Goal: Task Accomplishment & Management: Manage account settings

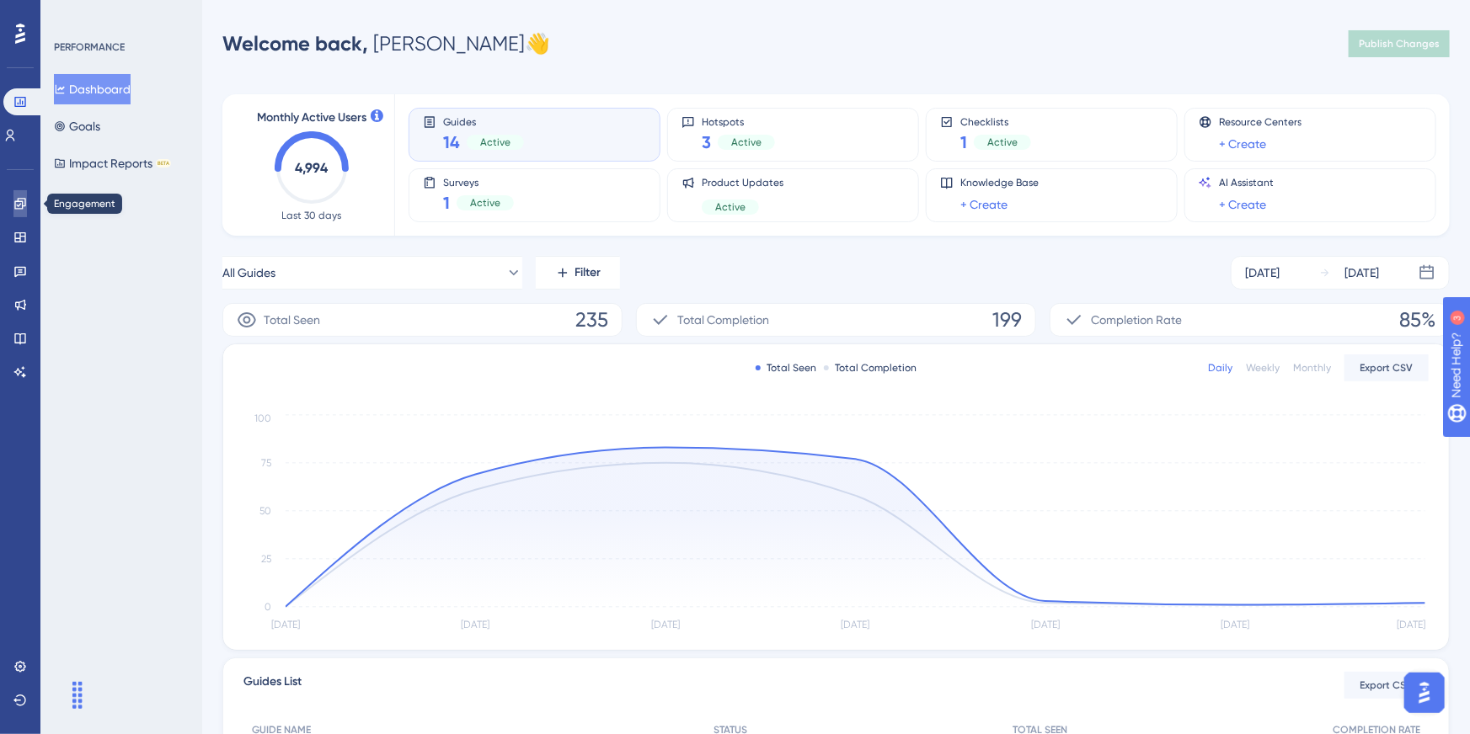
click at [13, 207] on link at bounding box center [19, 203] width 13 height 27
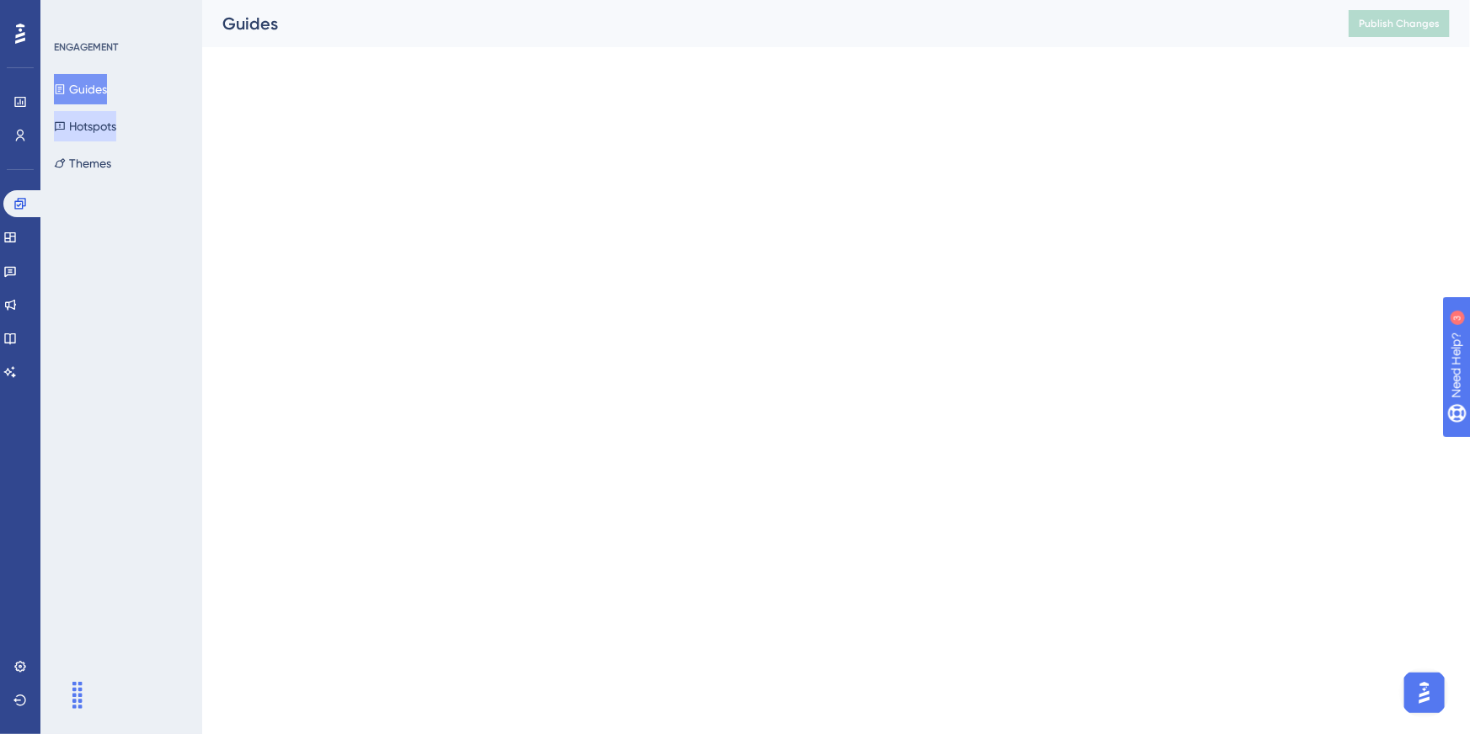
click at [116, 135] on button "Hotspots" at bounding box center [85, 126] width 62 height 30
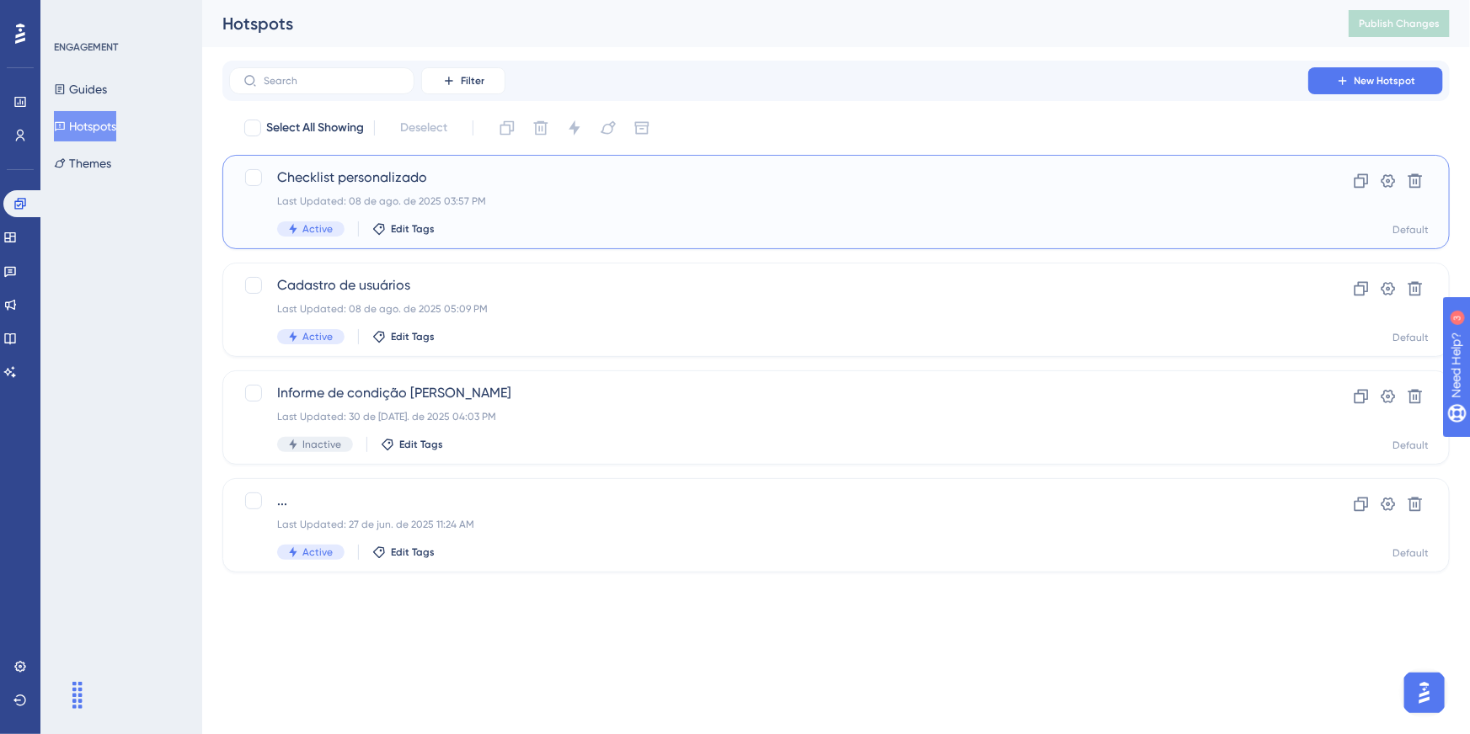
click at [335, 179] on span "Checklist personalizado" at bounding box center [768, 178] width 983 height 20
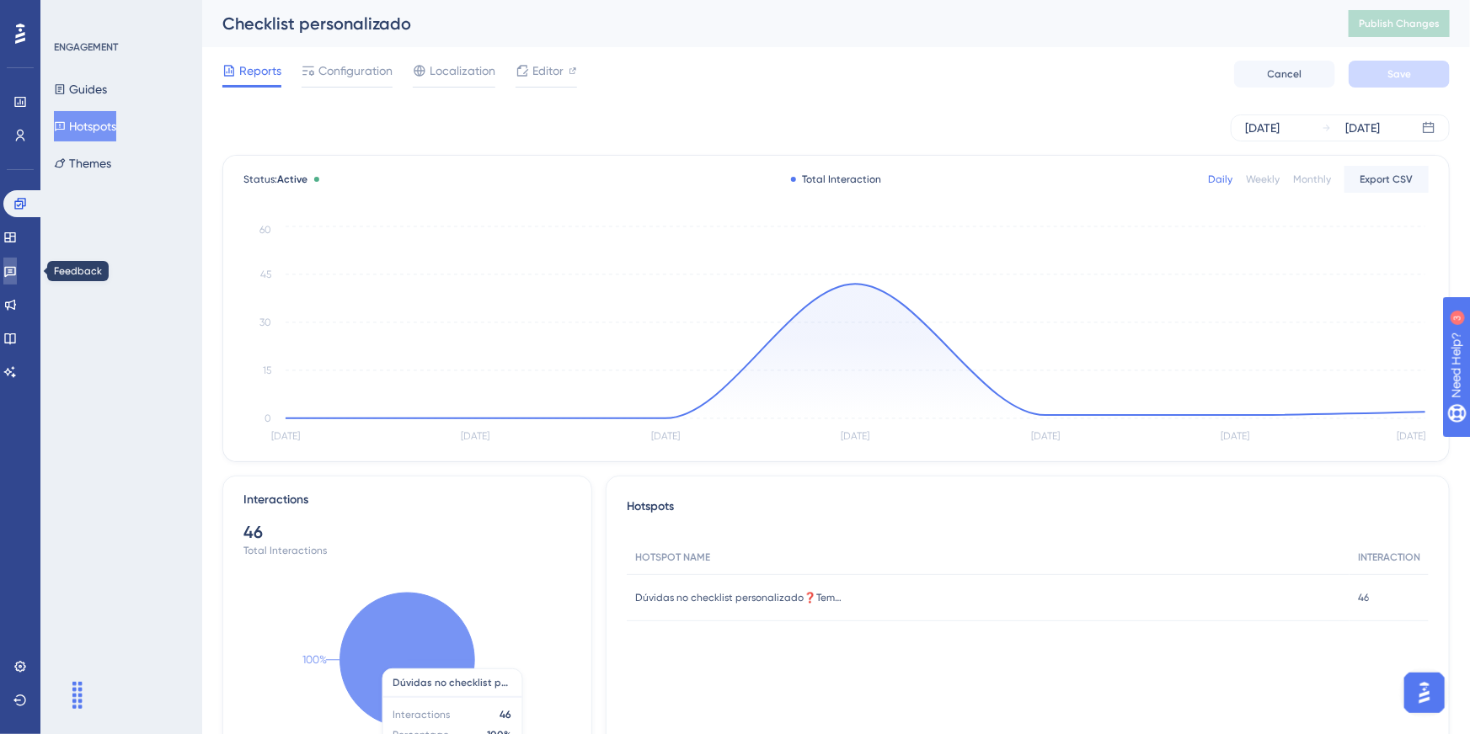
click at [17, 261] on link at bounding box center [9, 271] width 13 height 27
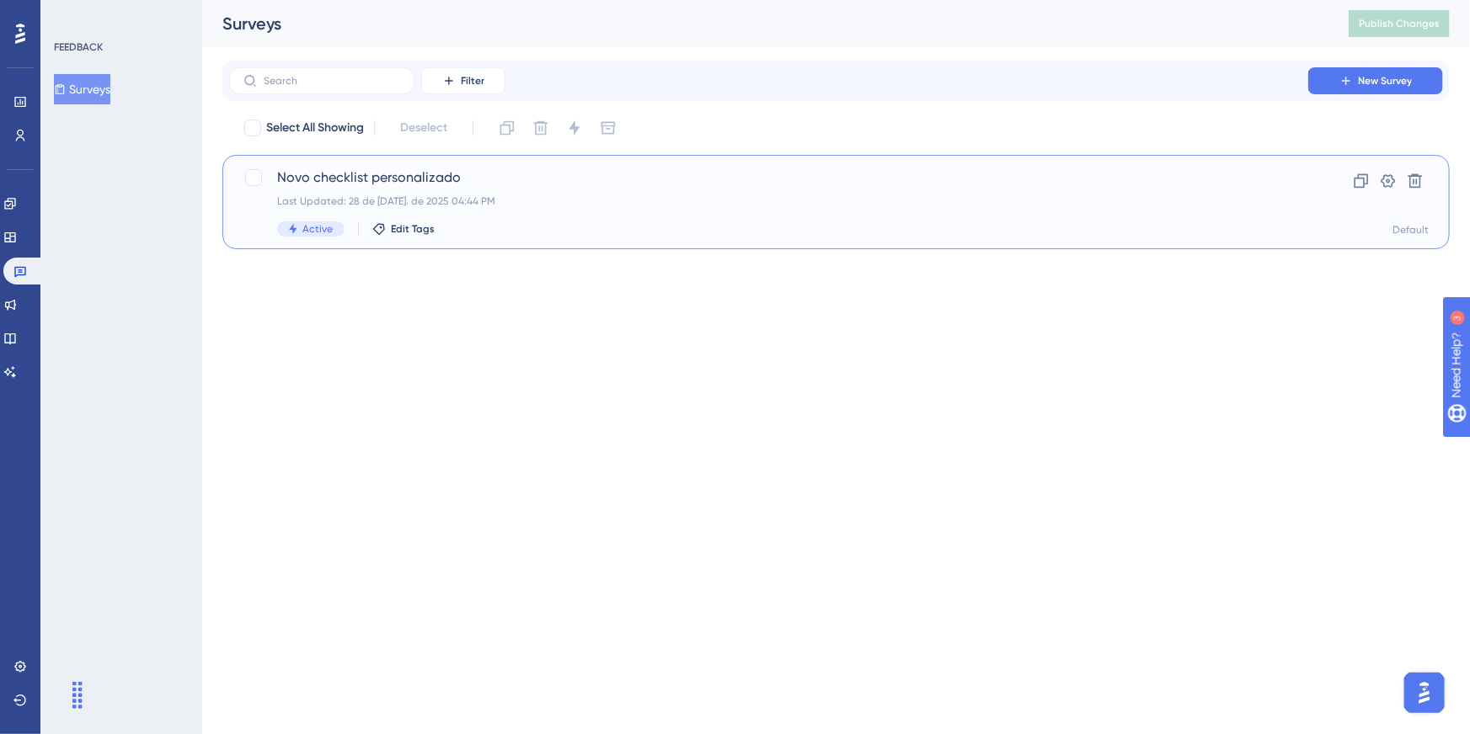
click at [292, 180] on span "Novo checklist personalizado" at bounding box center [768, 178] width 983 height 20
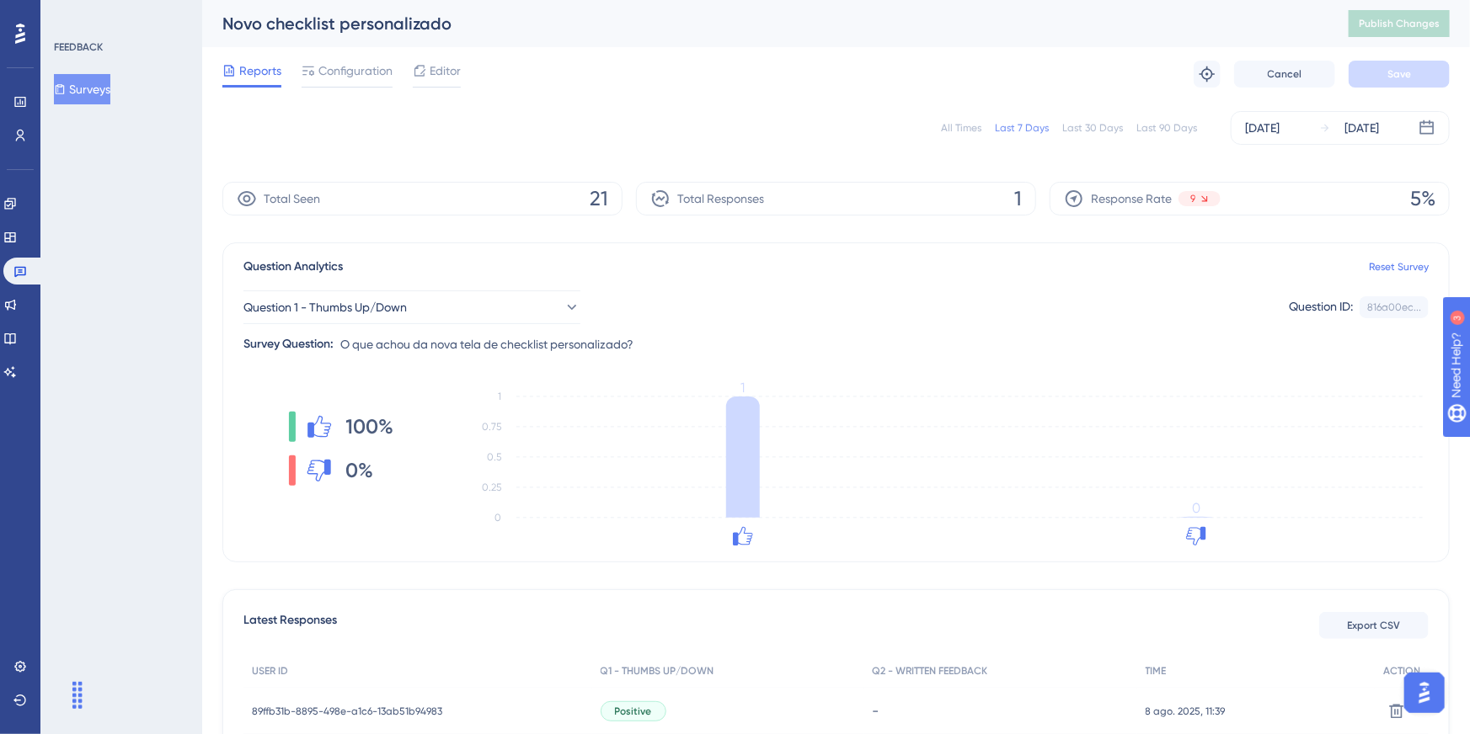
click at [969, 131] on div "All Times" at bounding box center [961, 127] width 40 height 13
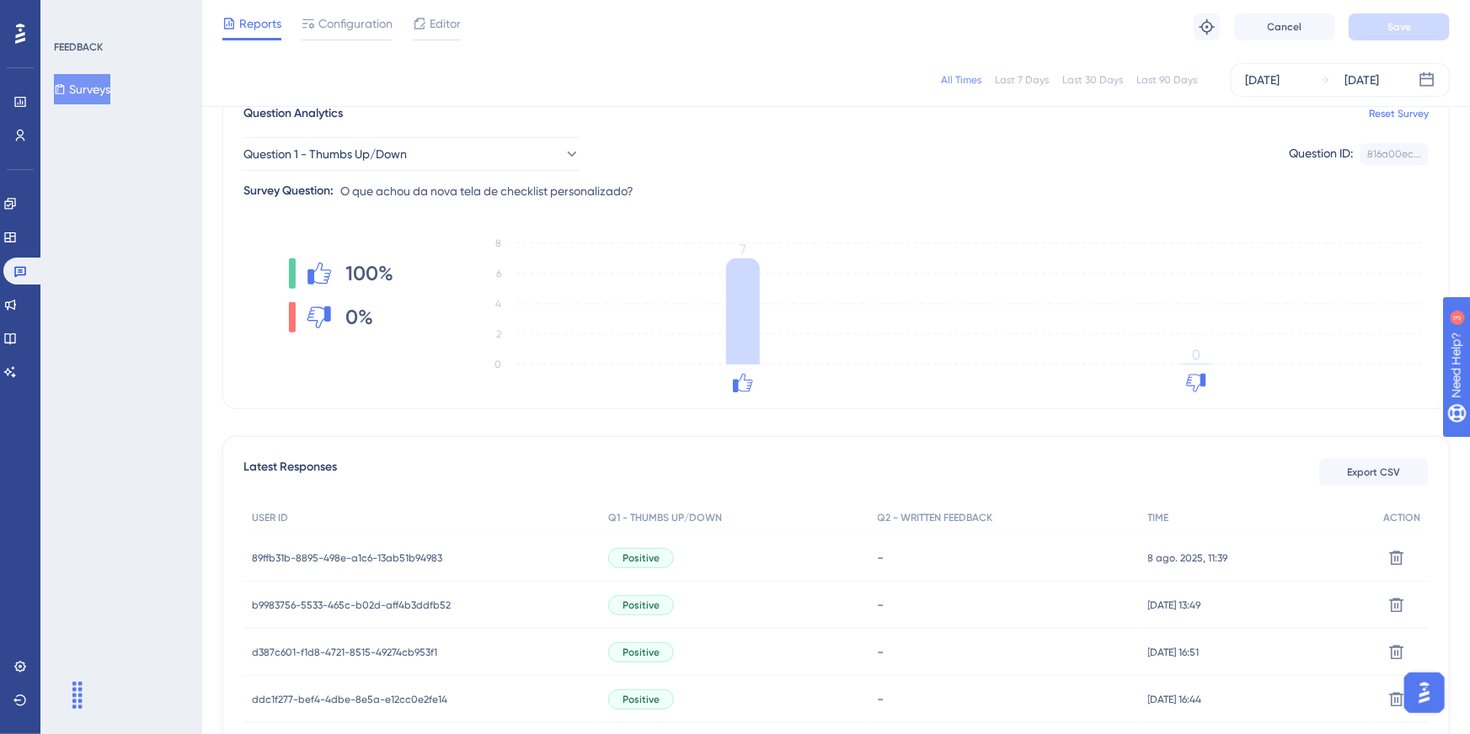
scroll to position [194, 0]
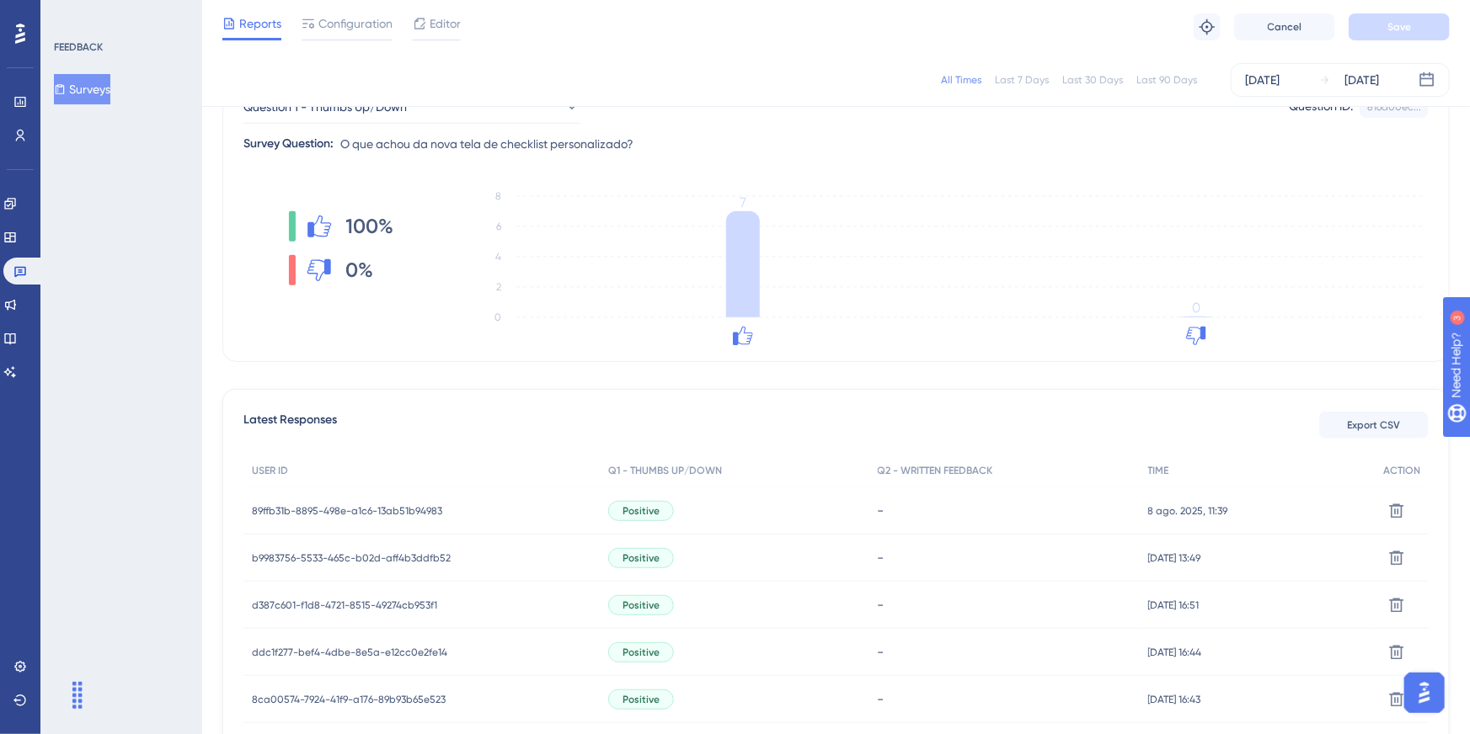
click at [658, 520] on div "Positive" at bounding box center [641, 511] width 66 height 20
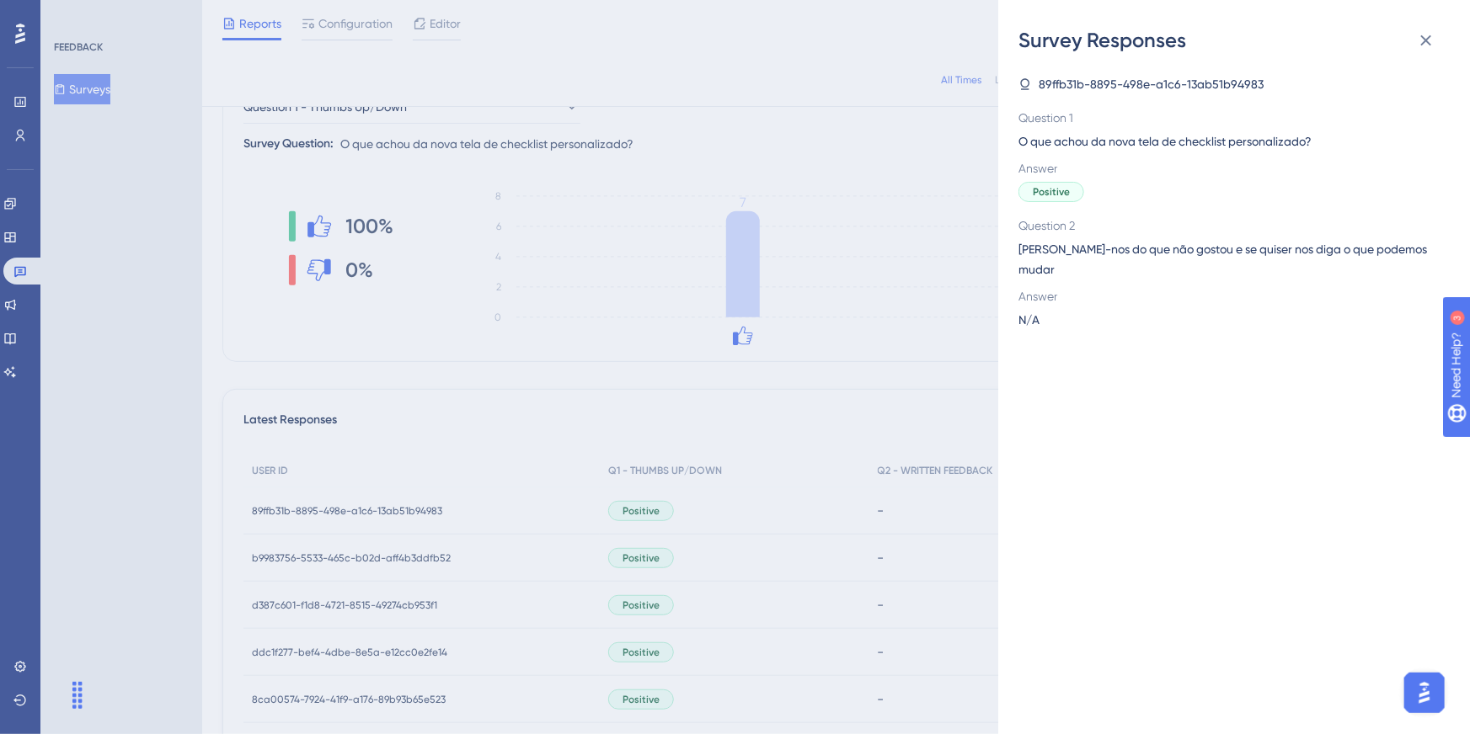
click at [677, 600] on div "Survey Responses 89ffb31b-8895-498e-a1c6-13ab51b94983 Question 1 O que achou da…" at bounding box center [735, 367] width 1470 height 734
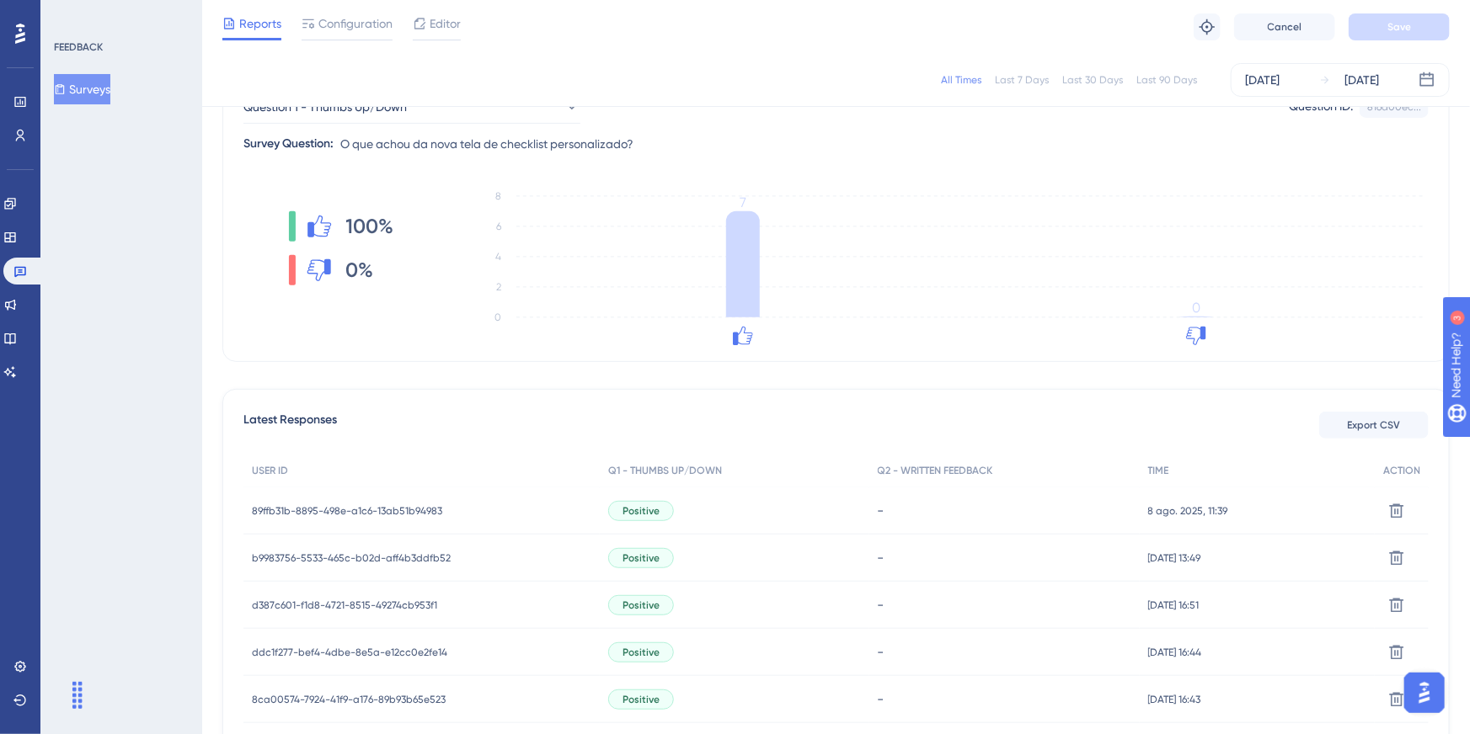
click at [677, 600] on div "Positive" at bounding box center [734, 605] width 269 height 47
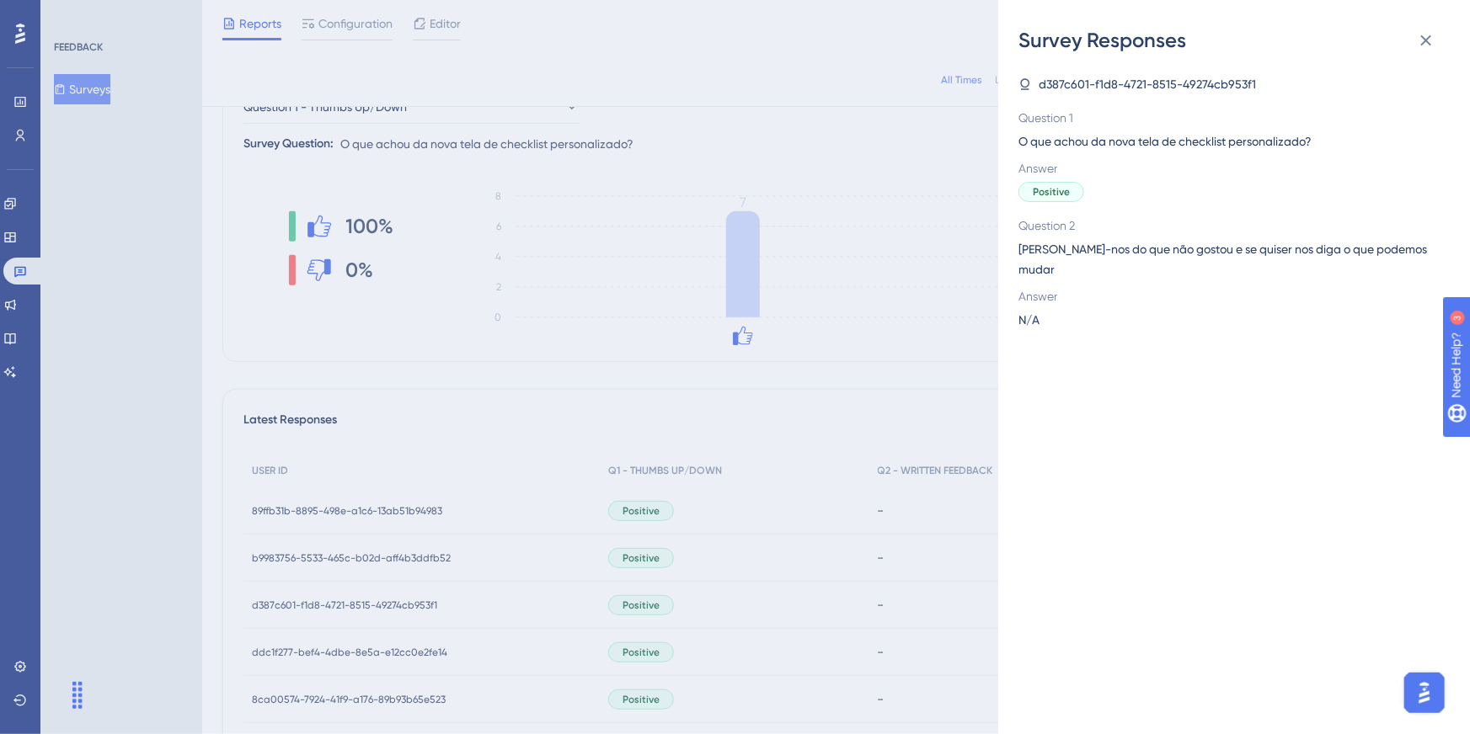
click at [654, 548] on div "Survey Responses d387c601-f1d8-4721-8515-49274cb953f1 Question 1 O que achou da…" at bounding box center [735, 367] width 1470 height 734
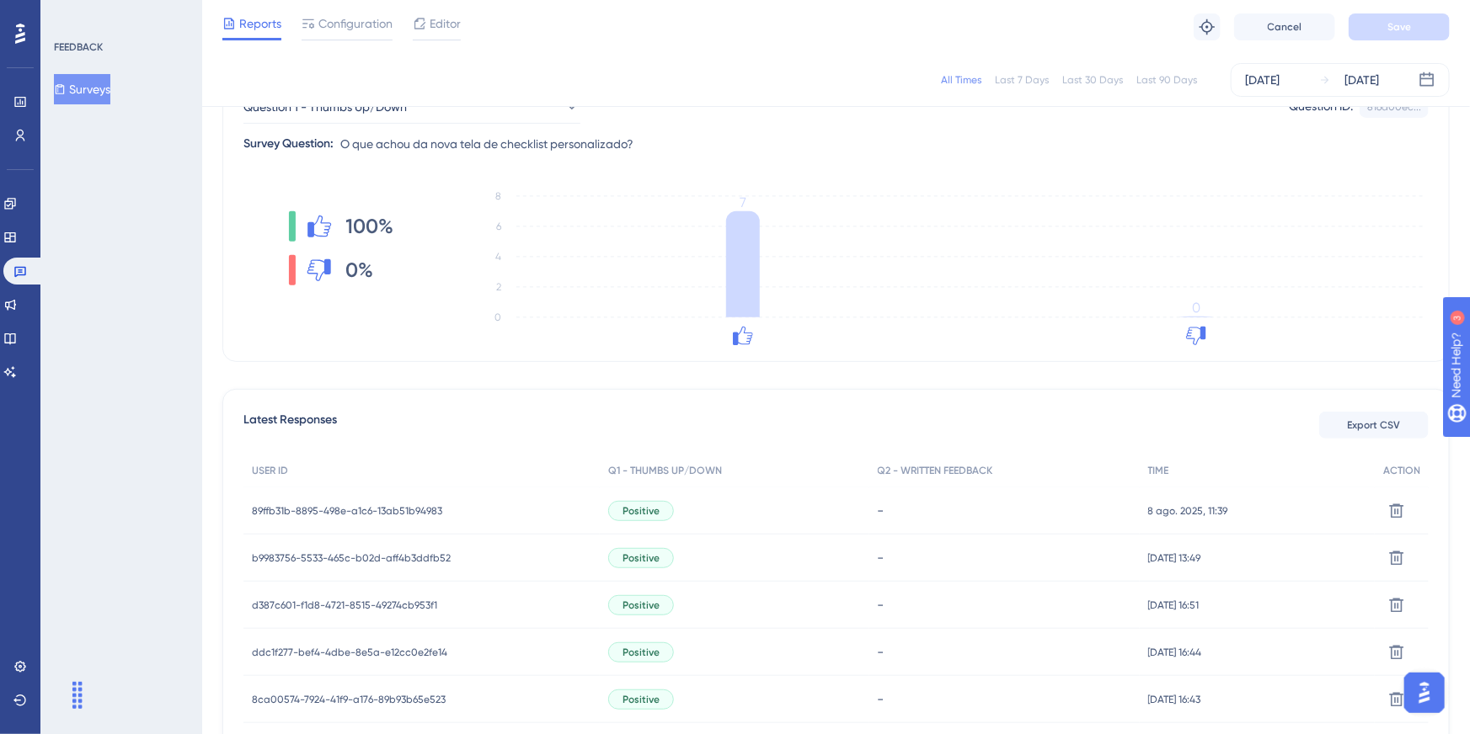
click at [654, 548] on div "Positive" at bounding box center [641, 558] width 66 height 20
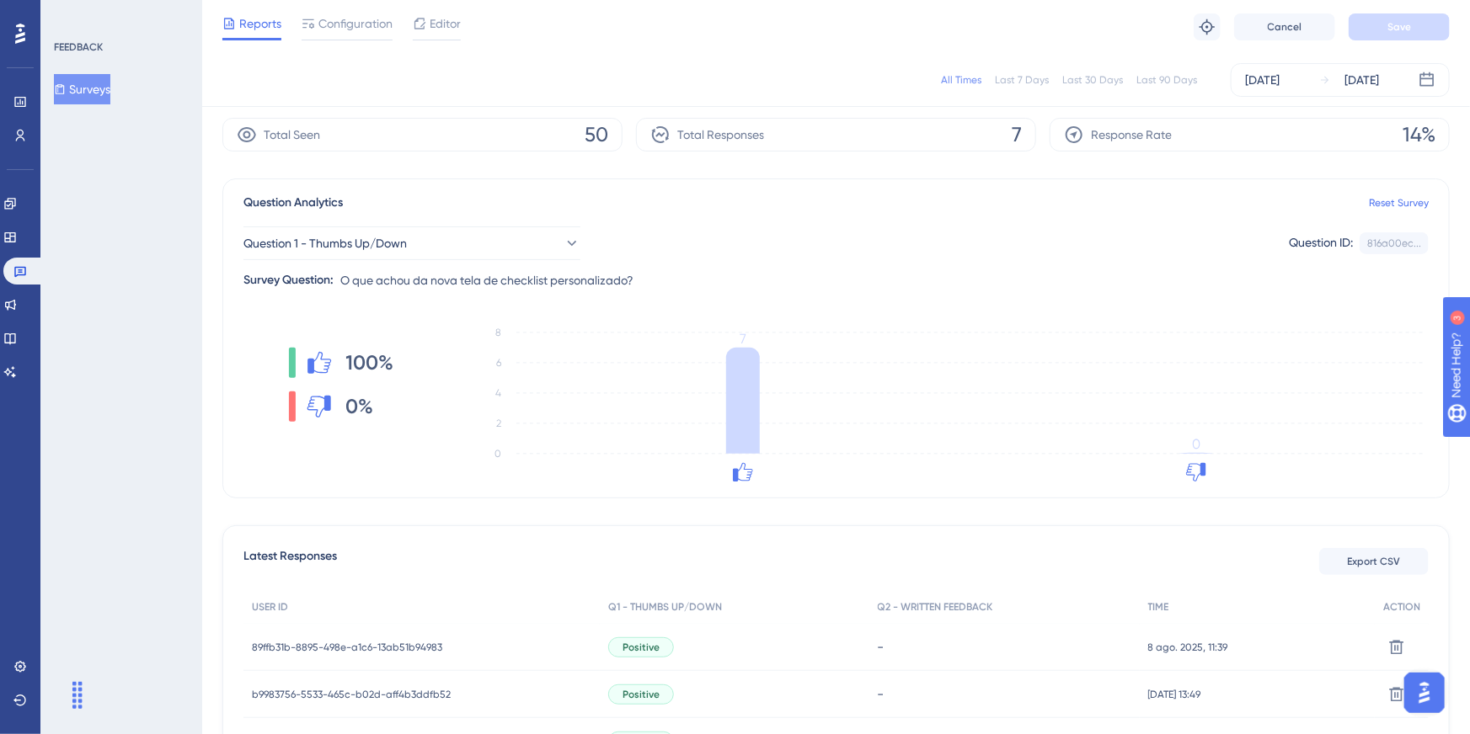
scroll to position [55, 0]
click at [19, 92] on link at bounding box center [19, 101] width 13 height 27
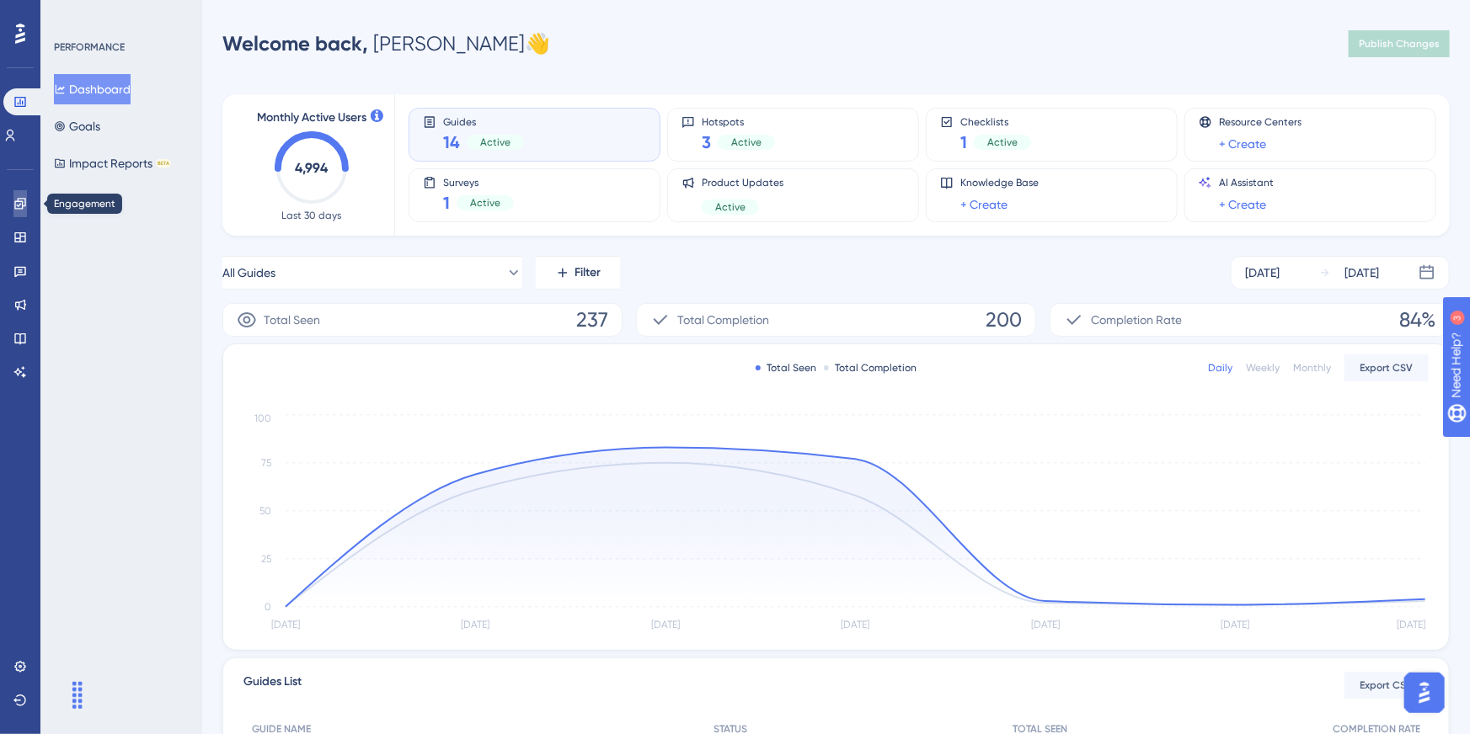
click at [19, 208] on icon at bounding box center [19, 203] width 11 height 11
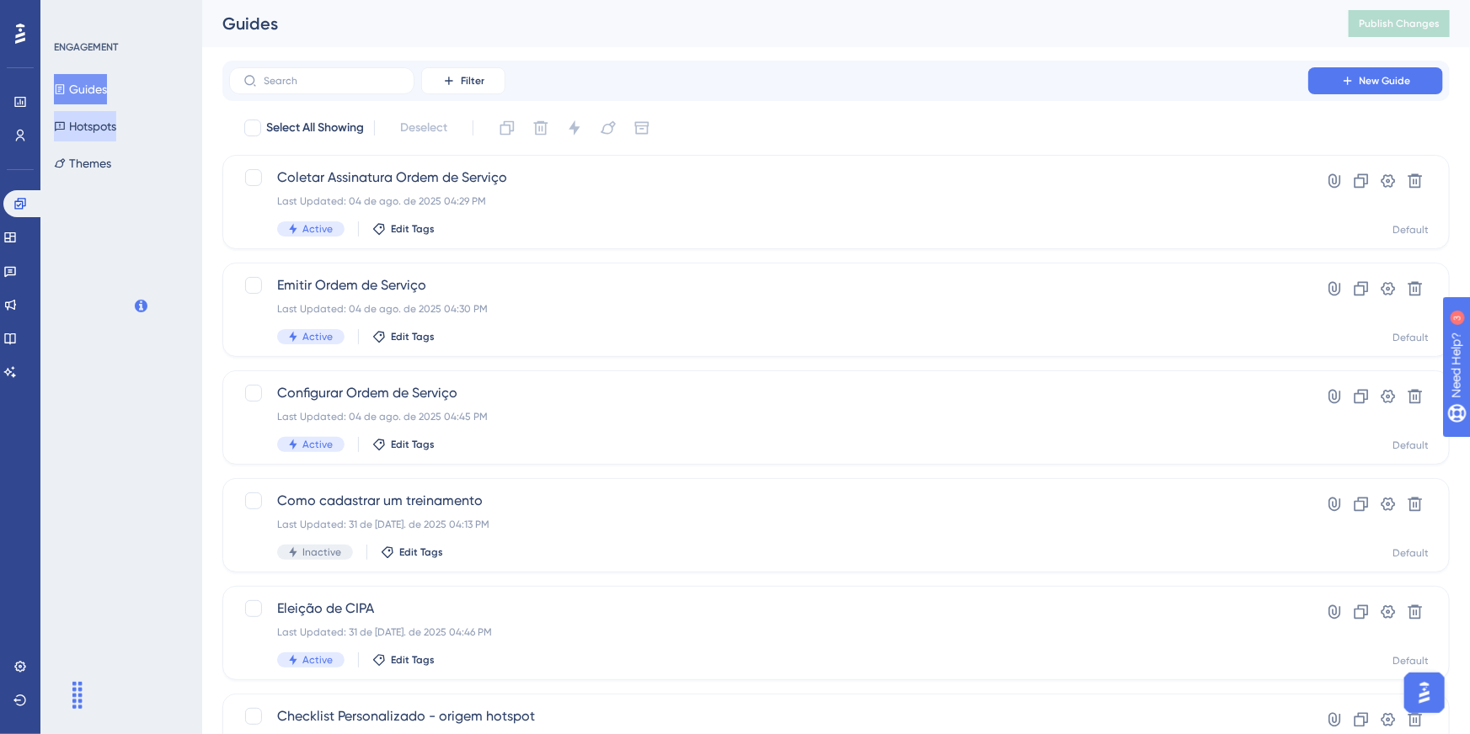
click at [115, 134] on button "Hotspots" at bounding box center [85, 126] width 62 height 30
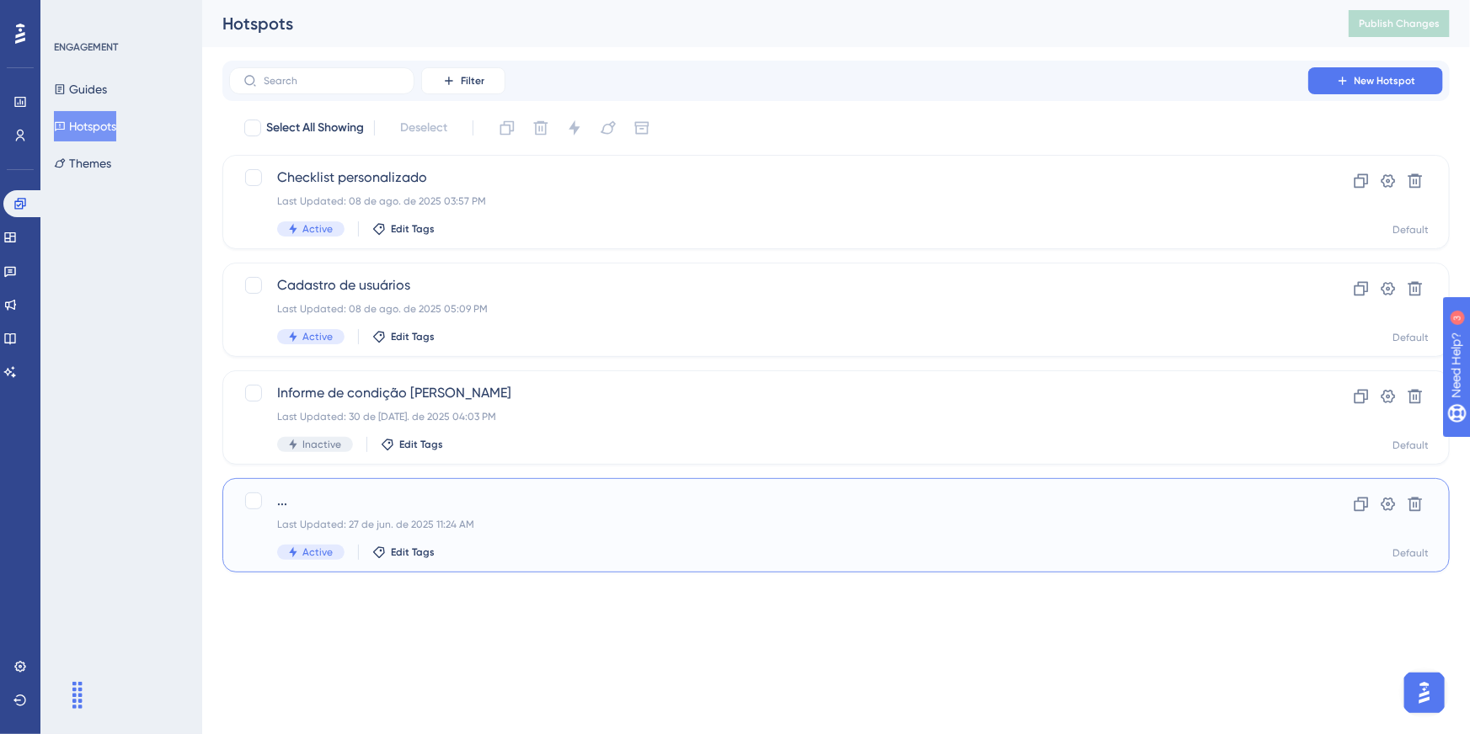
click at [406, 525] on div "Last Updated: 27 de jun. de 2025 11:24 AM" at bounding box center [768, 524] width 983 height 13
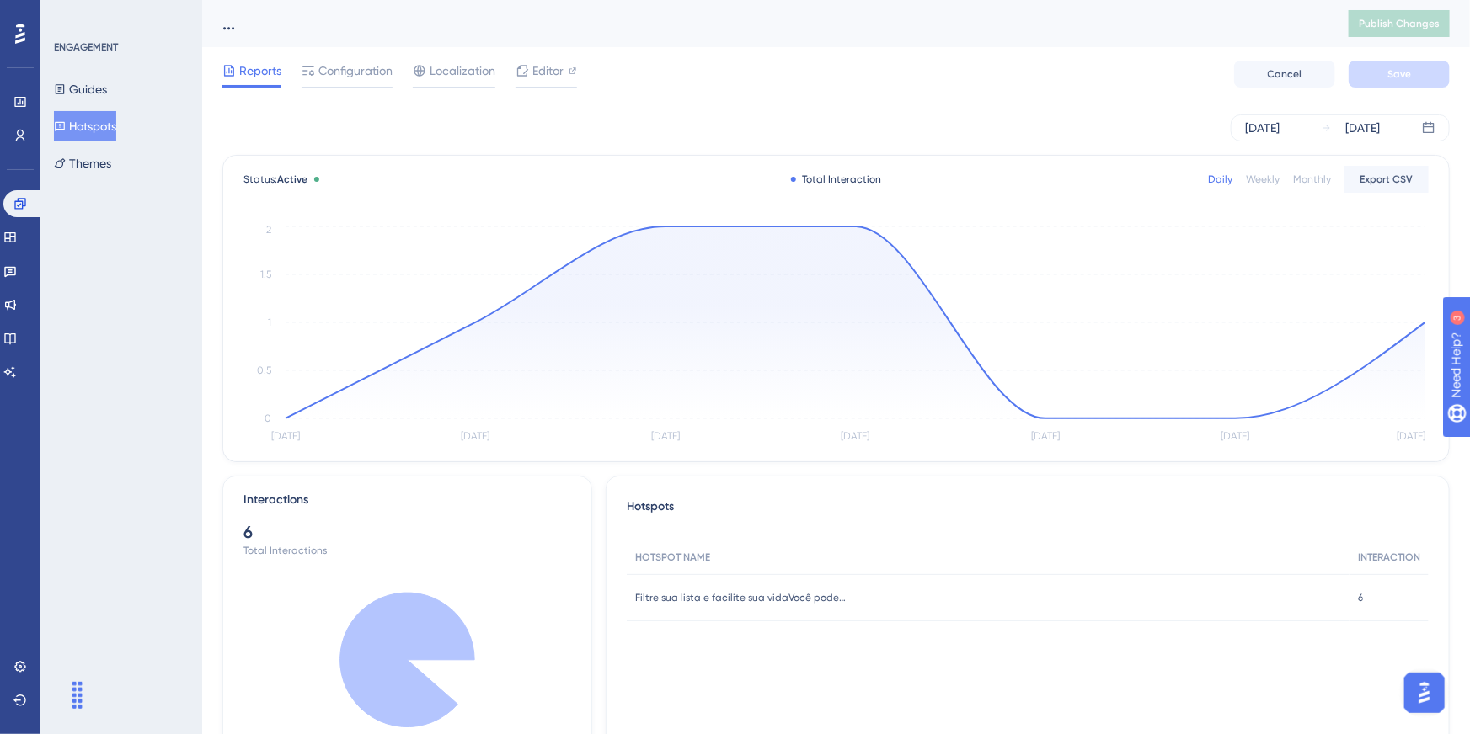
click at [212, 29] on div "... Publish Changes" at bounding box center [836, 23] width 1268 height 47
click at [238, 28] on div "..." at bounding box center [764, 24] width 1084 height 24
click at [76, 125] on button "Hotspots" at bounding box center [85, 126] width 62 height 30
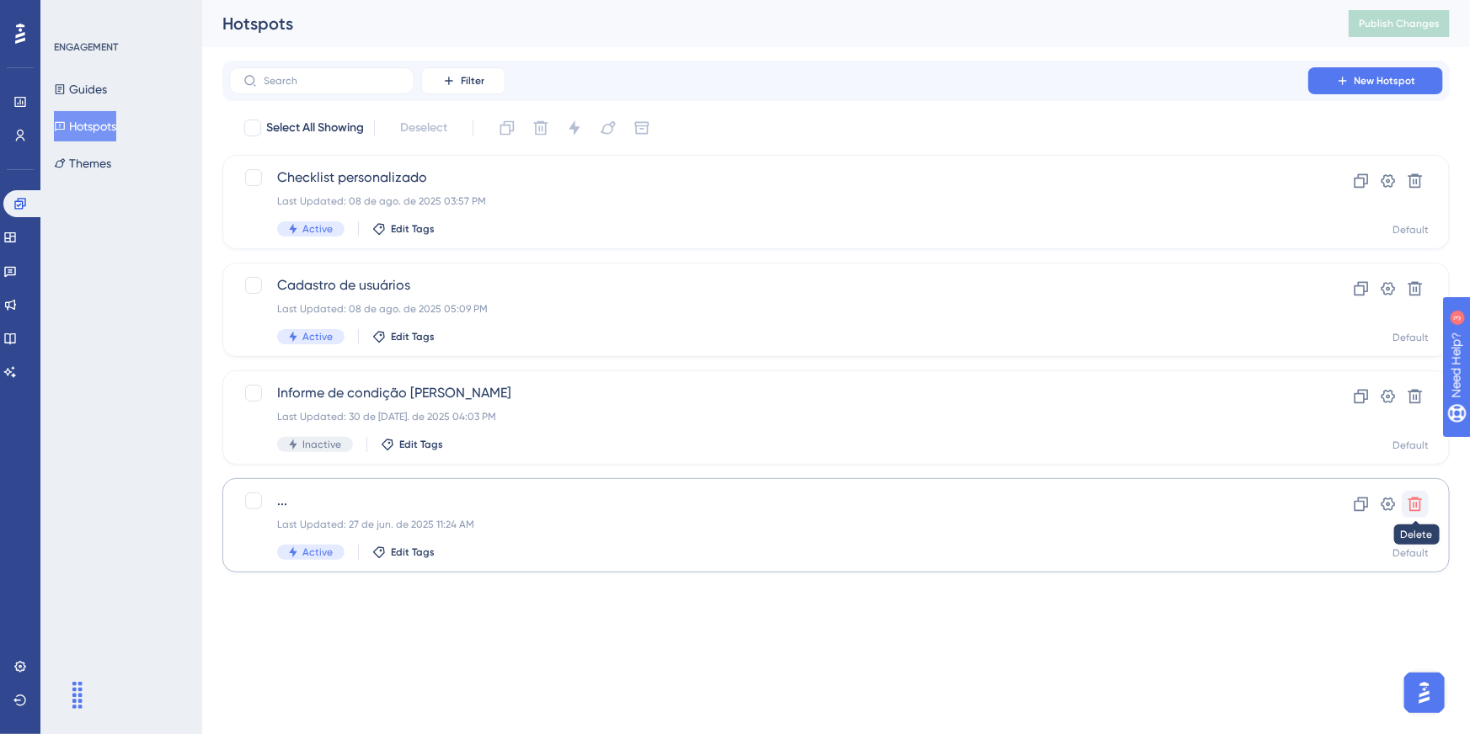
click at [1410, 500] on icon at bounding box center [1415, 505] width 14 height 14
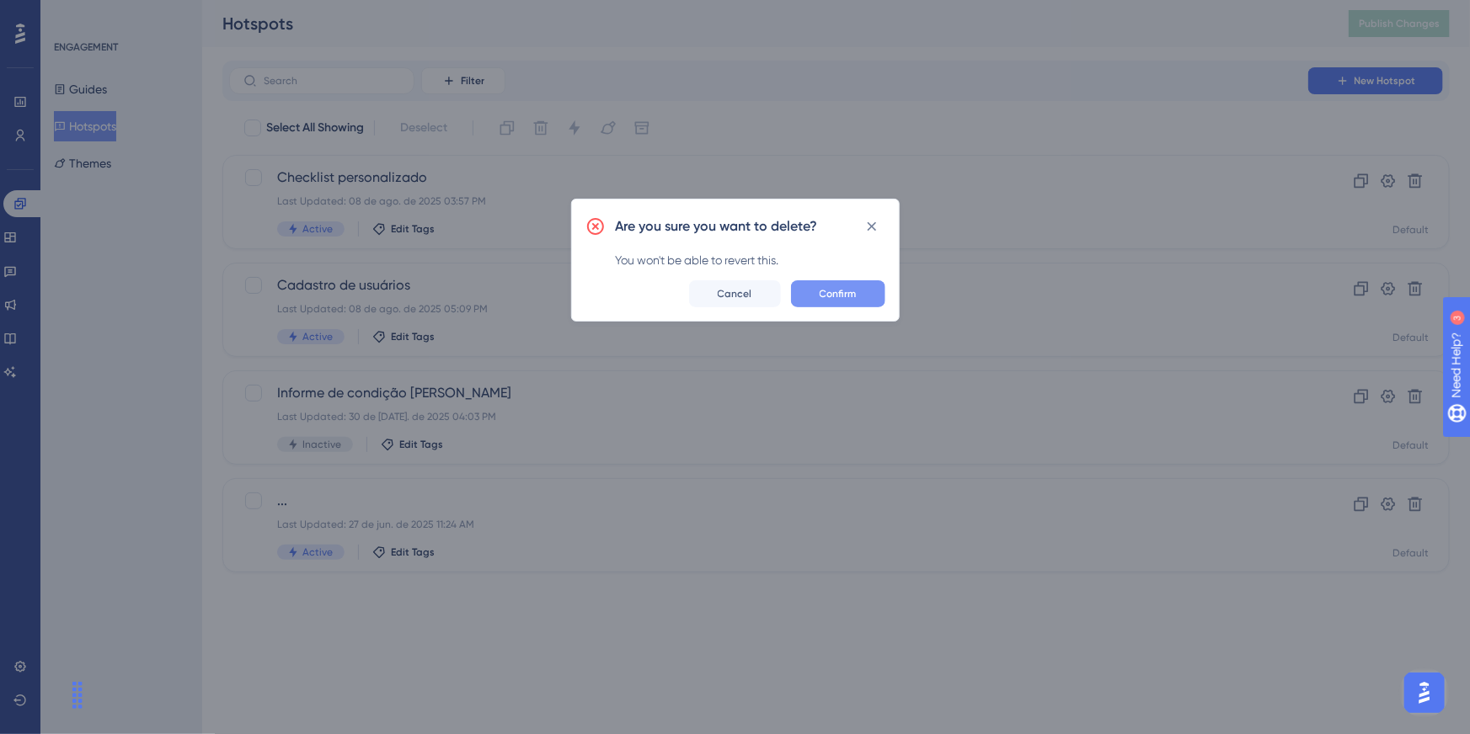
click at [820, 283] on button "Confirm" at bounding box center [838, 293] width 94 height 27
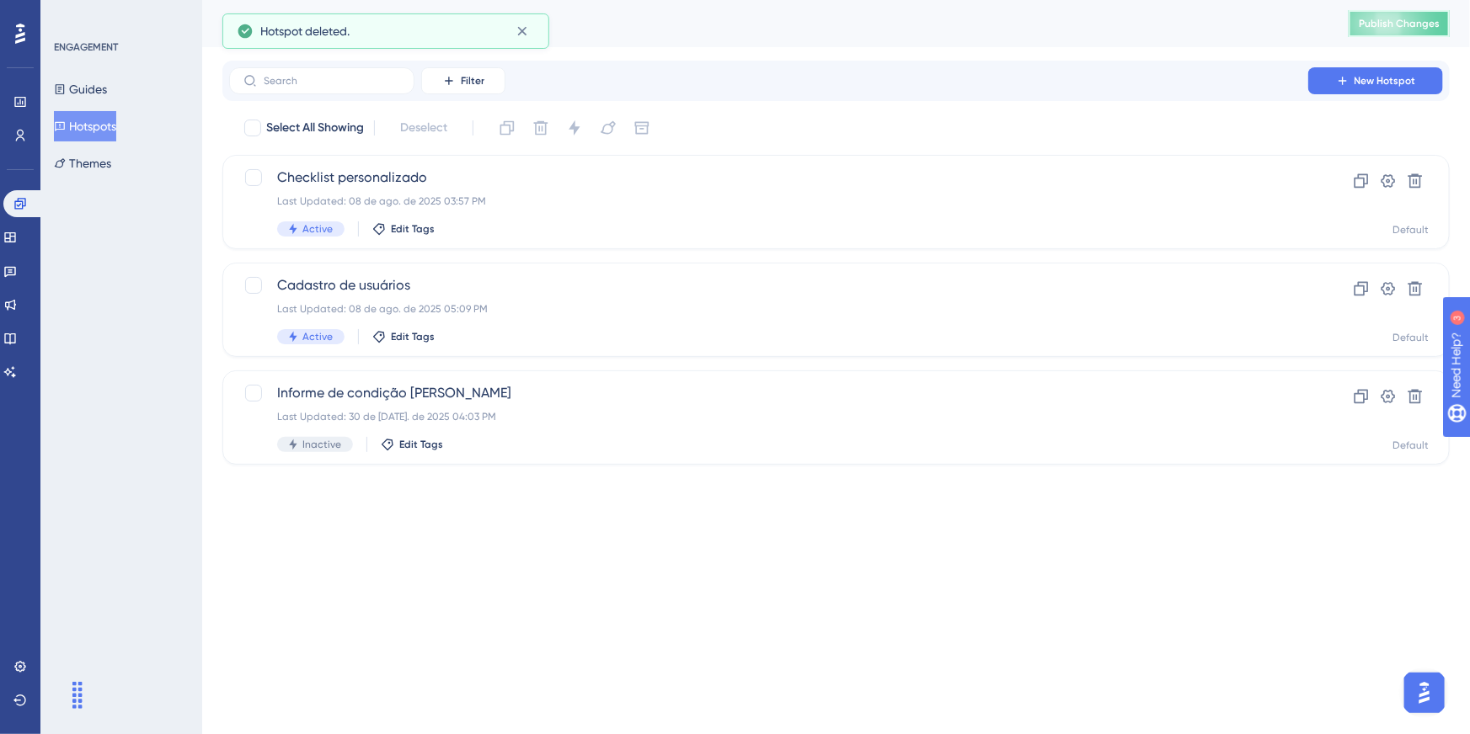
click at [1411, 27] on span "Publish Changes" at bounding box center [1399, 23] width 81 height 13
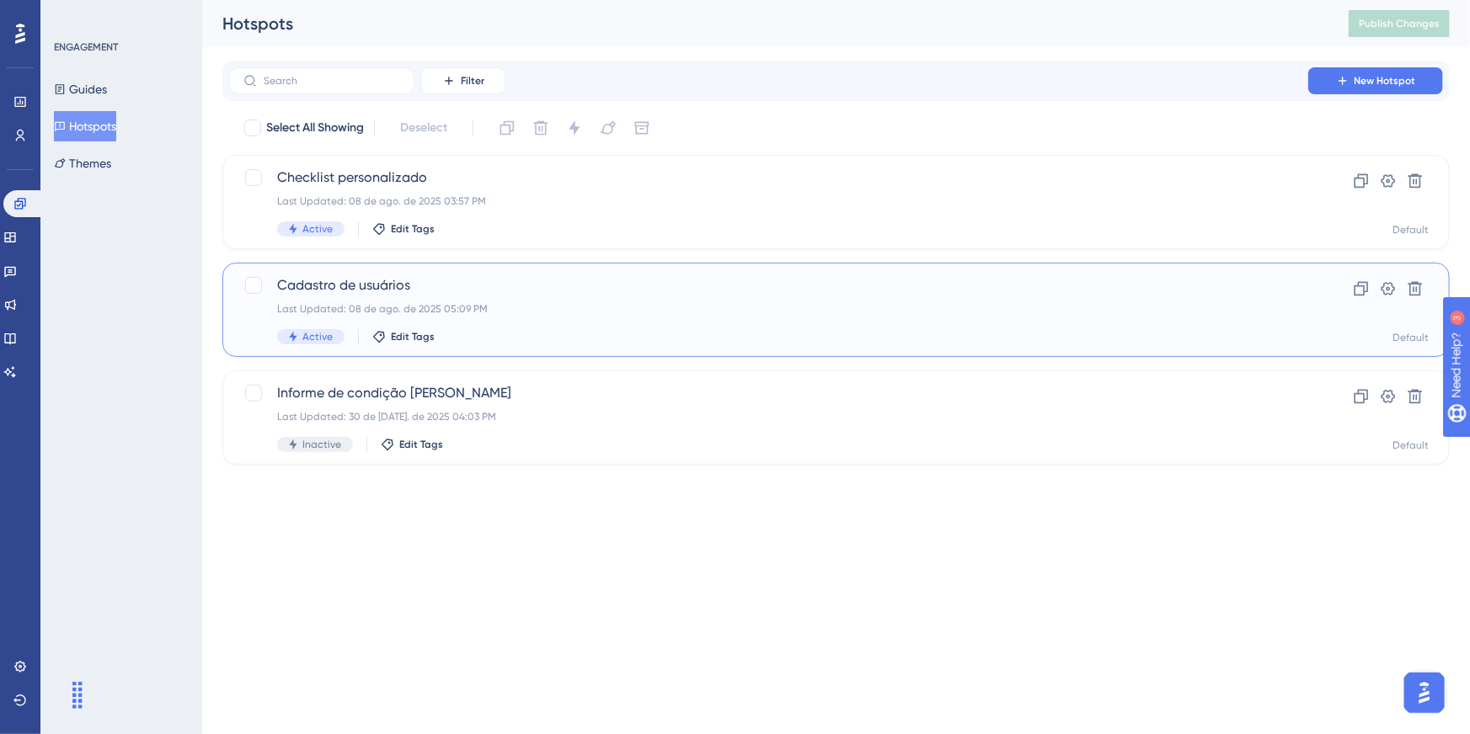
click at [419, 217] on div "Select All Showing Deselect Checklist personalizado Last Updated: 08 de ago. de…" at bounding box center [835, 290] width 1227 height 350
click at [414, 183] on span "Checklist personalizado" at bounding box center [768, 178] width 983 height 20
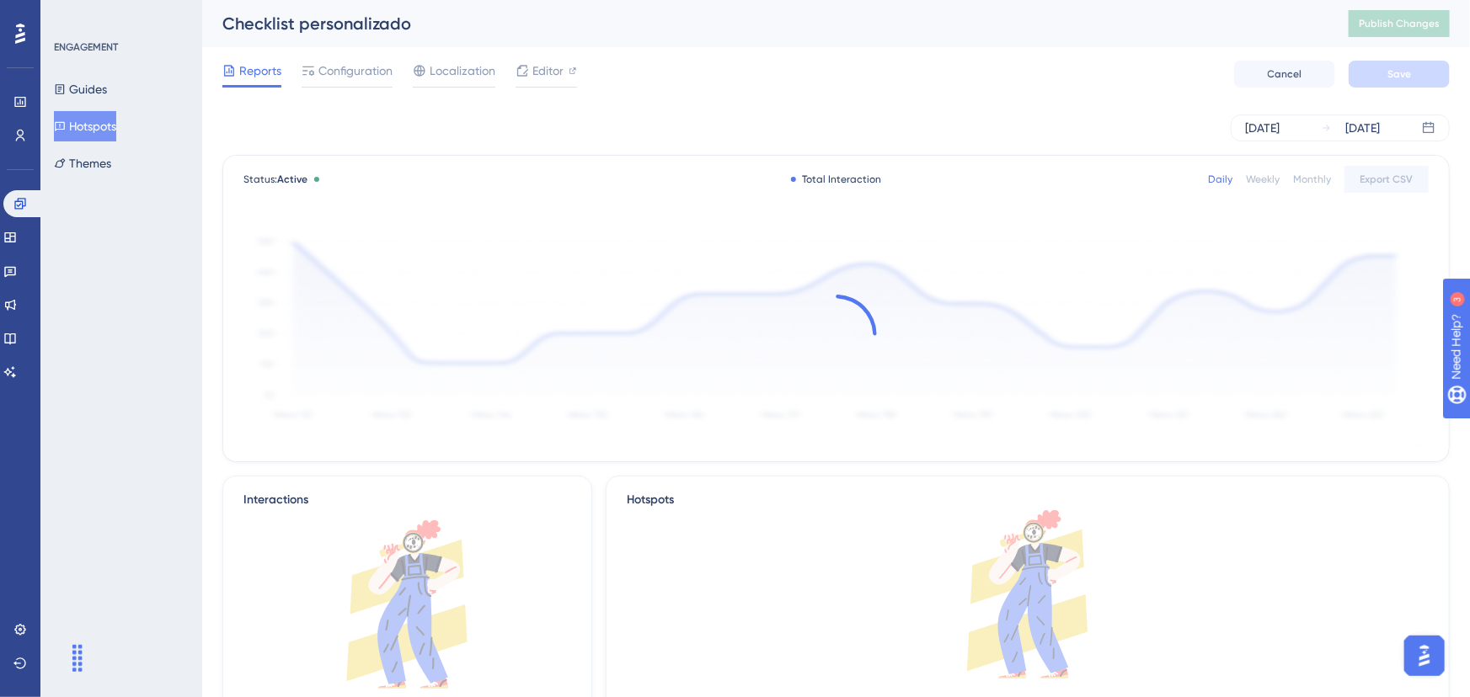
click at [591, 110] on div "Aug 05 2025 Aug 11 2025" at bounding box center [835, 128] width 1227 height 54
click at [360, 64] on span "Configuration" at bounding box center [355, 71] width 74 height 20
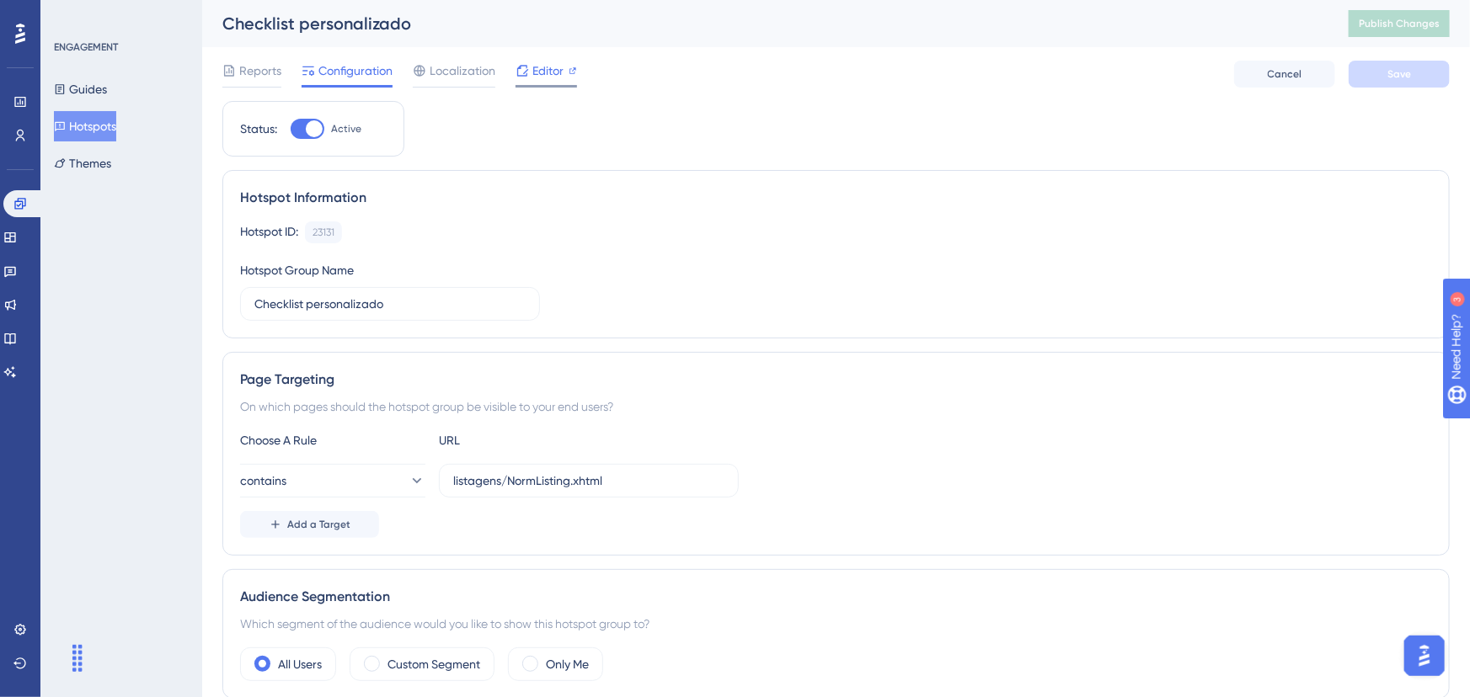
click at [521, 85] on div at bounding box center [545, 86] width 61 height 3
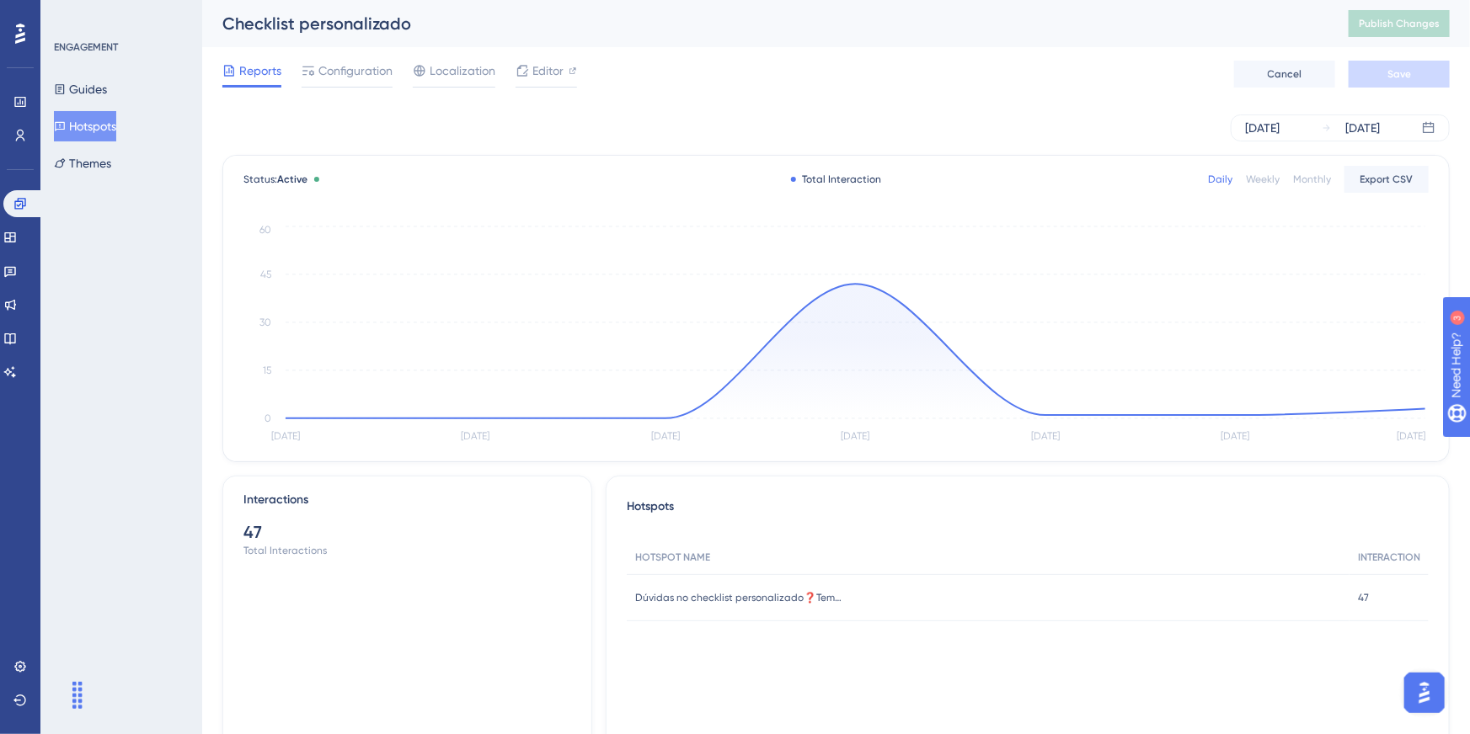
click at [96, 144] on div "Guides Hotspots Themes" at bounding box center [122, 126] width 136 height 104
click at [102, 136] on button "Hotspots" at bounding box center [85, 126] width 62 height 30
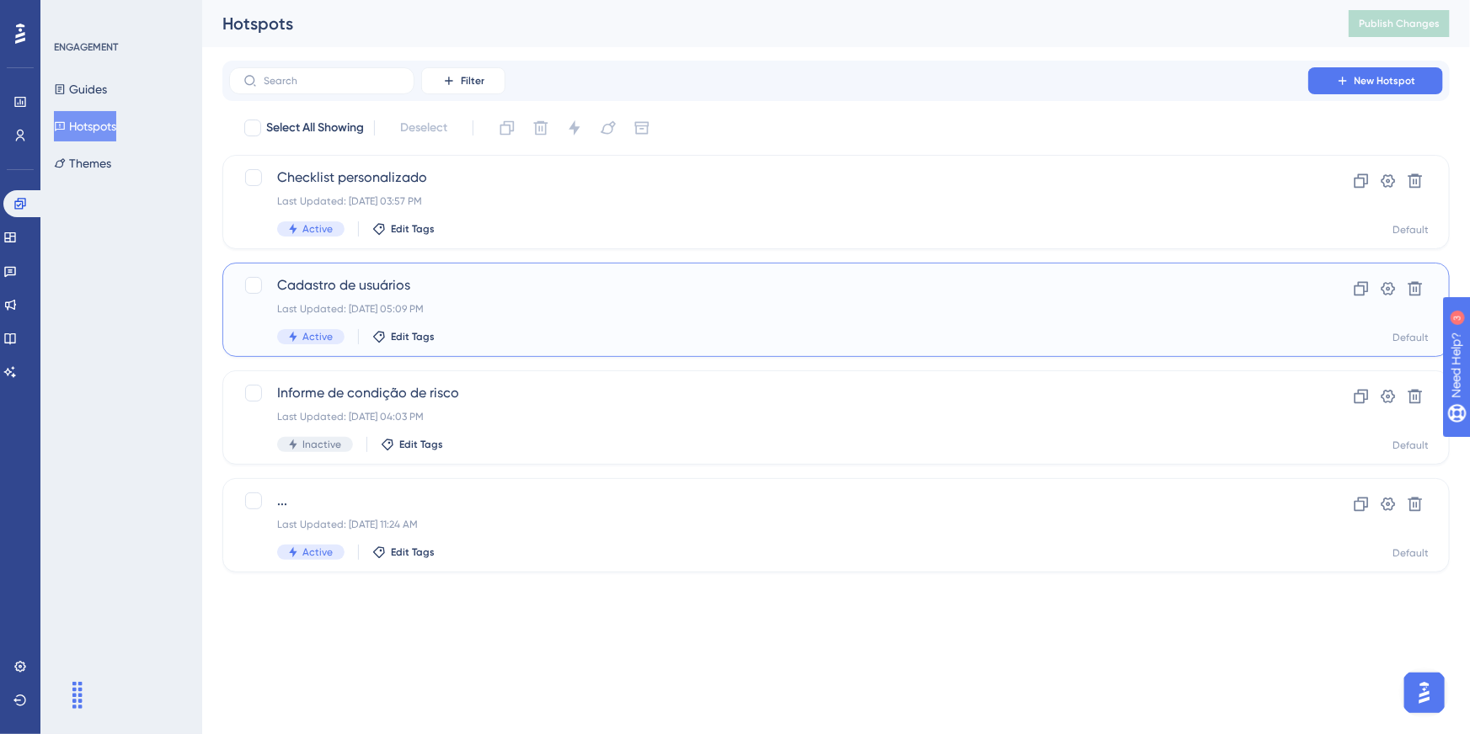
click at [396, 297] on div "Cadastro de usuários Last Updated: 08 de ago. de 2025 05:09 PM Active Edit Tags" at bounding box center [768, 309] width 983 height 69
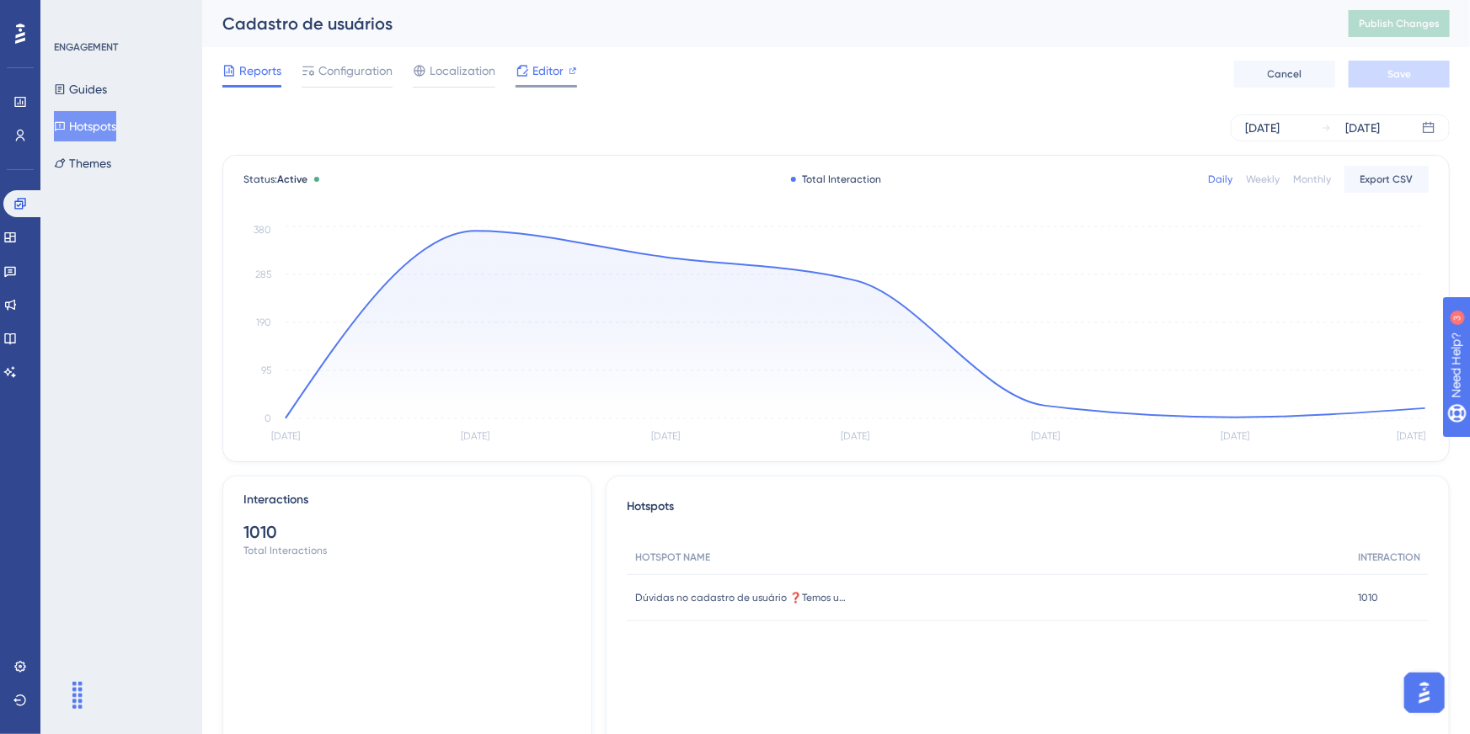
click at [569, 69] on icon at bounding box center [573, 71] width 8 height 8
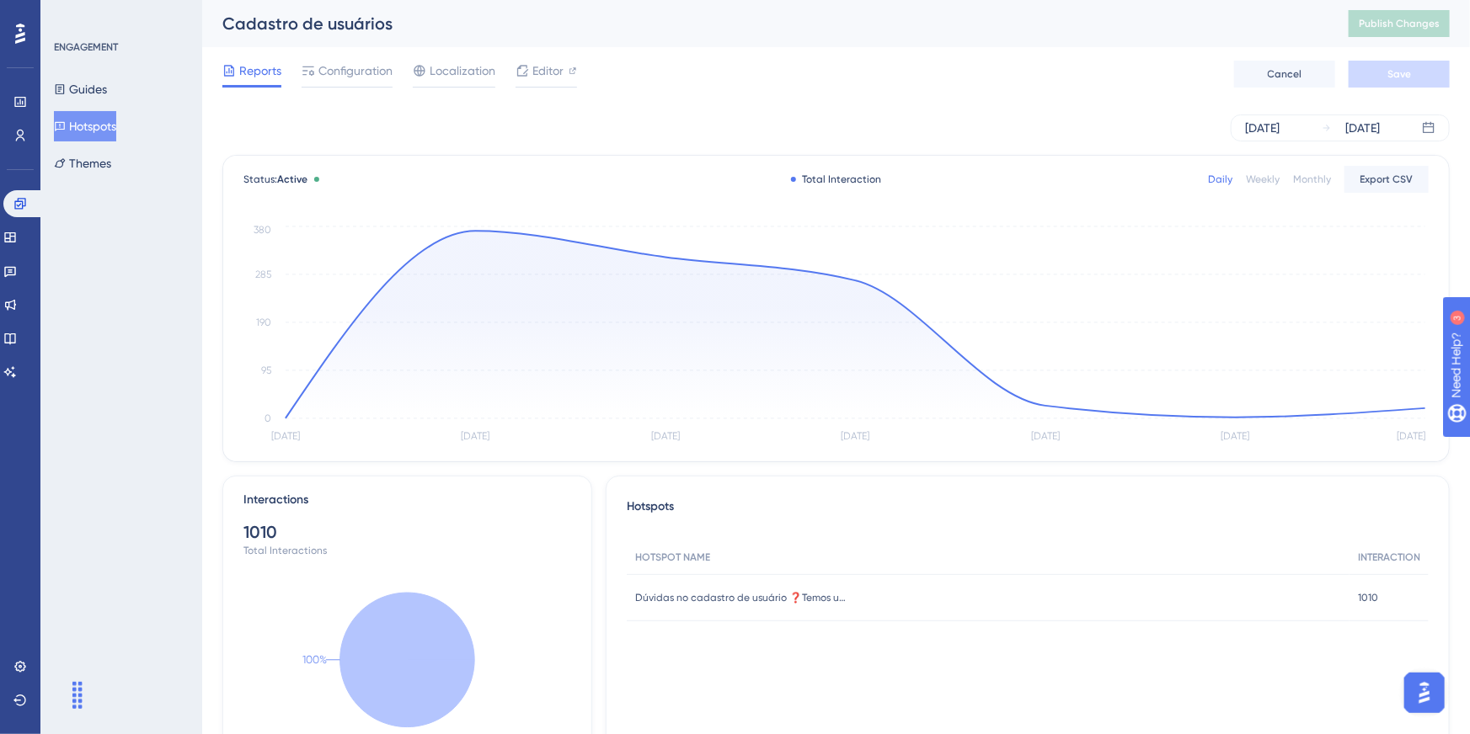
click at [107, 125] on button "Hotspots" at bounding box center [85, 126] width 62 height 30
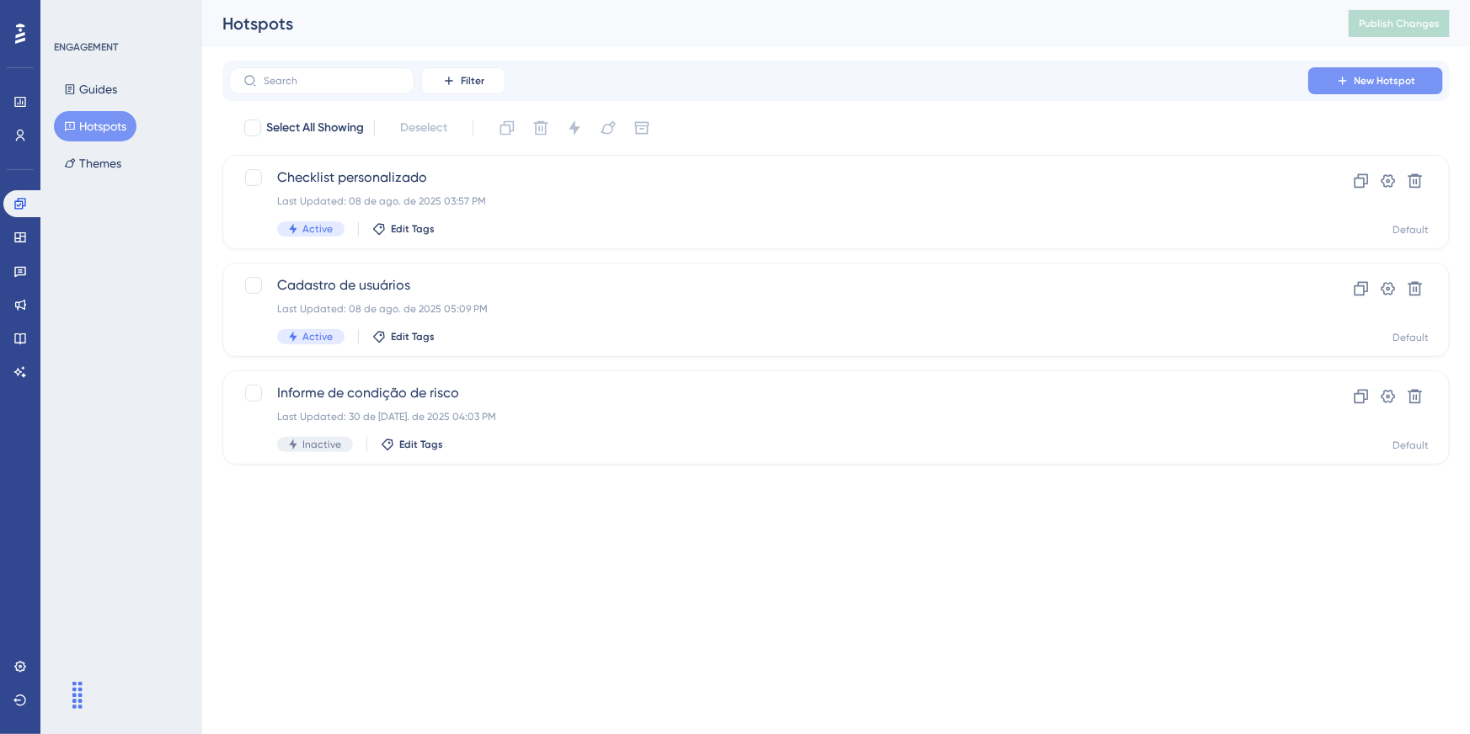
click at [1370, 83] on span "New Hotspot" at bounding box center [1384, 80] width 61 height 13
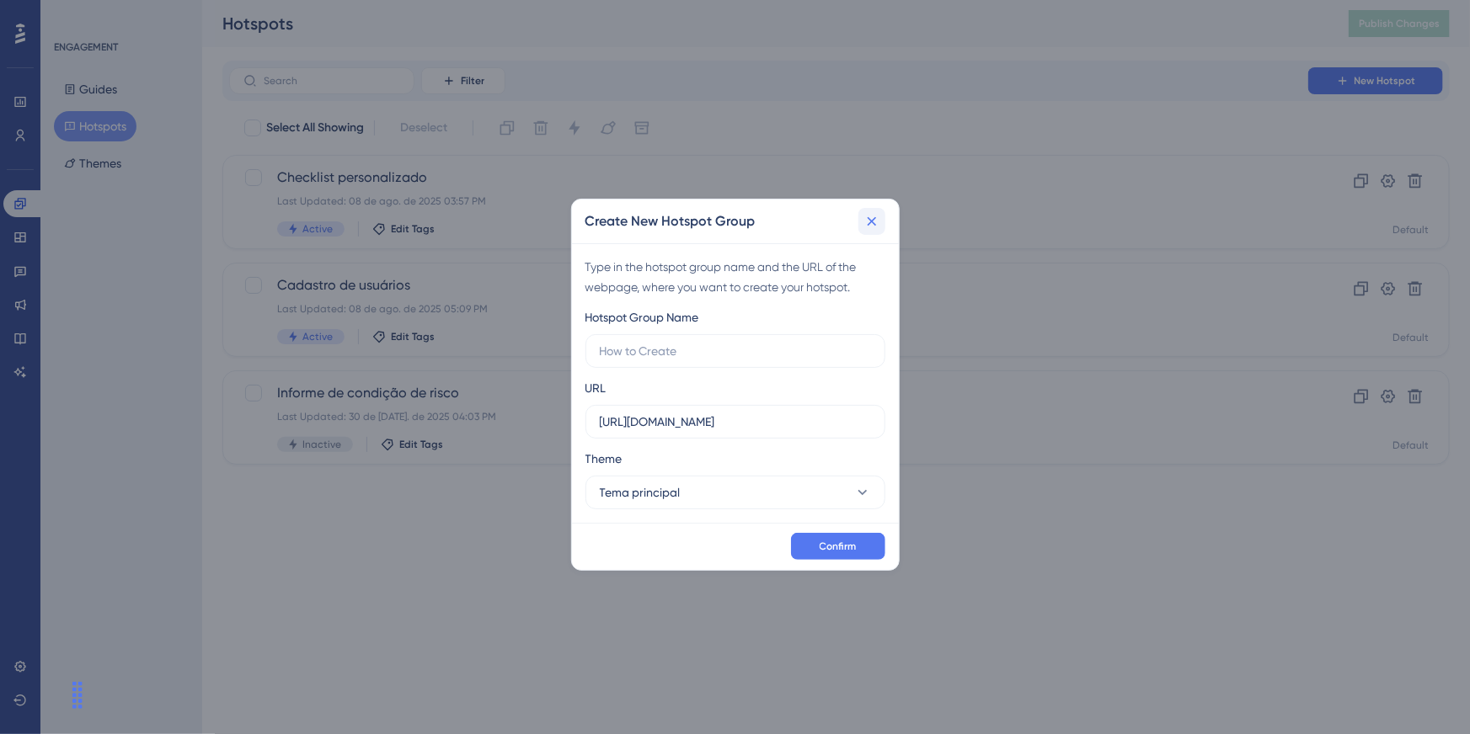
click at [866, 222] on icon at bounding box center [871, 221] width 17 height 17
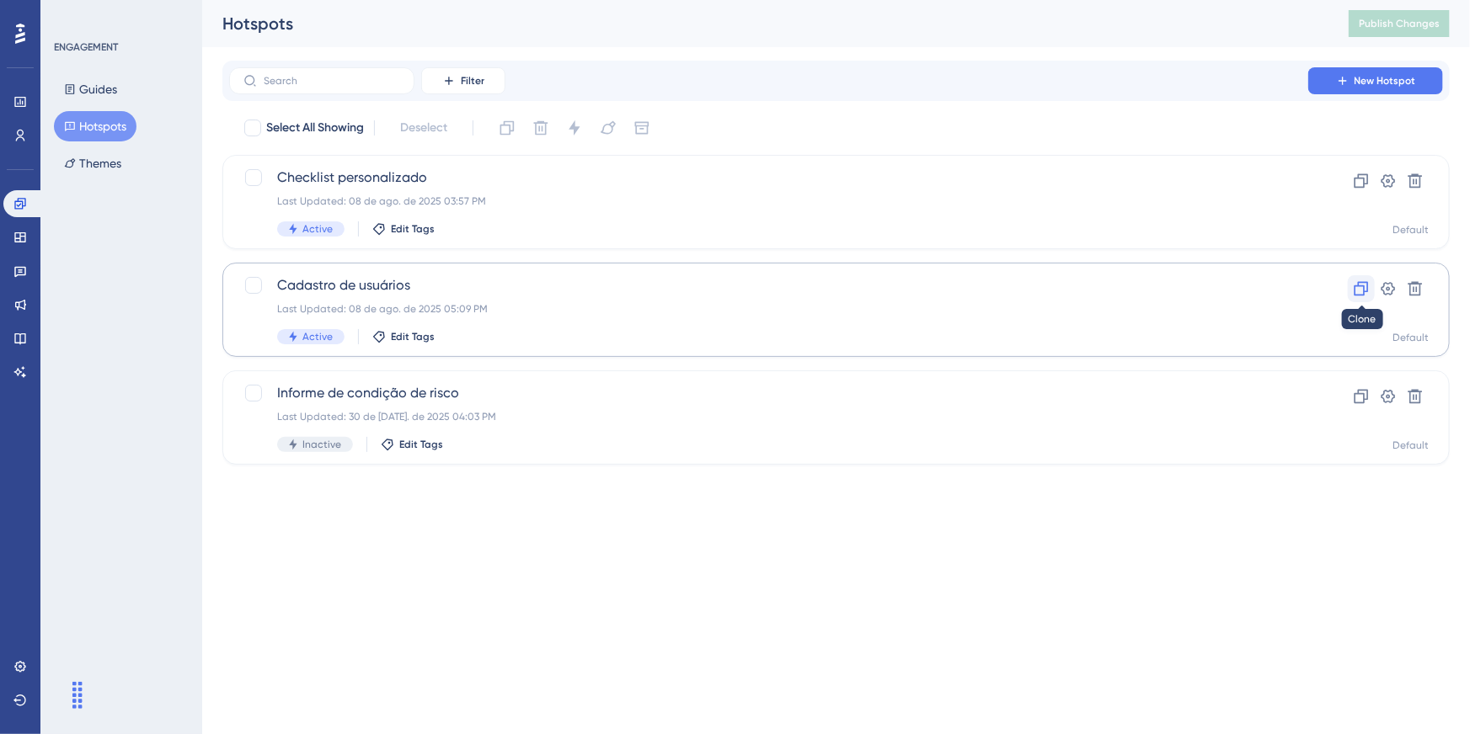
click at [1362, 288] on icon at bounding box center [1361, 288] width 17 height 17
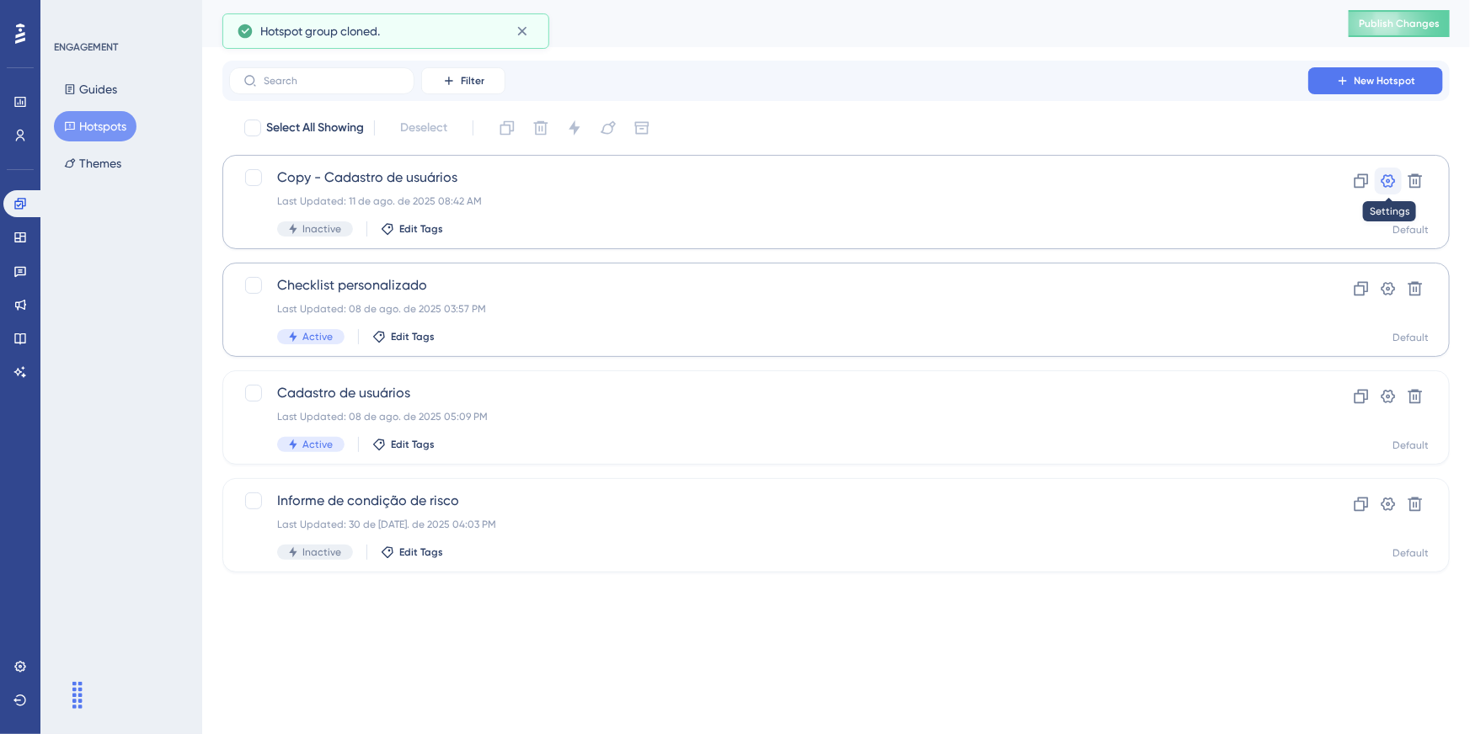
click at [1392, 179] on icon at bounding box center [1388, 180] width 14 height 13
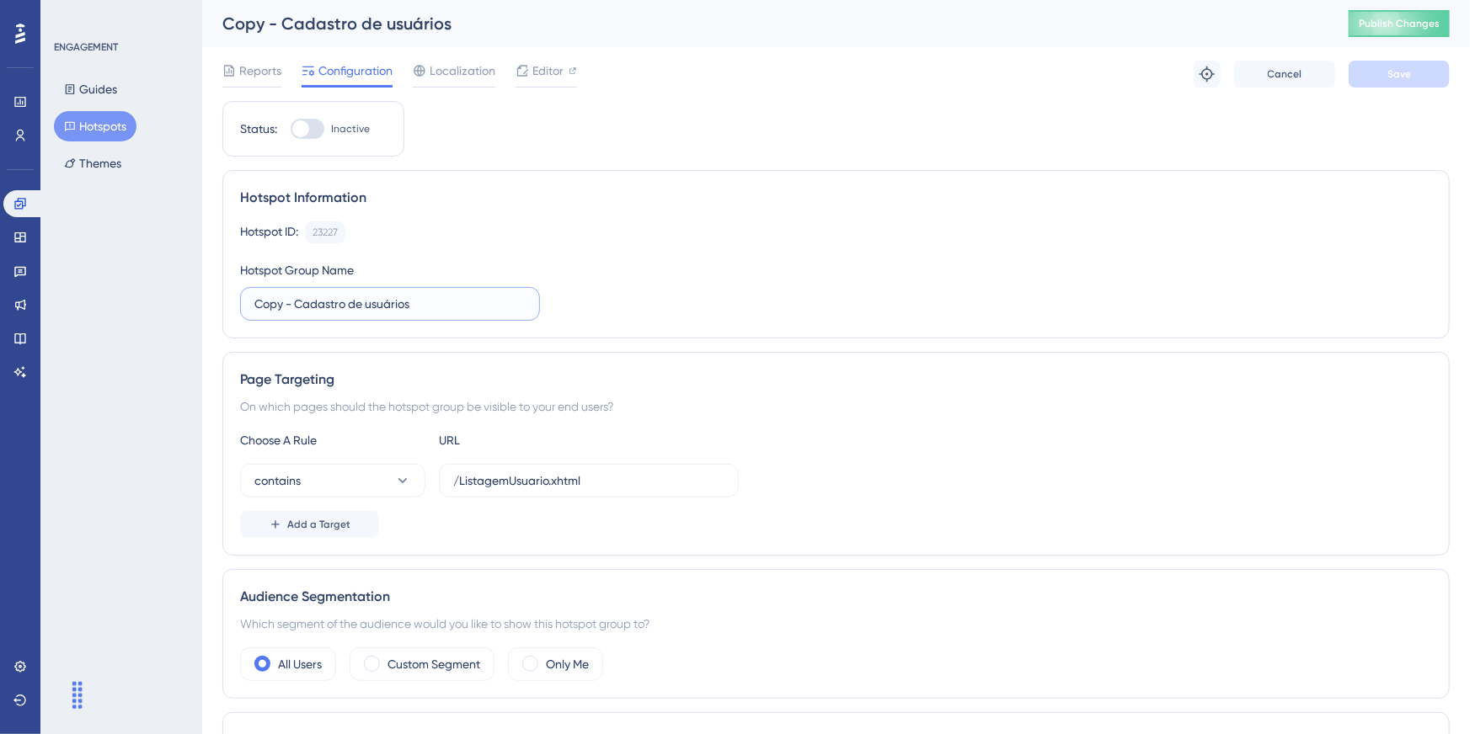
click at [355, 299] on input "Copy - Cadastro de usuários" at bounding box center [389, 304] width 271 height 19
type input "Entrega de EPI"
click at [682, 177] on div "Hotspot Information Hotspot ID: 23227 Copy Hotspot Group Name Entrega de EPI" at bounding box center [835, 254] width 1227 height 168
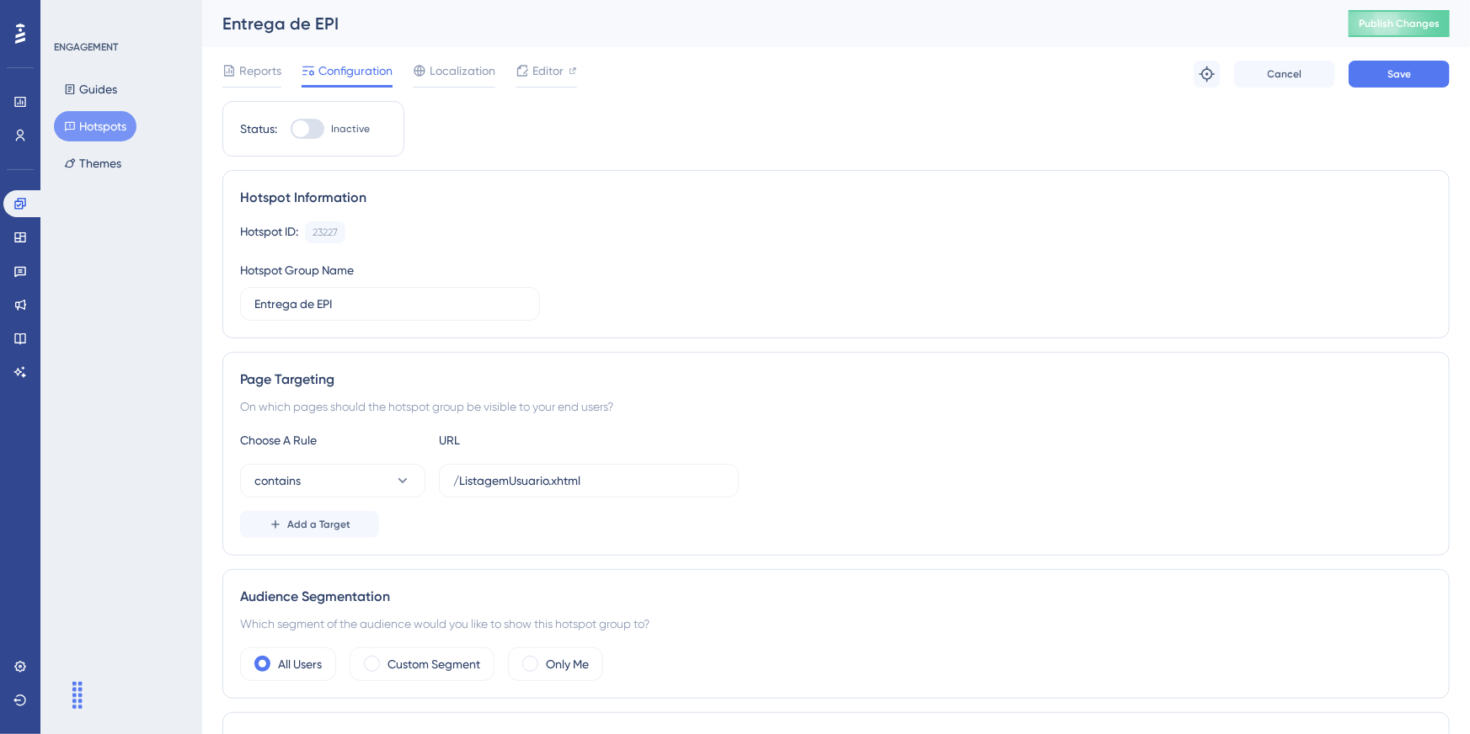
click at [666, 460] on div "Choose A Rule URL contains /ListagemUsuario.xhtml Add a Target" at bounding box center [836, 484] width 1192 height 108
click at [635, 483] on input "/ListagemUsuario.xhtml" at bounding box center [588, 481] width 271 height 19
paste input "ListagemControleEpi"
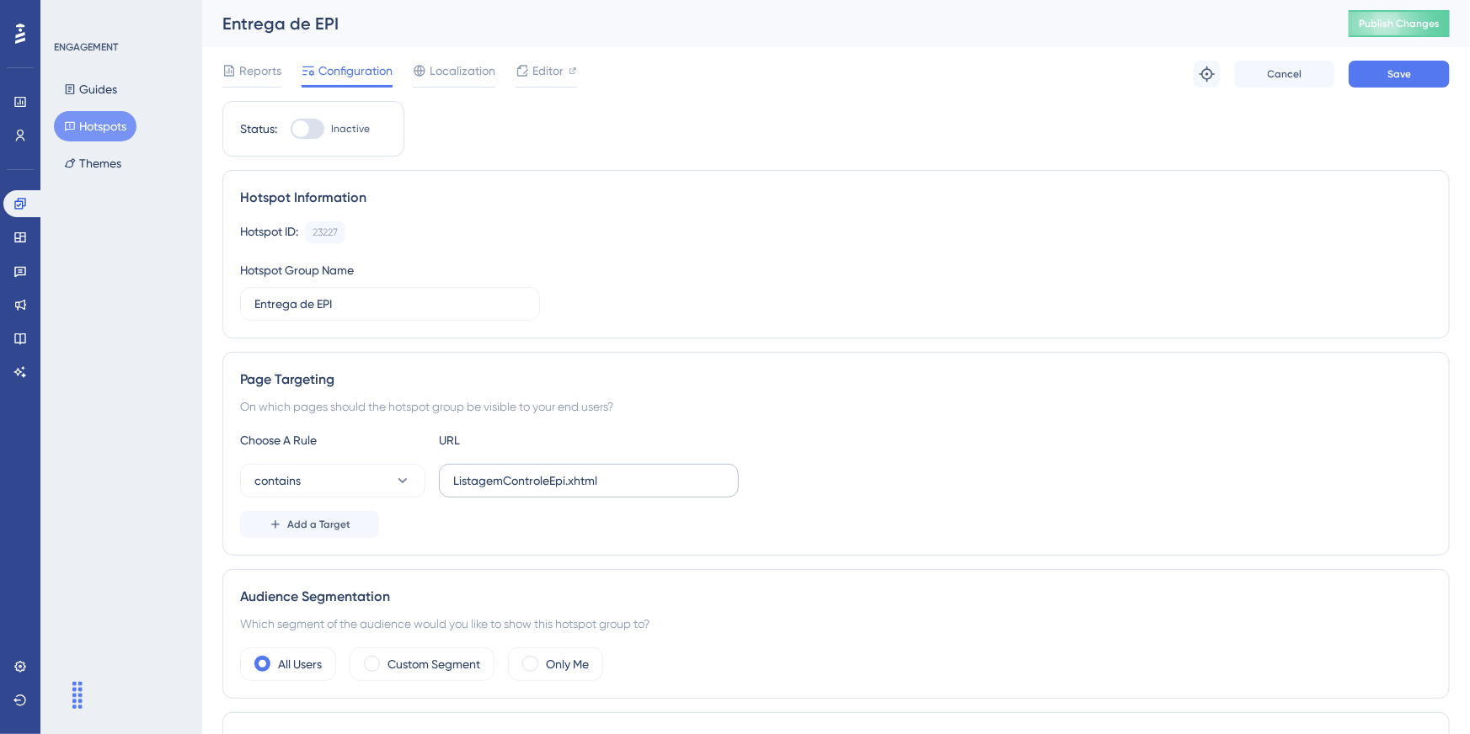
click at [445, 473] on label "ListagemControleEpi.xhtml" at bounding box center [589, 481] width 300 height 34
click at [453, 473] on input "ListagemControleEpi.xhtml" at bounding box center [588, 481] width 271 height 19
type input "/ListagemControleEpi.xhtml"
click at [943, 499] on div "Choose A Rule URL contains /ListagemControleEpi.xhtml Add a Target" at bounding box center [836, 484] width 1192 height 108
click at [1396, 74] on span "Save" at bounding box center [1399, 73] width 24 height 13
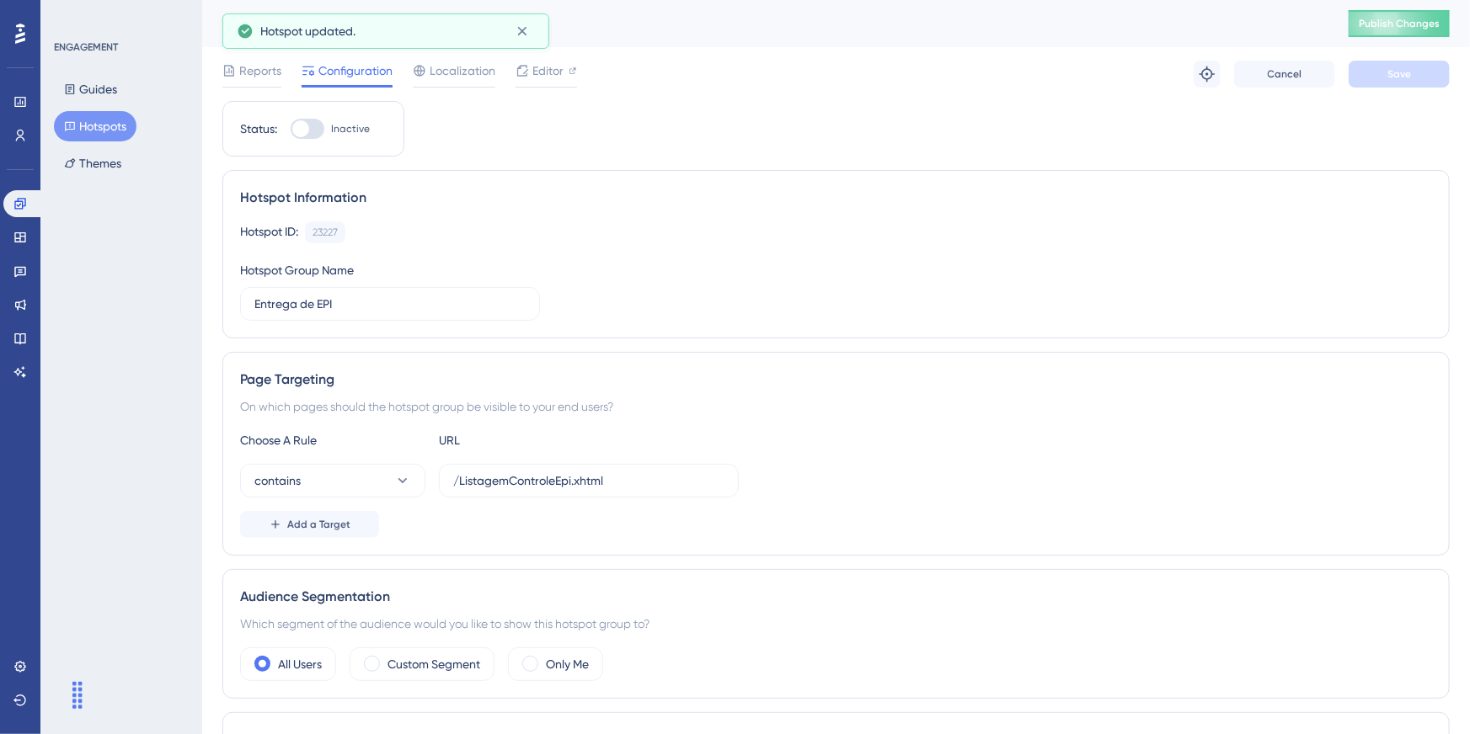
click at [512, 77] on div "Reports Configuration Localization Editor" at bounding box center [399, 74] width 355 height 27
click at [522, 72] on icon at bounding box center [521, 70] width 13 height 13
click at [131, 64] on div "ENGAGEMENT Guides Hotspots Themes" at bounding box center [122, 109] width 136 height 138
click at [65, 88] on icon at bounding box center [70, 89] width 12 height 12
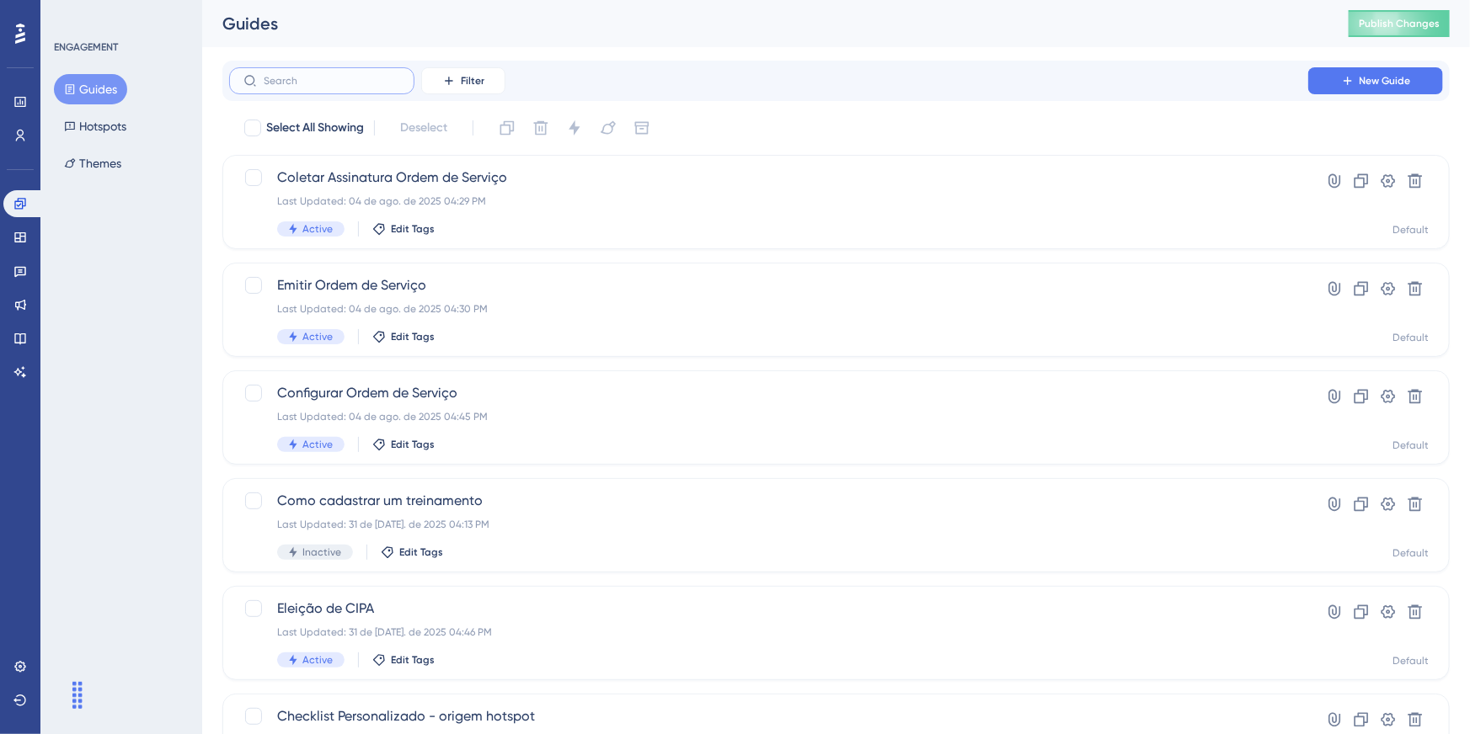
click at [303, 86] on input "text" at bounding box center [332, 81] width 136 height 12
type input "p"
type input "w"
checkbox input "true"
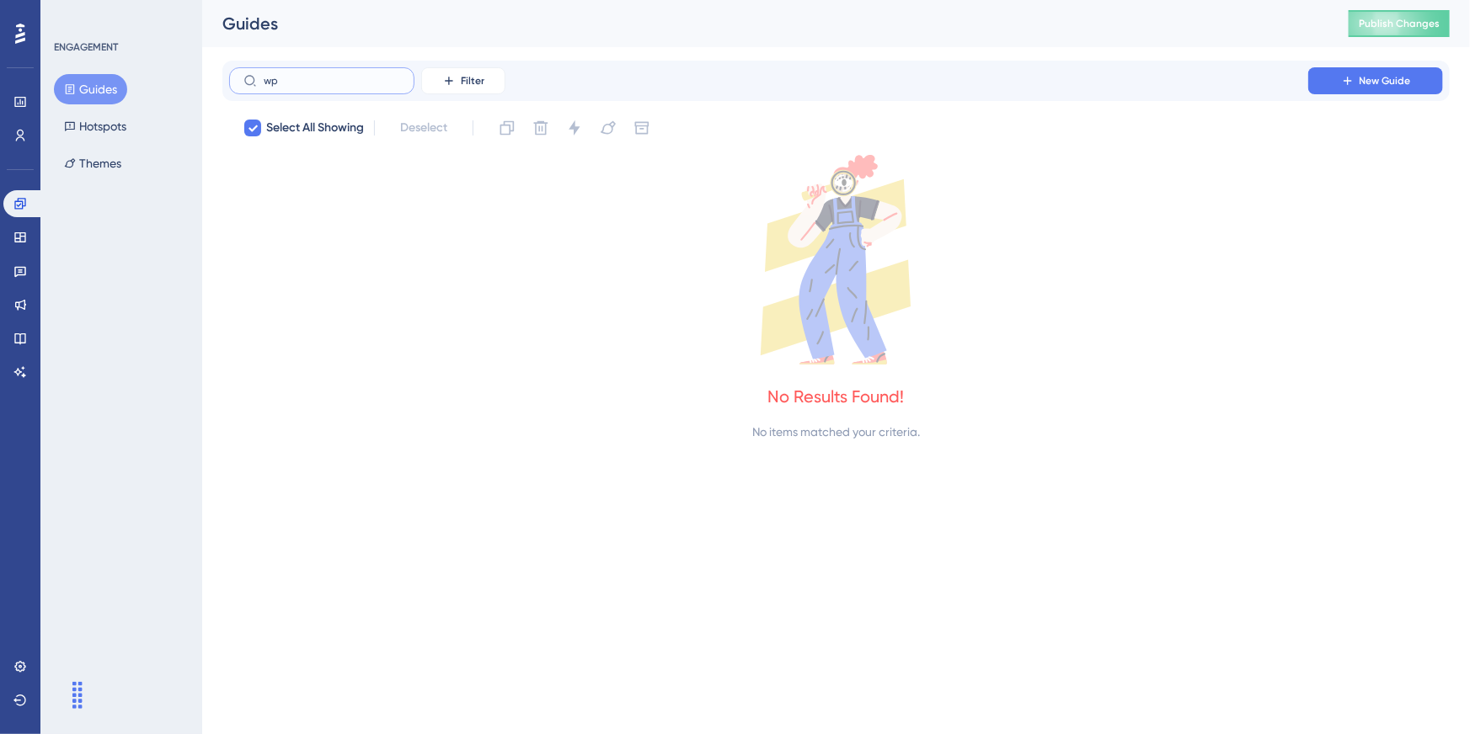
type input "w"
checkbox input "false"
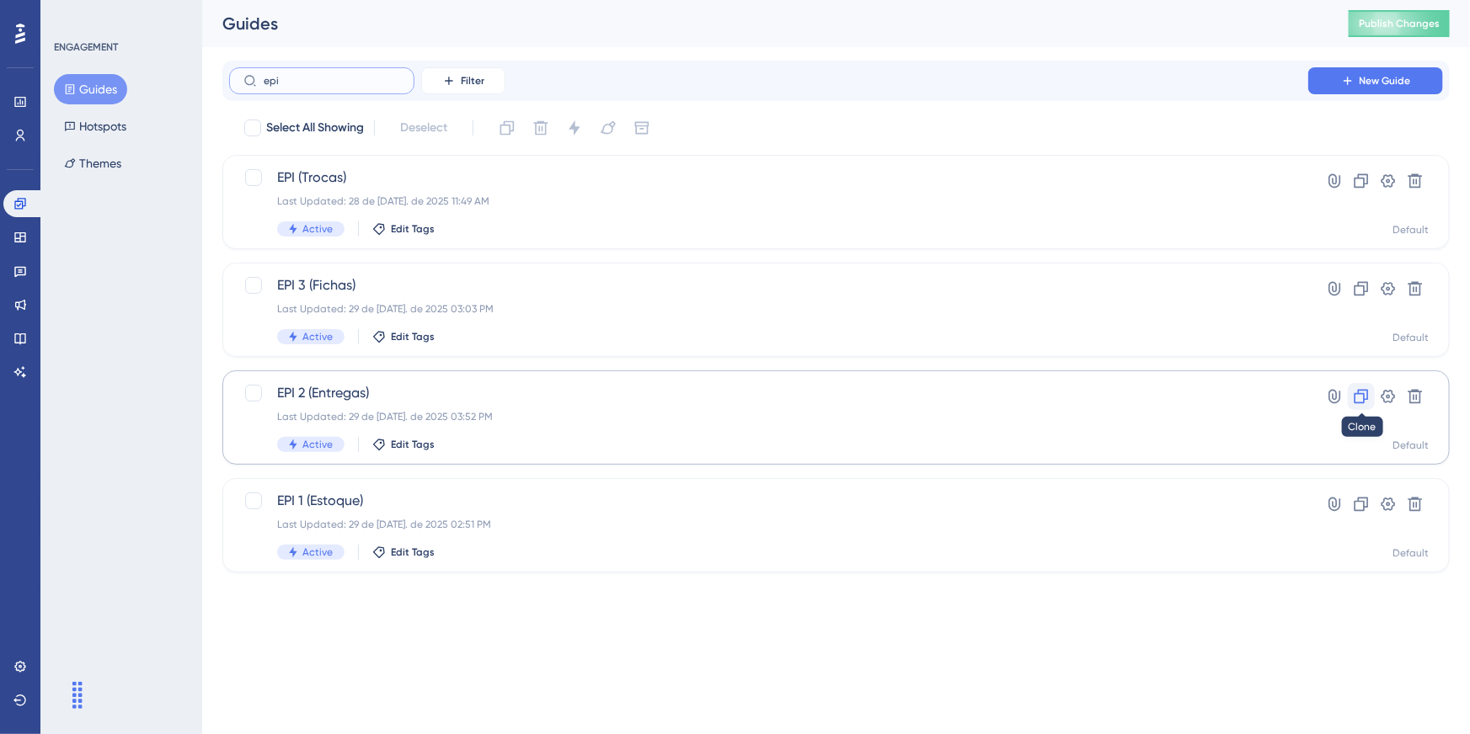
type input "epi"
click at [1354, 398] on icon at bounding box center [1361, 396] width 17 height 17
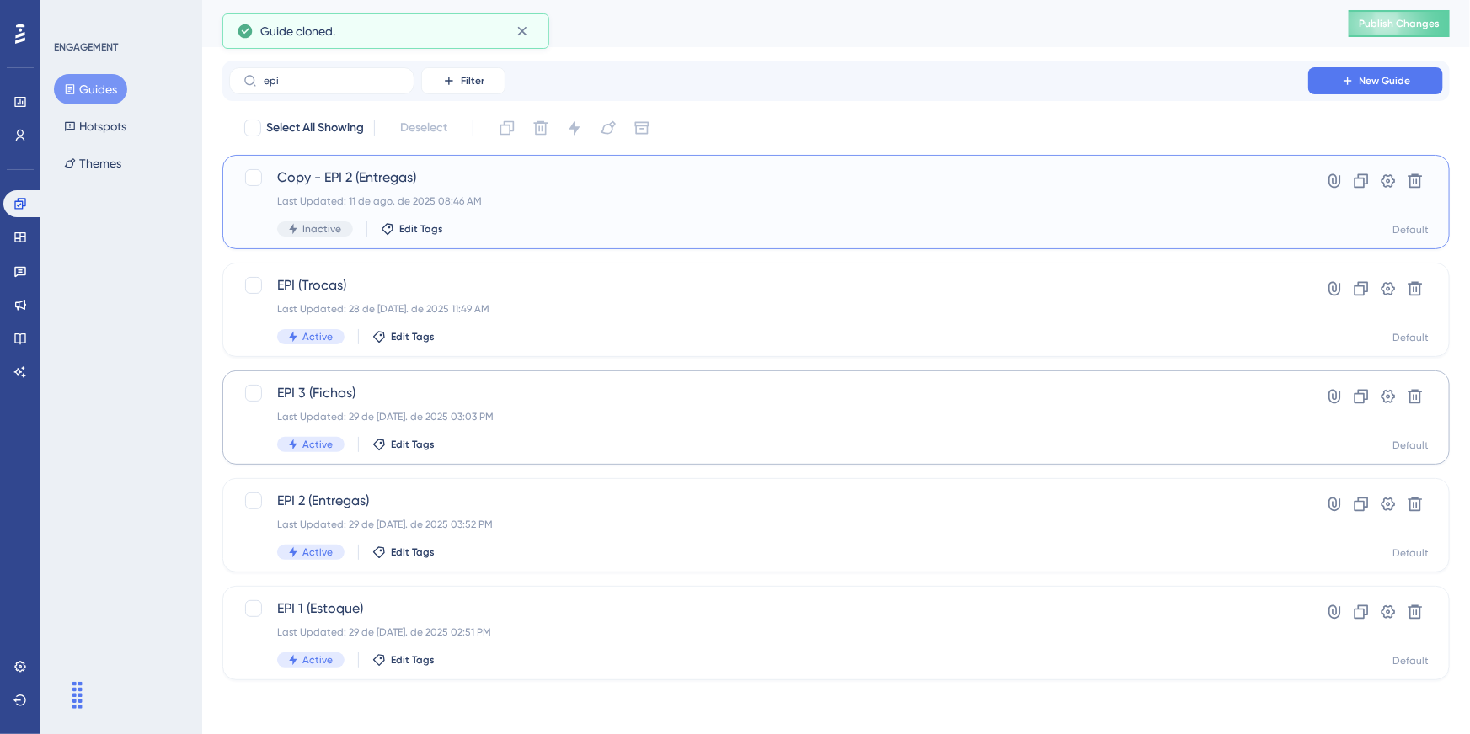
click at [411, 169] on span "Copy - EPI 2 (Entregas)" at bounding box center [768, 178] width 983 height 20
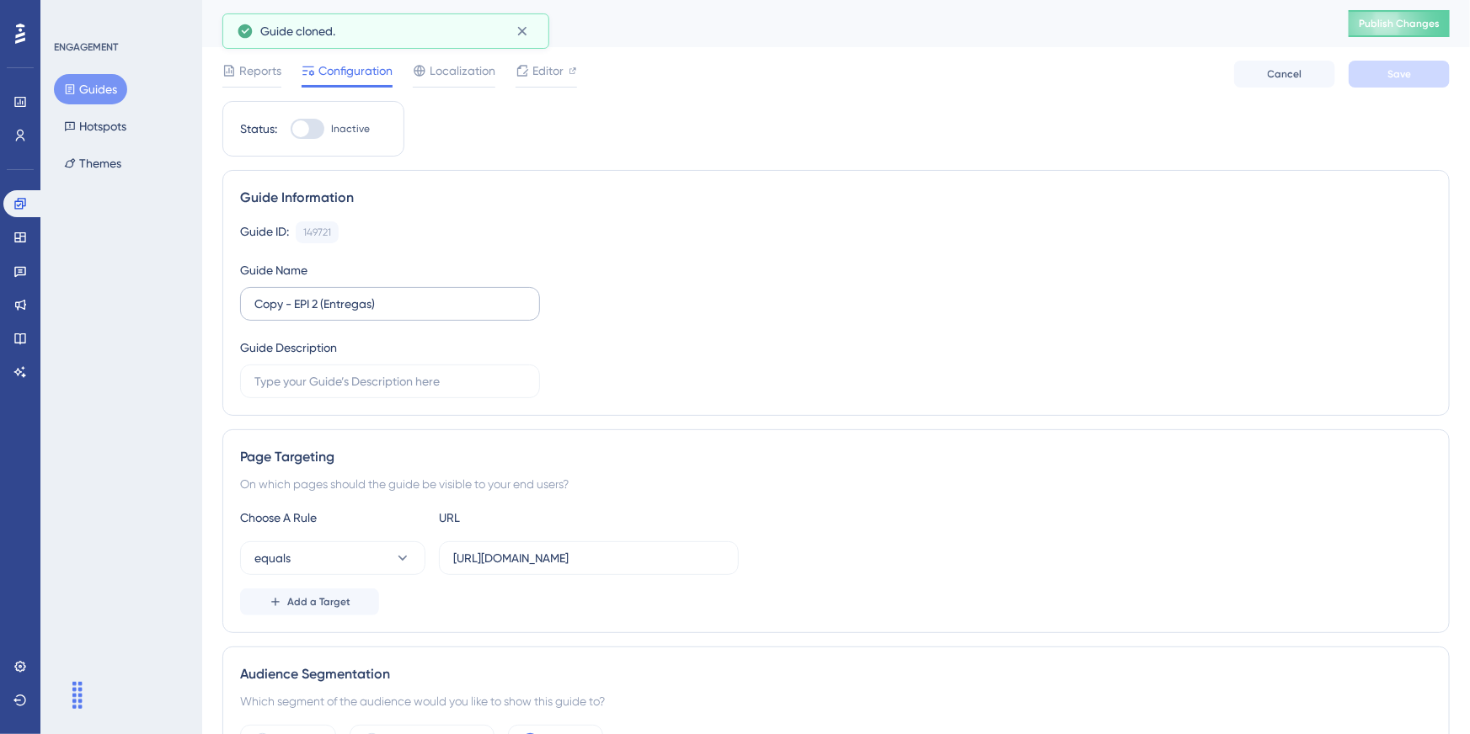
click at [393, 292] on label "Copy - EPI 2 (Entregas)" at bounding box center [390, 304] width 300 height 34
click at [393, 295] on input "Copy - EPI 2 (Entregas)" at bounding box center [389, 304] width 271 height 19
click at [393, 292] on label "Copy - EPI 2 (Entregas)" at bounding box center [390, 304] width 300 height 34
click at [393, 295] on input "Copy - EPI 2 (Entregas)" at bounding box center [389, 304] width 271 height 19
click at [393, 292] on label "Copy - EPI 2 (Entregas)" at bounding box center [390, 304] width 300 height 34
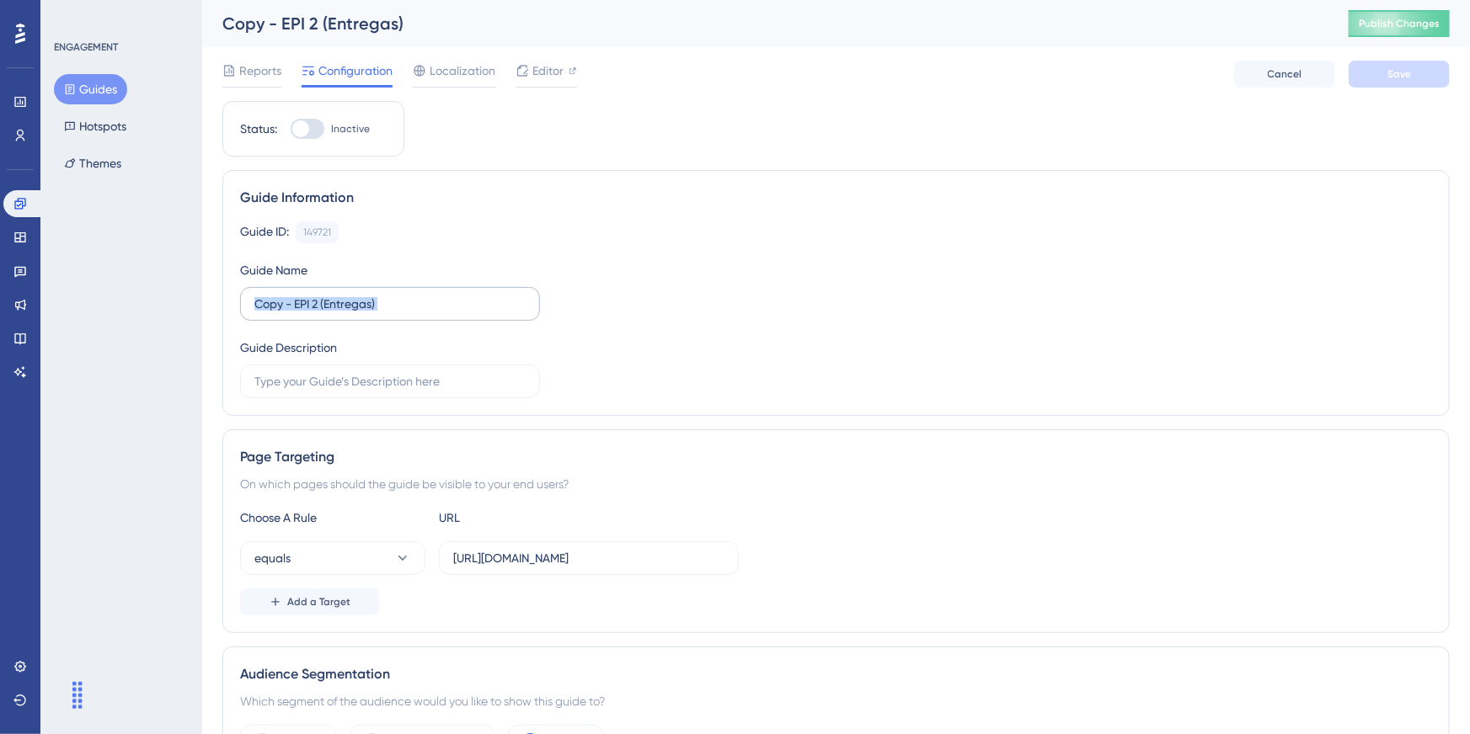
click at [393, 295] on input "Copy - EPI 2 (Entregas)" at bounding box center [389, 304] width 271 height 19
click at [393, 292] on label "Copy - EPI 2 (Entregas)" at bounding box center [390, 304] width 300 height 34
click at [393, 295] on input "Copy - EPI 2 (Entregas)" at bounding box center [389, 304] width 271 height 19
click at [399, 298] on input "Copy - EPI 2 (Entregas)" at bounding box center [389, 304] width 271 height 19
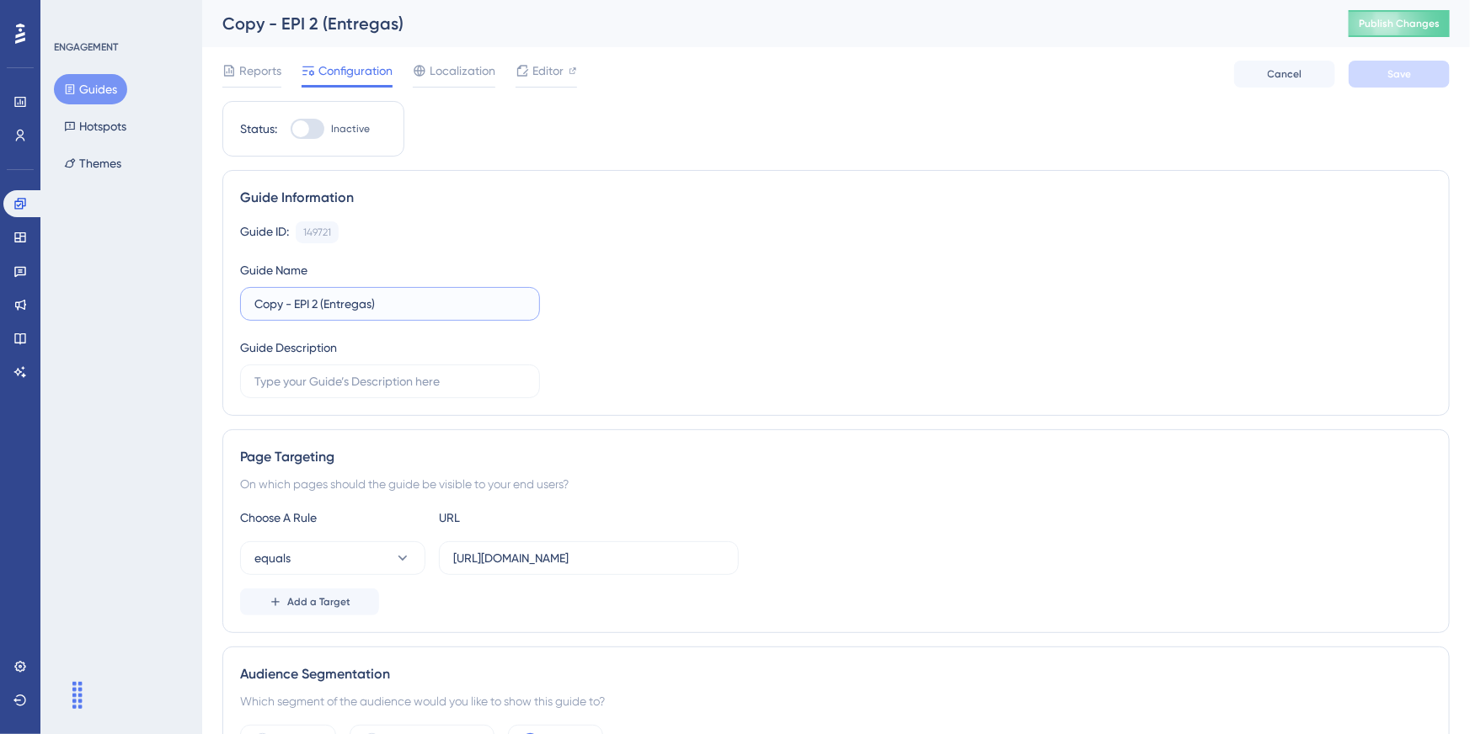
click at [399, 298] on input "Copy - EPI 2 (Entregas)" at bounding box center [389, 304] width 271 height 19
type input "Entrega de EPI - Origem Hotspot"
click at [620, 279] on div "Guide ID: 149721 Copy Guide Name Entrega de EPI - Origem Hotspot Guide Descript…" at bounding box center [836, 310] width 1192 height 177
click at [526, 73] on icon at bounding box center [521, 70] width 13 height 13
click at [339, 81] on div "Configuration" at bounding box center [347, 74] width 91 height 27
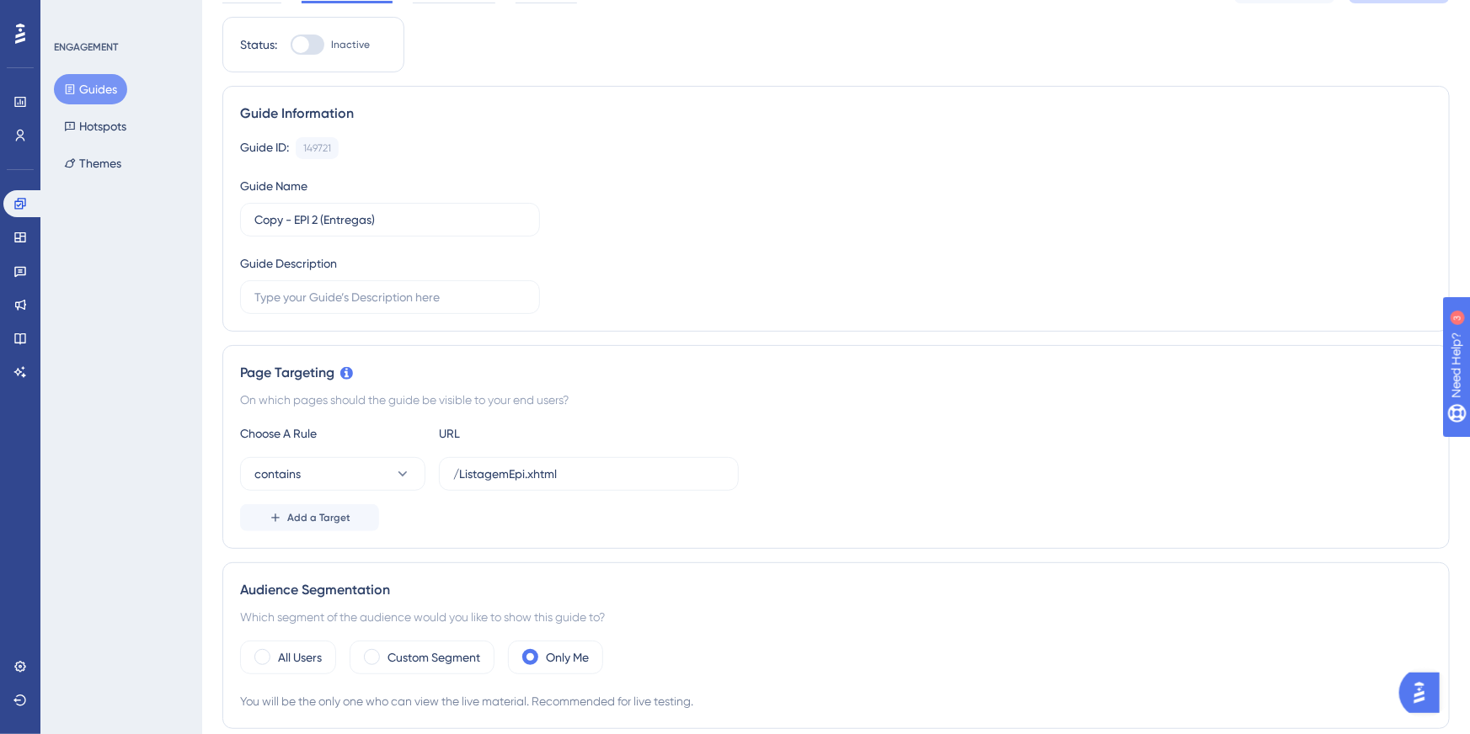
scroll to position [110, 0]
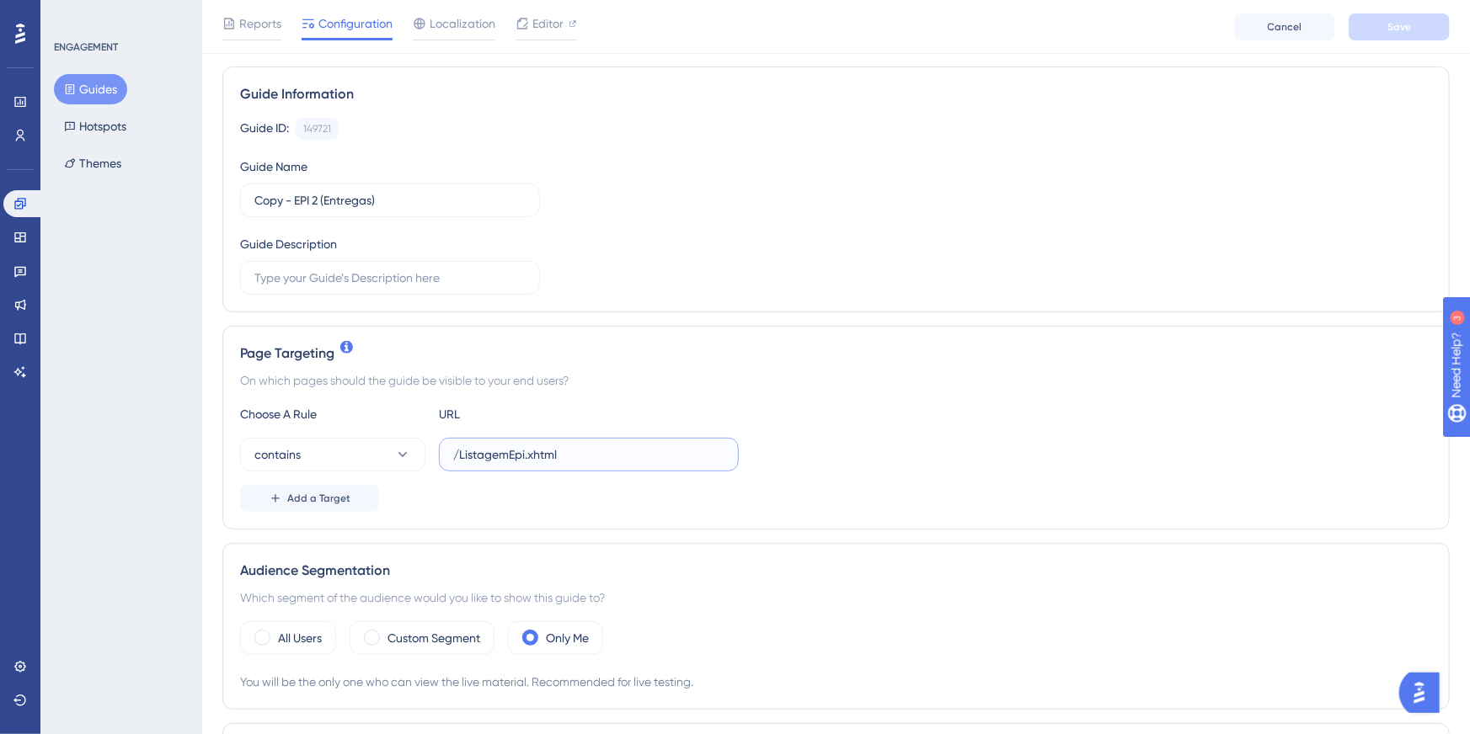
click at [563, 446] on input "/ListagemEpi.xhtml" at bounding box center [588, 455] width 271 height 19
click at [564, 451] on input "/ListagemEpi.xhtml" at bounding box center [588, 455] width 271 height 19
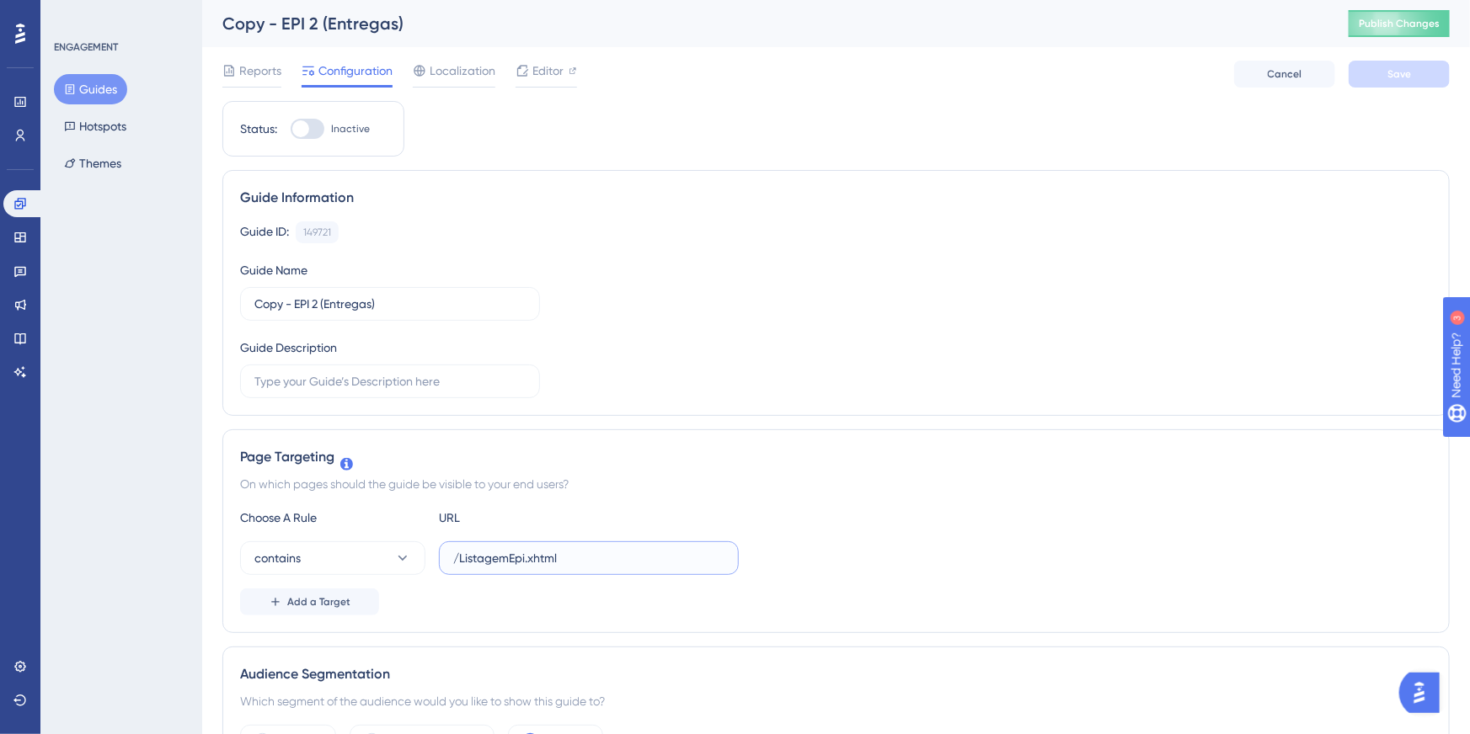
scroll to position [0, 0]
click at [339, 13] on div "Copy - EPI 2 (Entregas)" at bounding box center [764, 24] width 1084 height 24
click at [387, 307] on input "Copy - EPI 2 (Entregas)" at bounding box center [389, 304] width 271 height 19
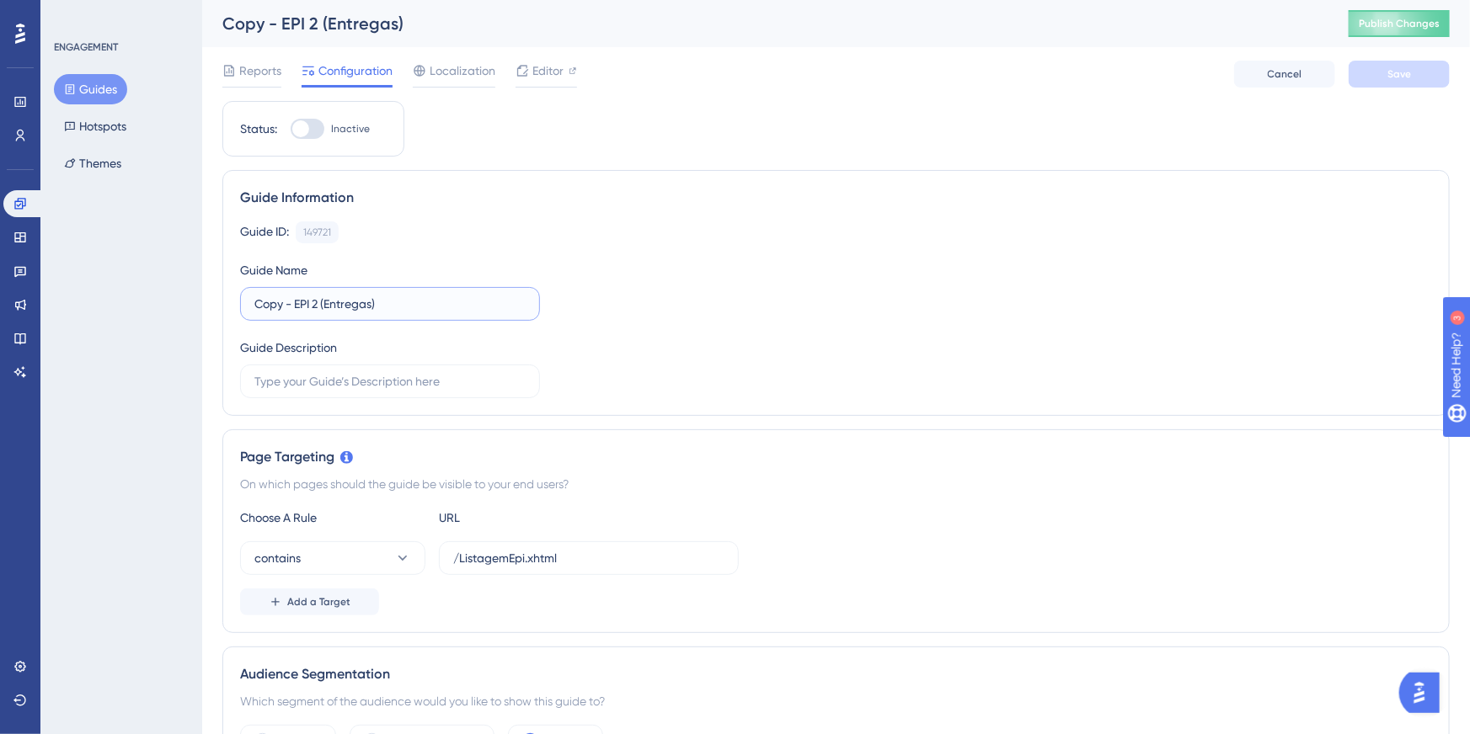
click at [387, 307] on input "Copy - EPI 2 (Entregas)" at bounding box center [389, 304] width 271 height 19
drag, startPoint x: 471, startPoint y: 316, endPoint x: 206, endPoint y: 300, distance: 265.0
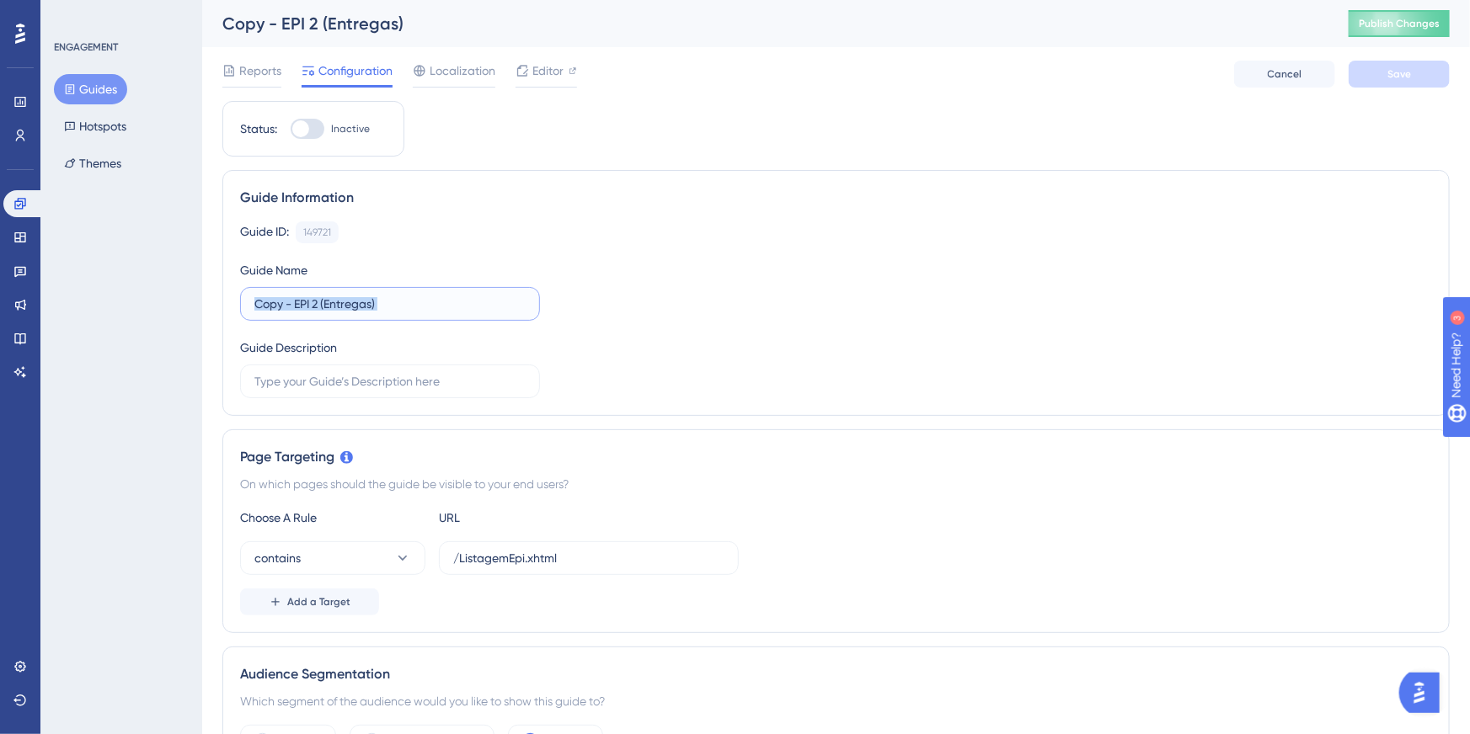
click at [450, 299] on input "Copy - EPI 2 (Entregas)" at bounding box center [389, 304] width 271 height 19
type input "Entrega de EPI - Origem Hotspot"
click at [524, 552] on input "/ListagemEpi.xhtml" at bounding box center [588, 558] width 271 height 19
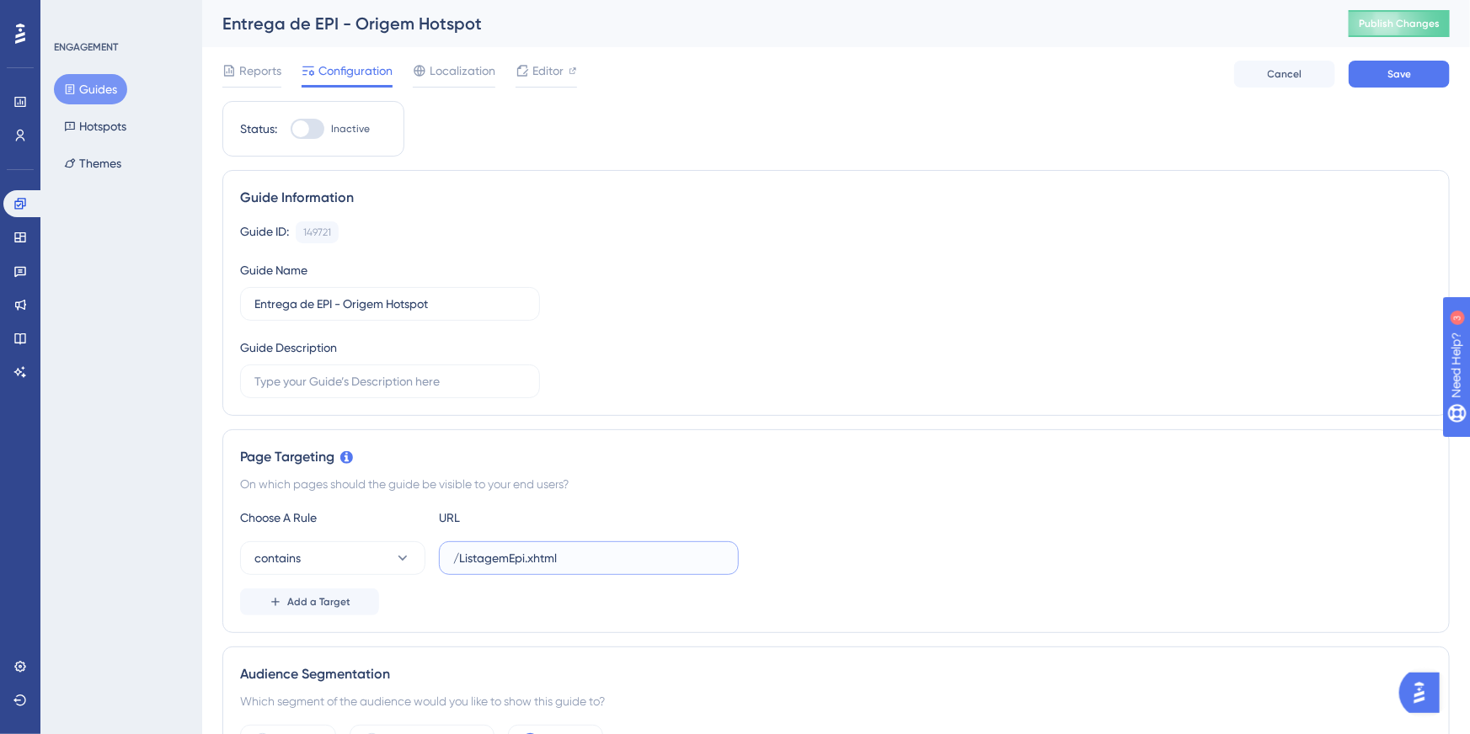
click at [524, 552] on input "/ListagemEpi.xhtml" at bounding box center [588, 558] width 271 height 19
paste input "Controle"
click at [671, 554] on input "/ListagemControleEpi.xhtml" at bounding box center [588, 558] width 271 height 19
type input "/ListagemControleEpi.xhtml"
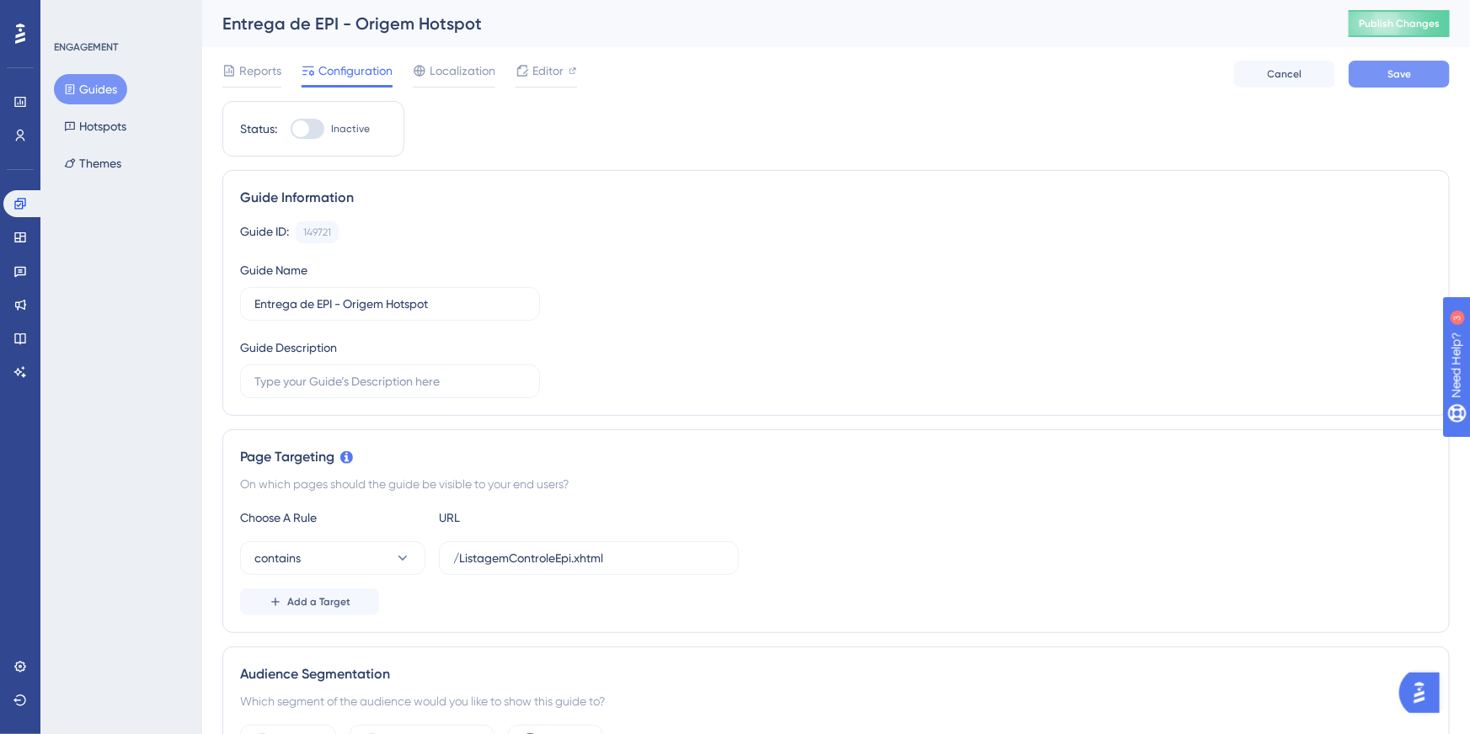
click at [1423, 76] on button "Save" at bounding box center [1398, 74] width 101 height 27
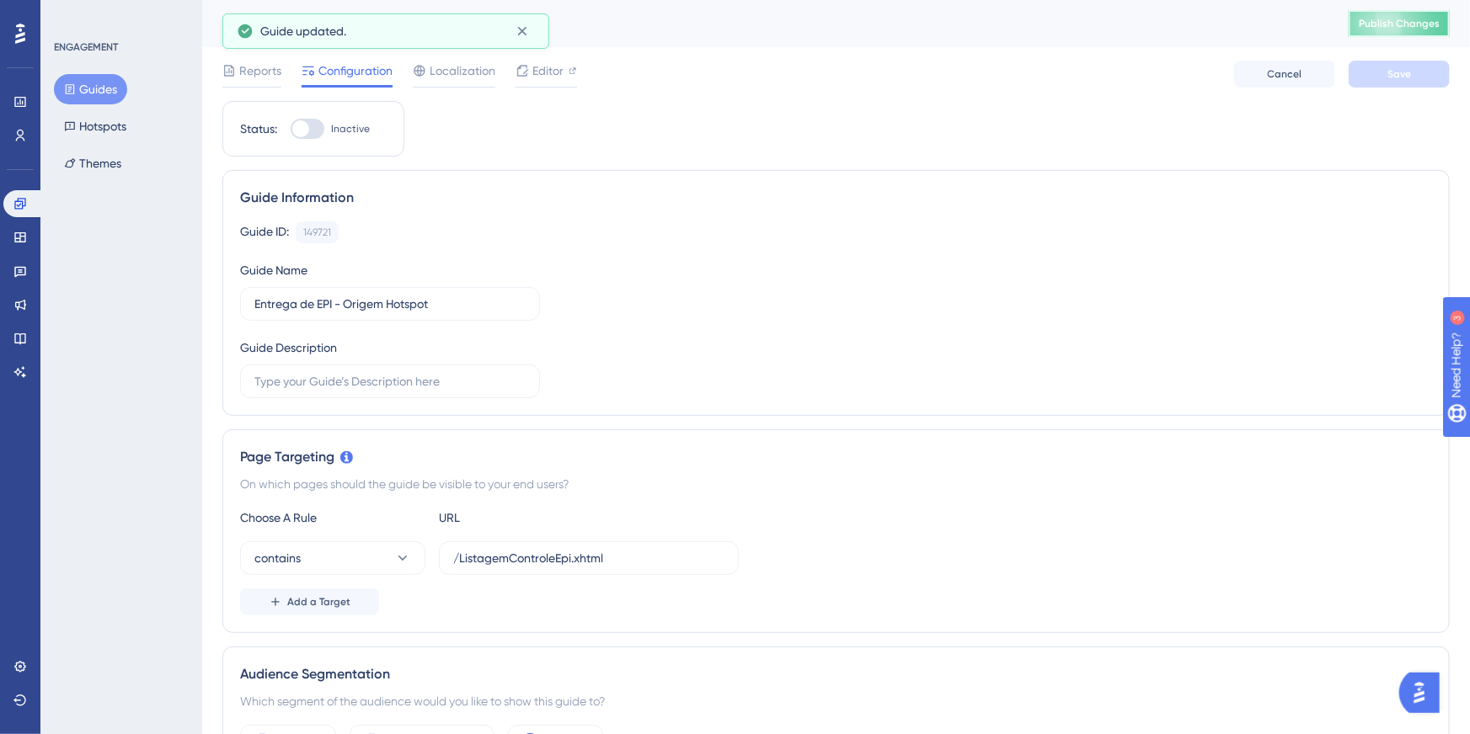
click at [1438, 17] on span "Publish Changes" at bounding box center [1399, 23] width 81 height 13
click at [550, 52] on div "Reports Configuration Localization Editor Cancel Save" at bounding box center [835, 74] width 1227 height 54
click at [556, 79] on span "Editor" at bounding box center [547, 71] width 31 height 20
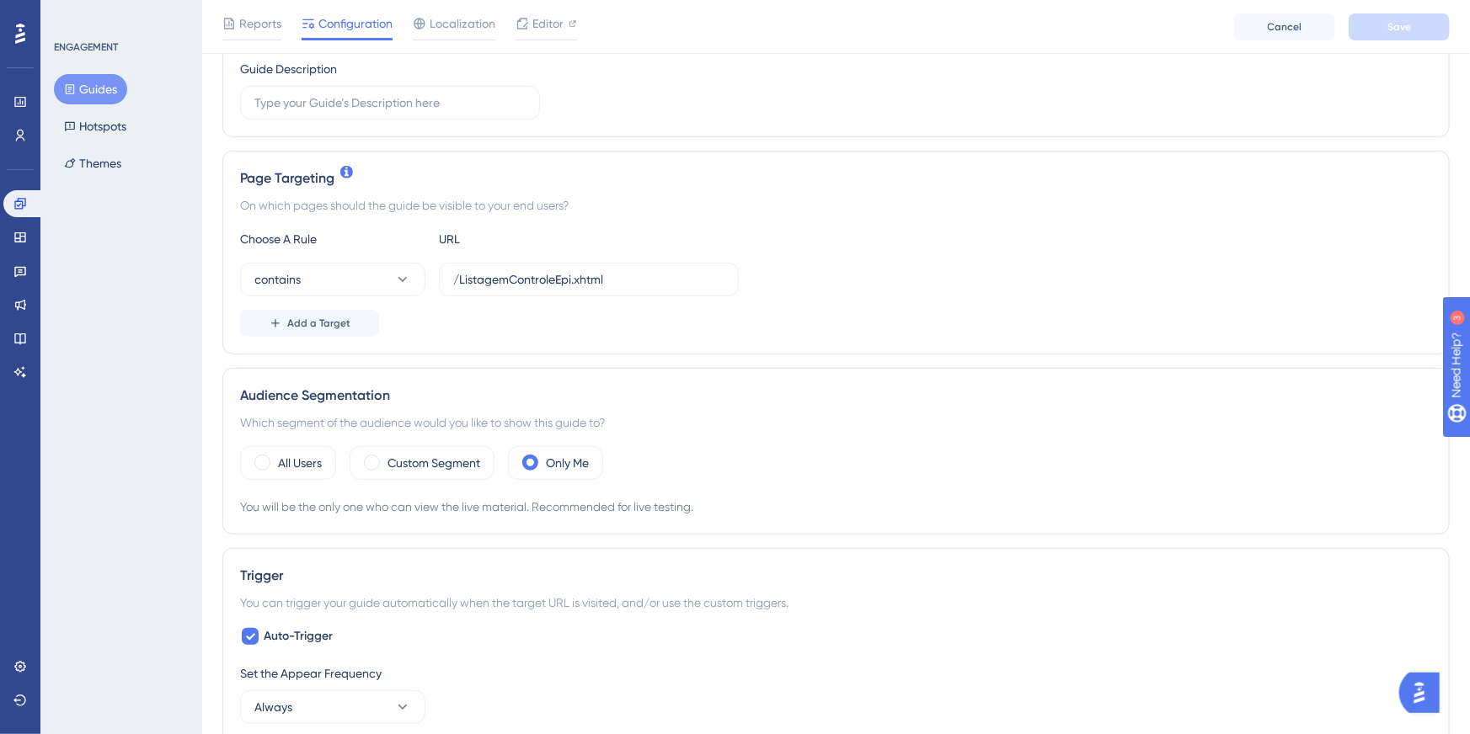
scroll to position [295, 0]
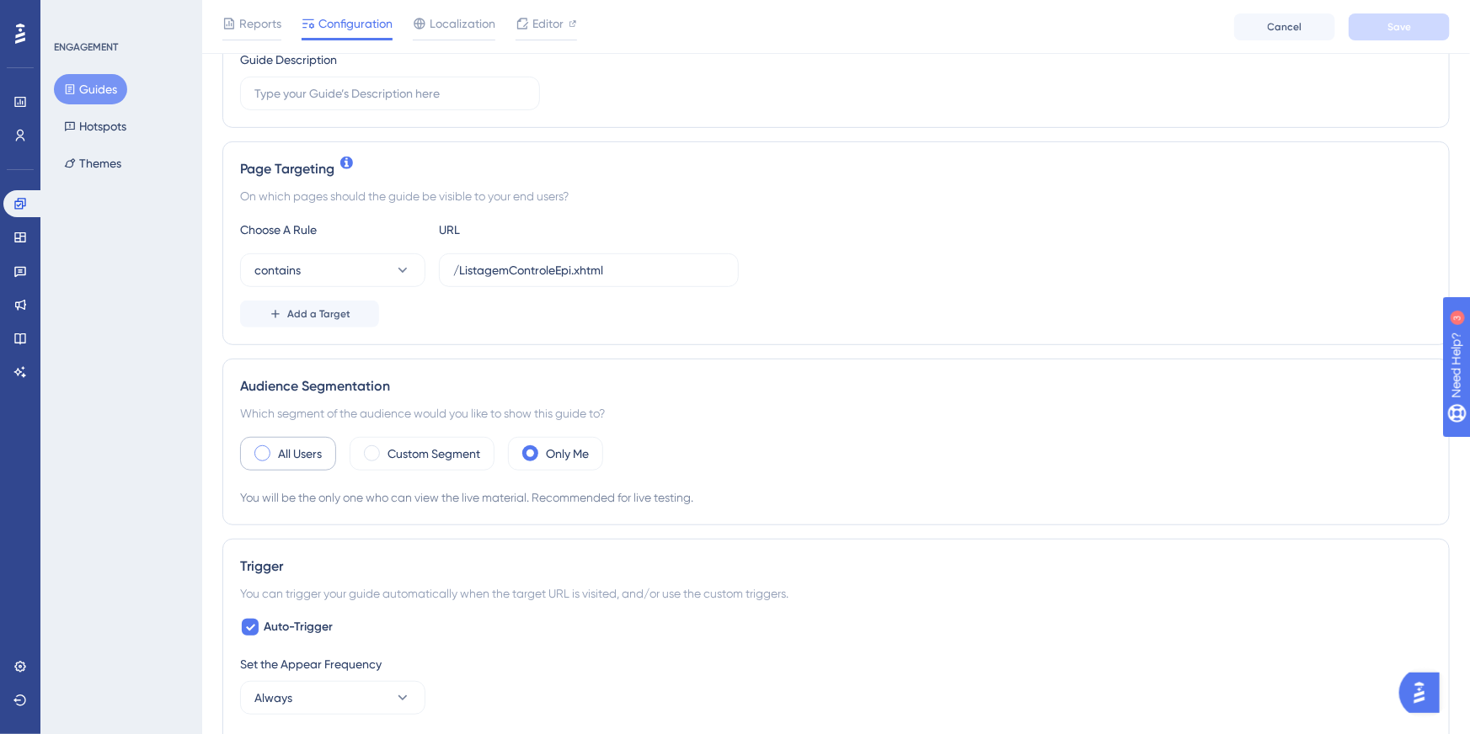
click at [312, 465] on div "All Users" at bounding box center [288, 454] width 96 height 34
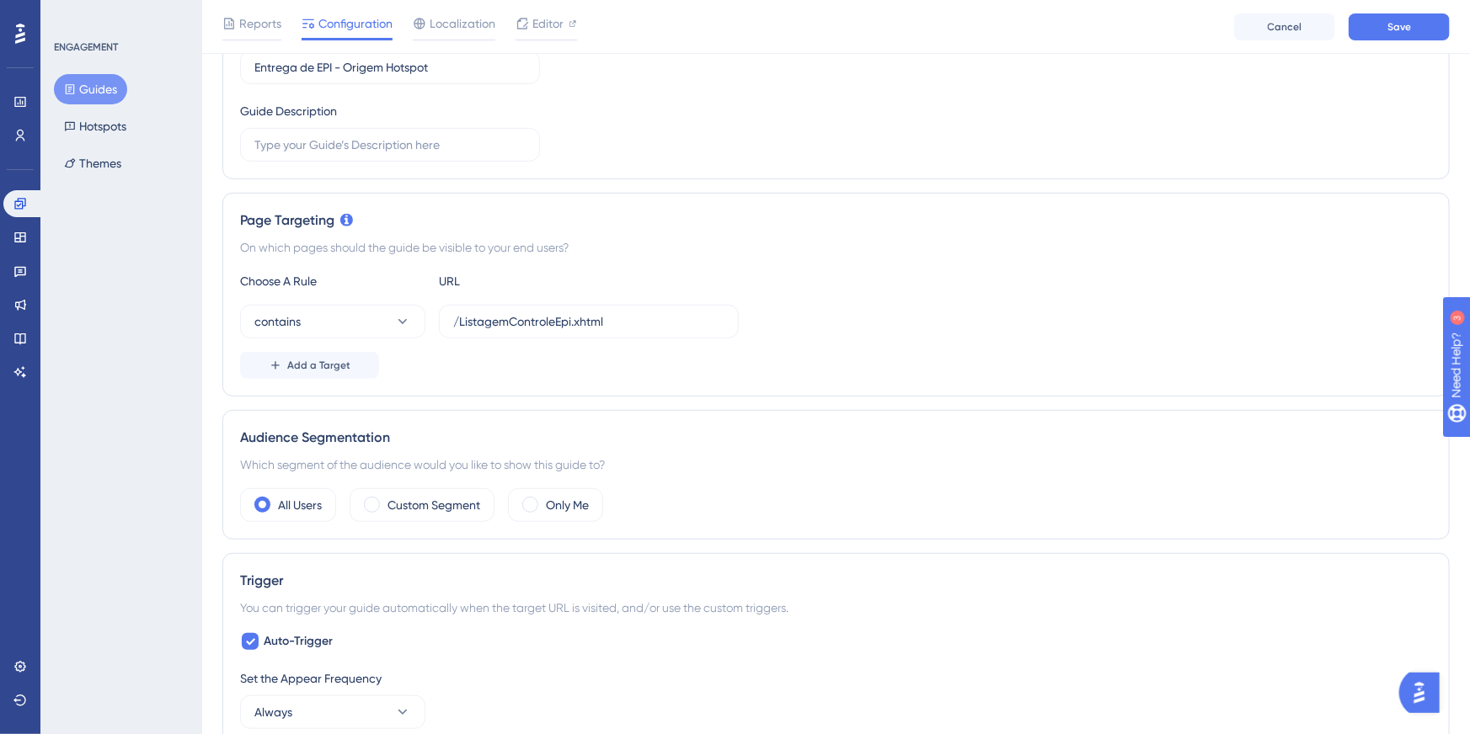
scroll to position [0, 0]
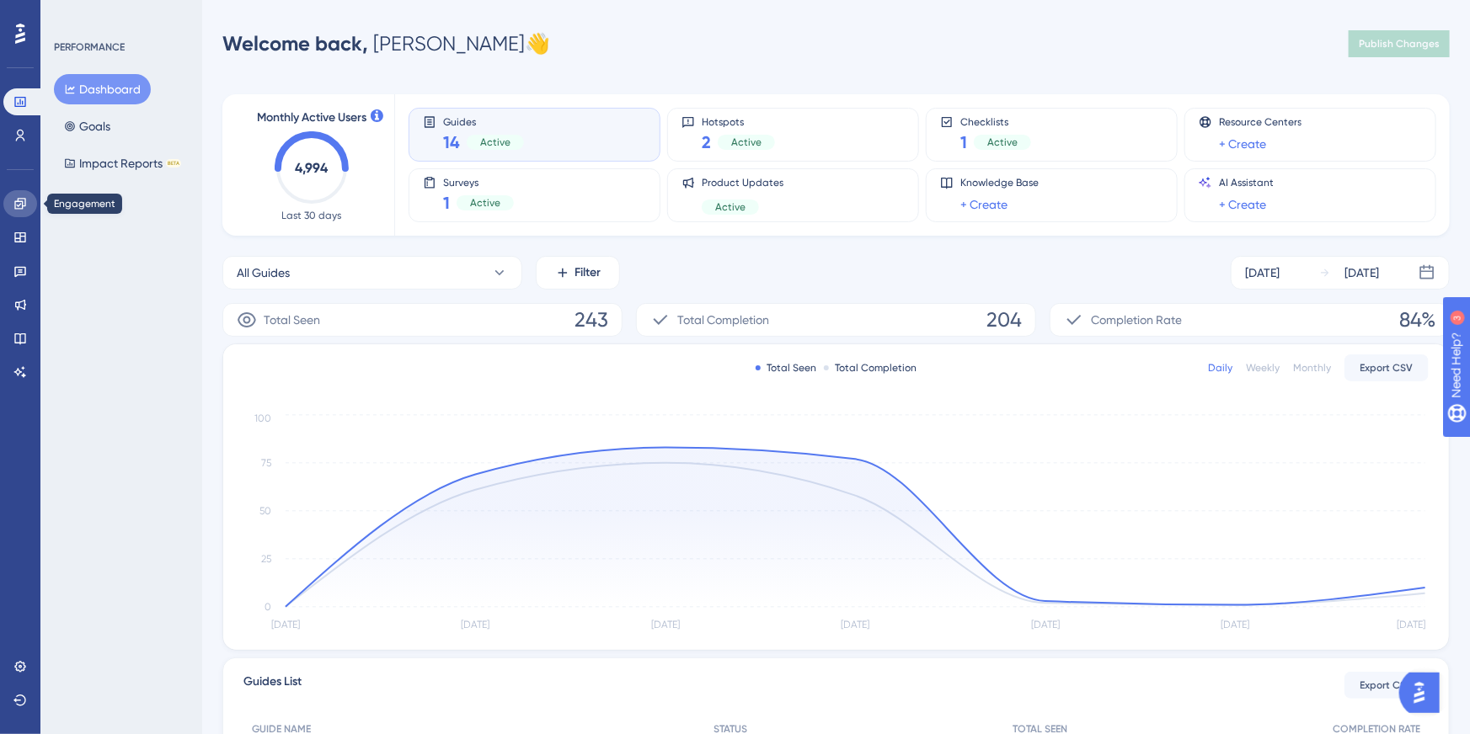
click at [20, 207] on icon at bounding box center [19, 203] width 13 height 13
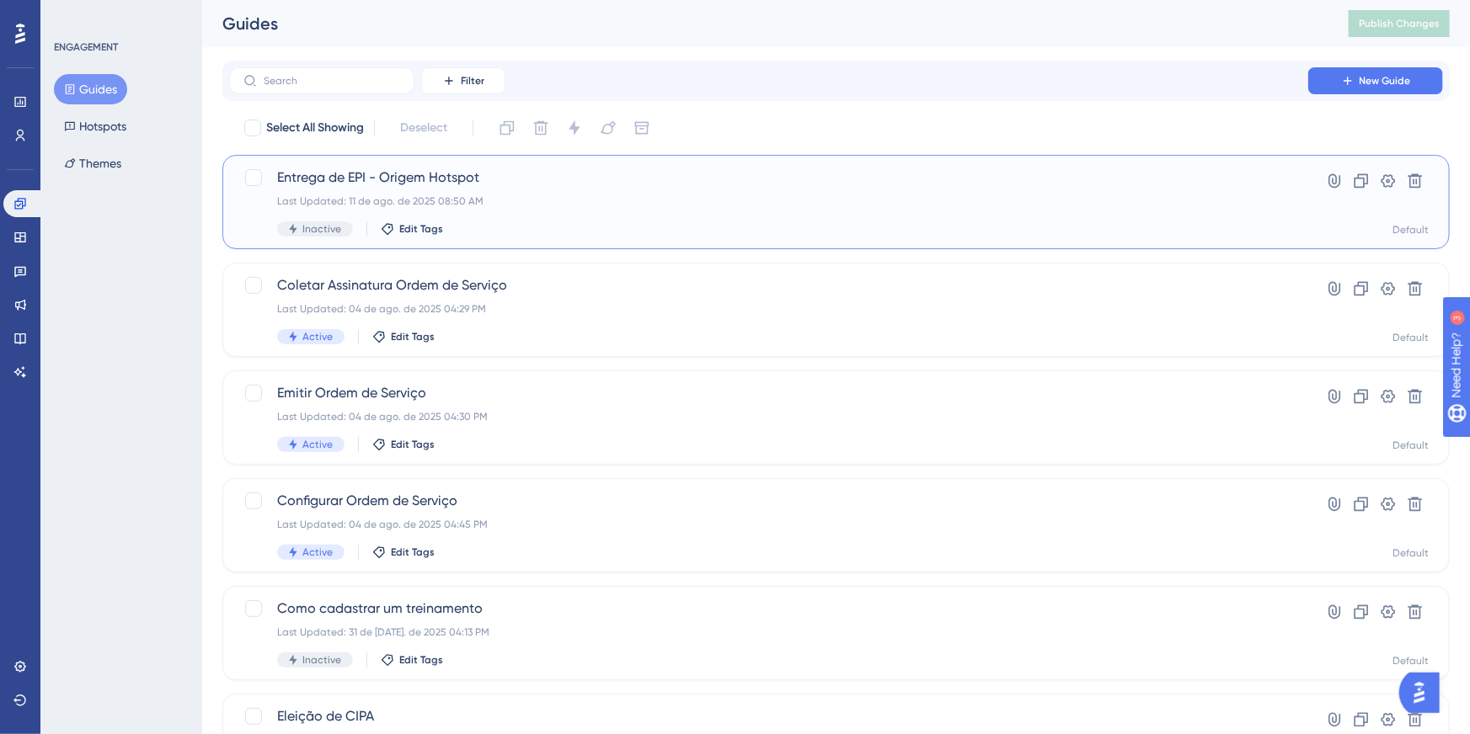
click at [510, 168] on span "Entrega de EPI - Origem Hotspot" at bounding box center [768, 178] width 983 height 20
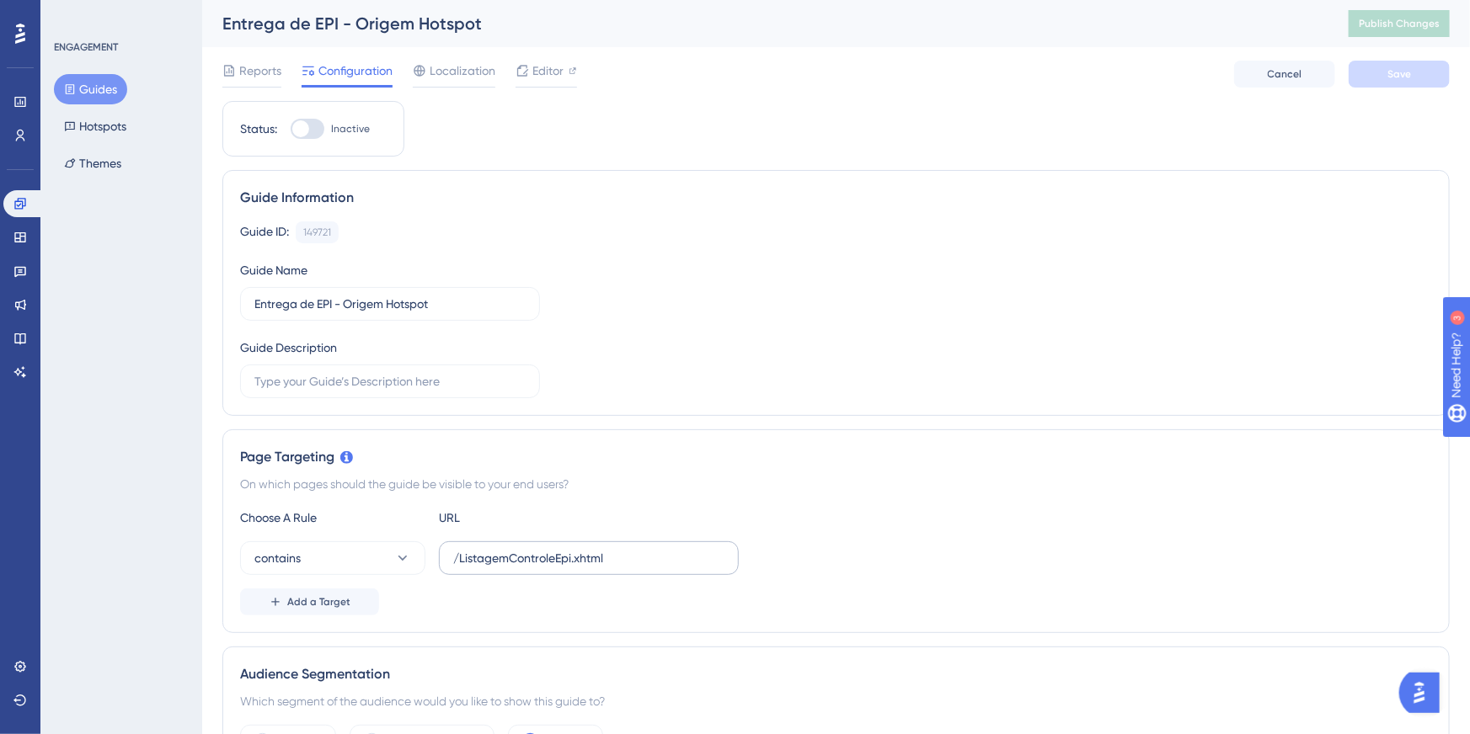
click at [574, 542] on label "/ListagemControleEpi.xhtml" at bounding box center [589, 559] width 300 height 34
click at [574, 549] on input "/ListagemControleEpi.xhtml" at bounding box center [588, 558] width 271 height 19
click at [1087, 508] on div "Choose A Rule URL" at bounding box center [836, 518] width 1192 height 20
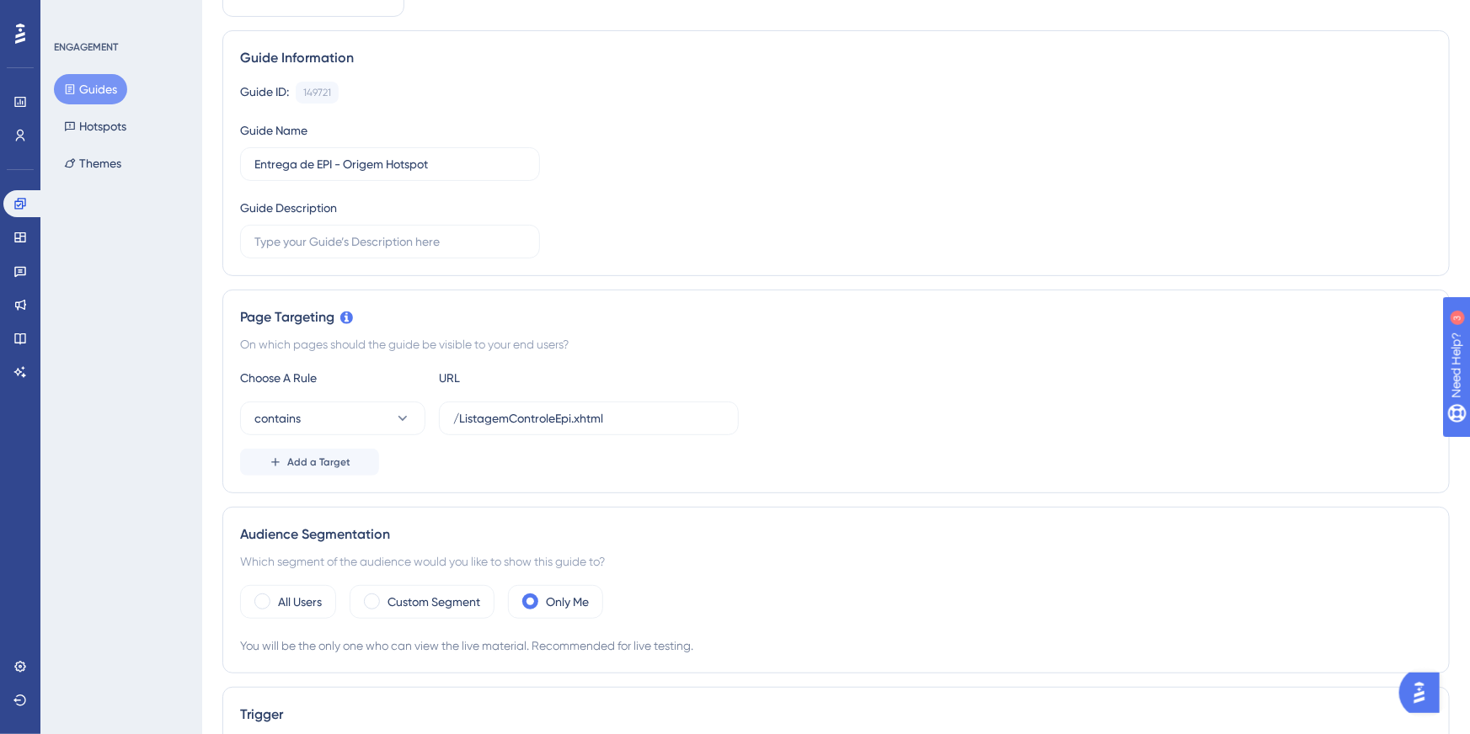
scroll to position [168, 0]
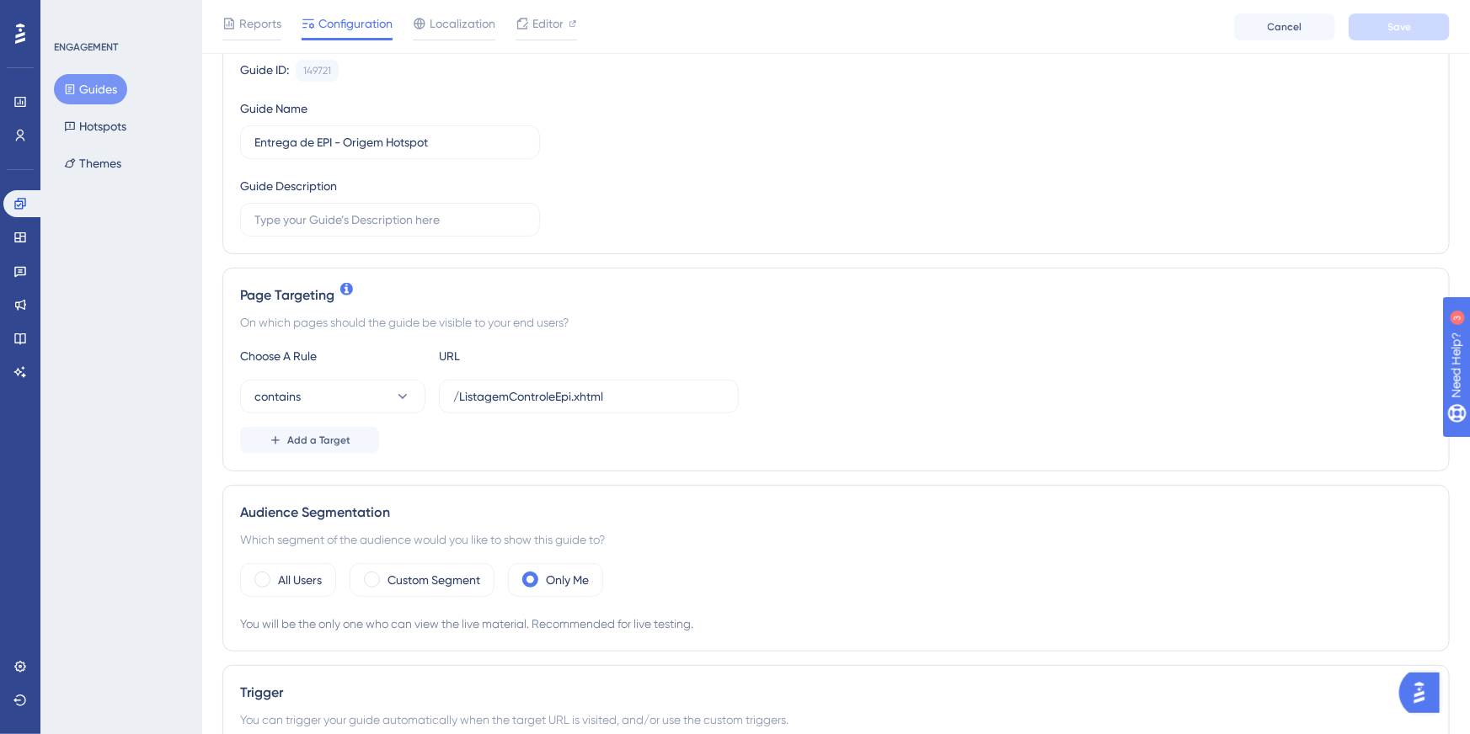
click at [991, 312] on div "On which pages should the guide be visible to your end users?" at bounding box center [836, 322] width 1192 height 20
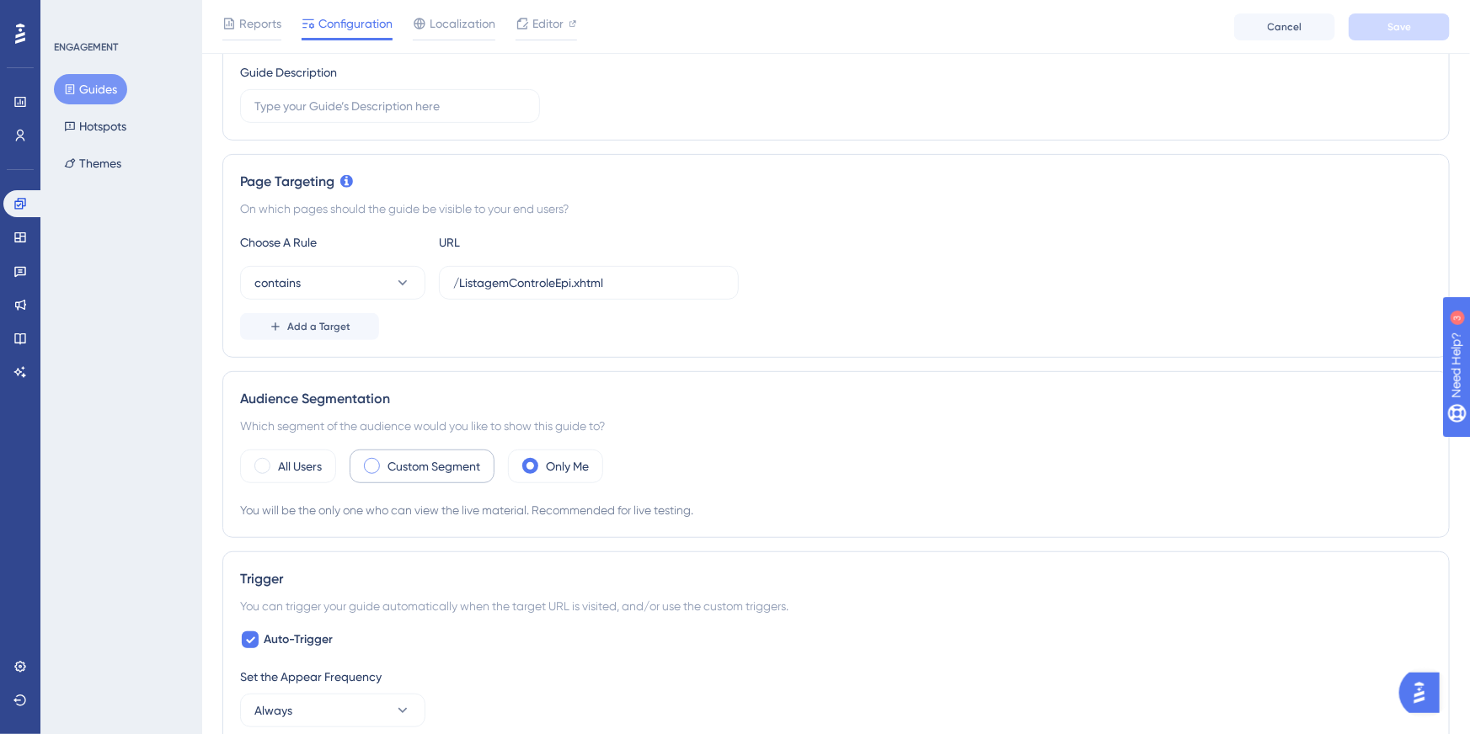
scroll to position [432, 0]
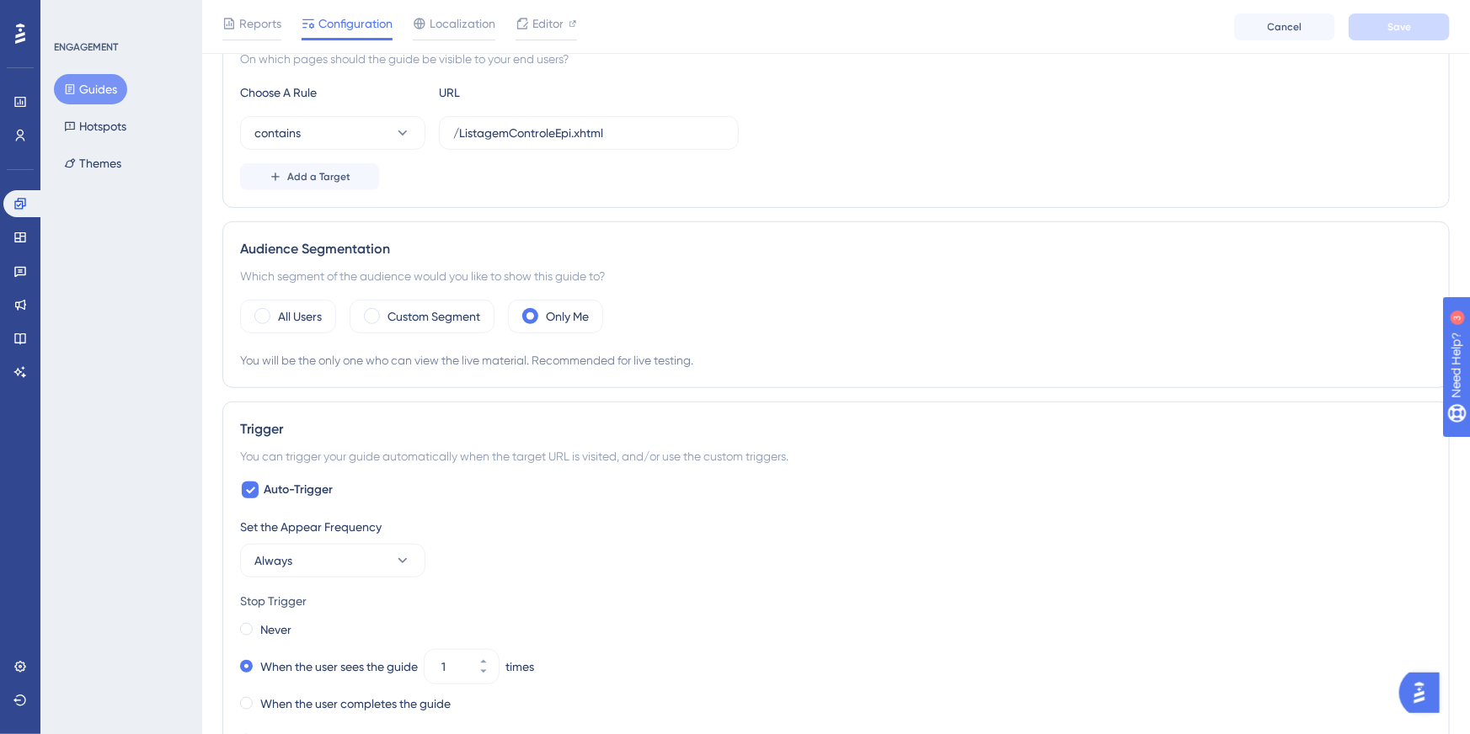
click at [302, 293] on div "Audience Segmentation Which segment of the audience would you like to show this…" at bounding box center [835, 305] width 1227 height 167
click at [283, 323] on label "All Users" at bounding box center [300, 317] width 44 height 20
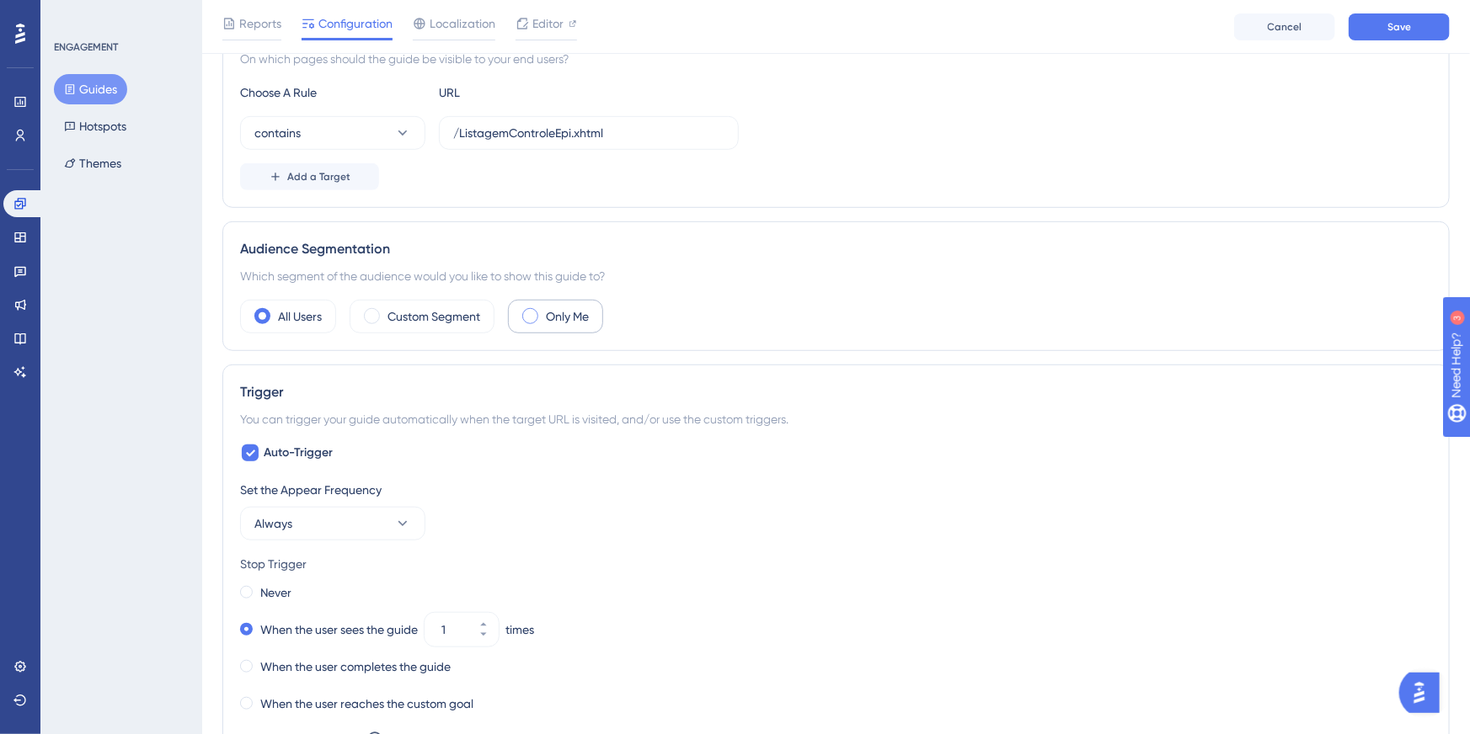
click at [550, 328] on div "Only Me" at bounding box center [555, 317] width 95 height 34
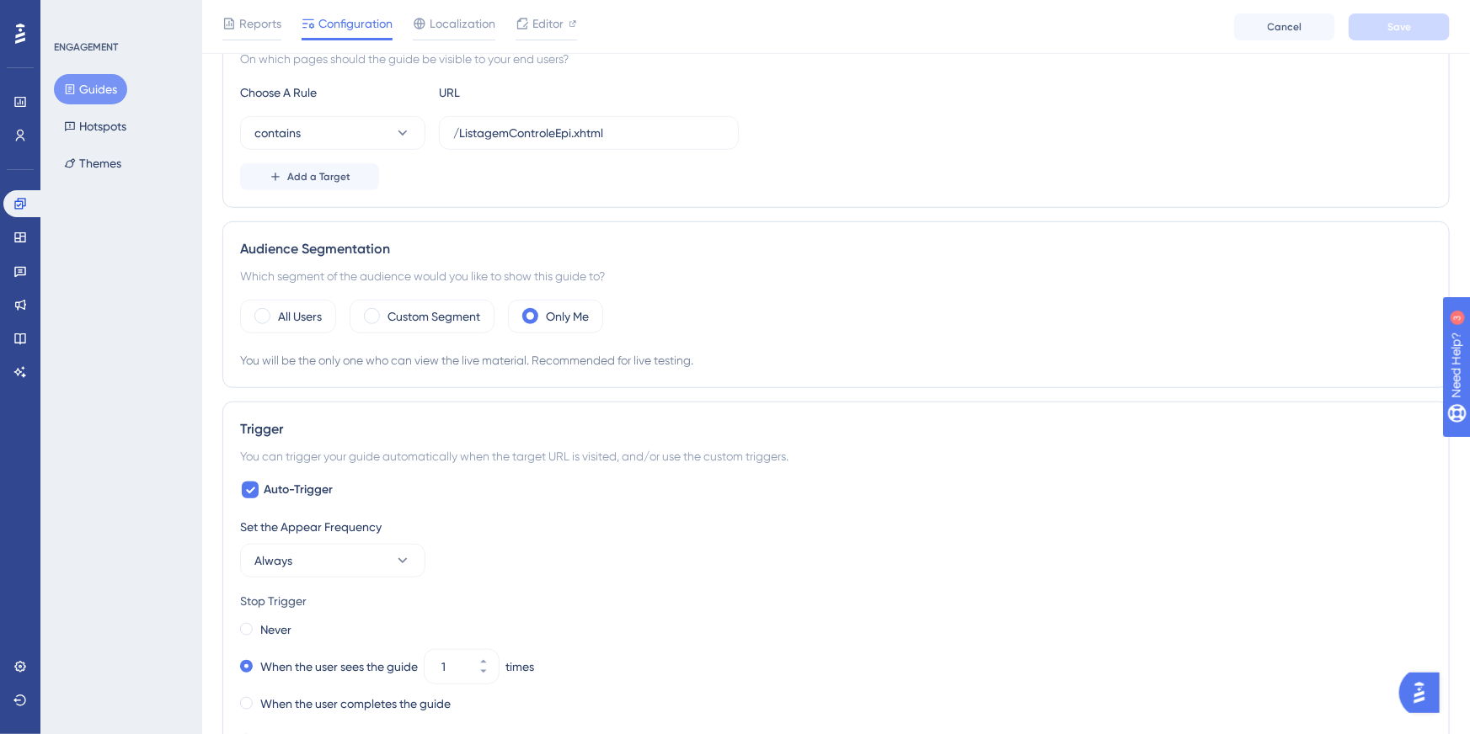
click at [865, 260] on div "Audience Segmentation Which segment of the audience would you like to show this…" at bounding box center [835, 305] width 1227 height 167
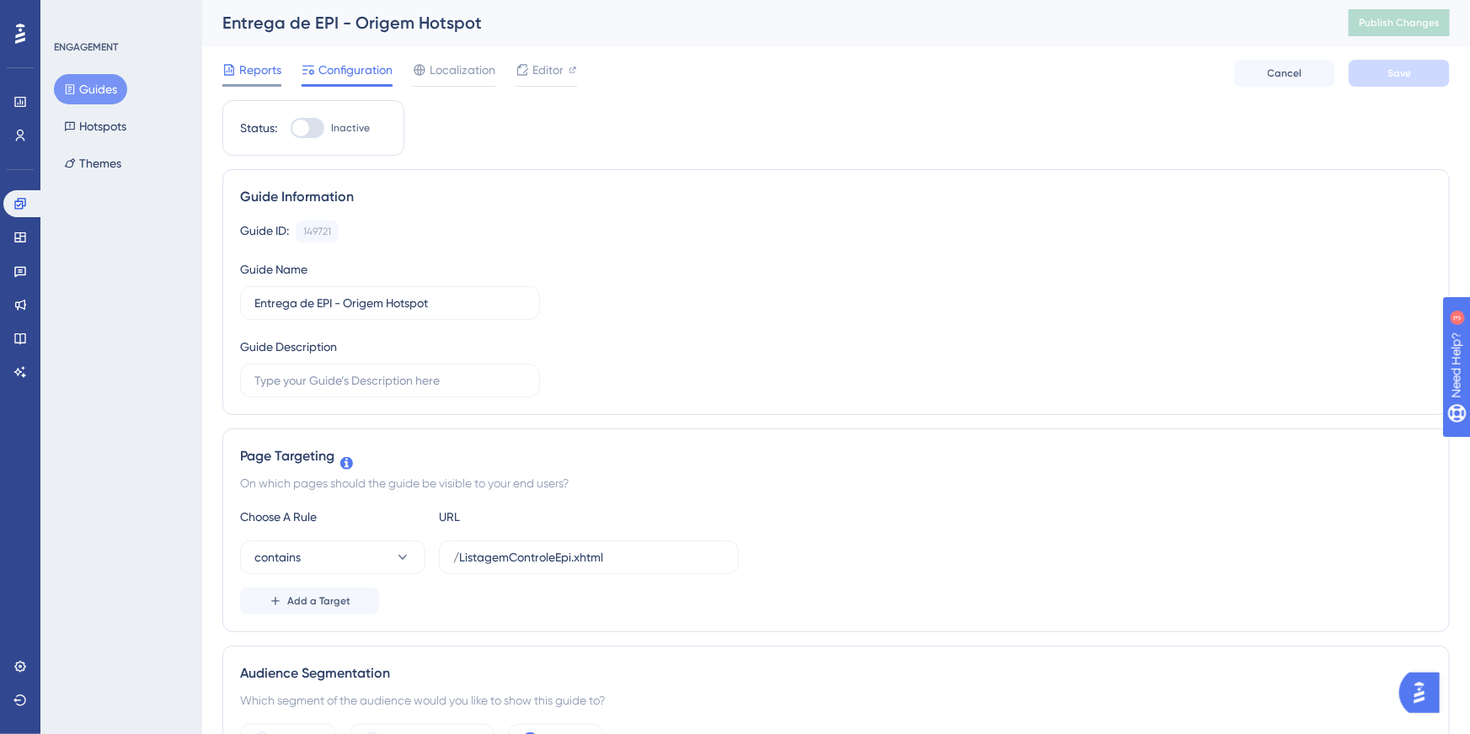
scroll to position [0, 0]
click at [430, 72] on span "Localization" at bounding box center [463, 71] width 66 height 20
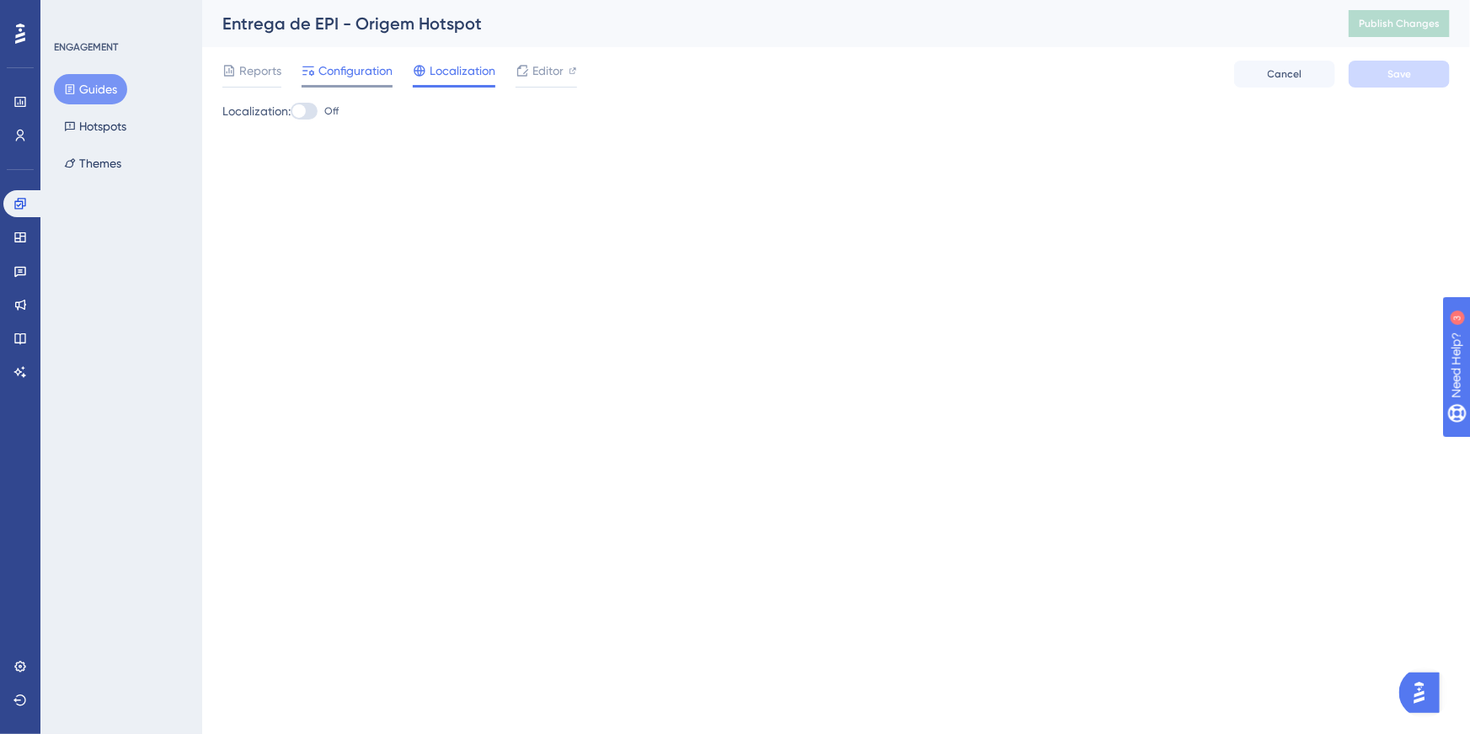
click at [351, 69] on span "Configuration" at bounding box center [355, 71] width 74 height 20
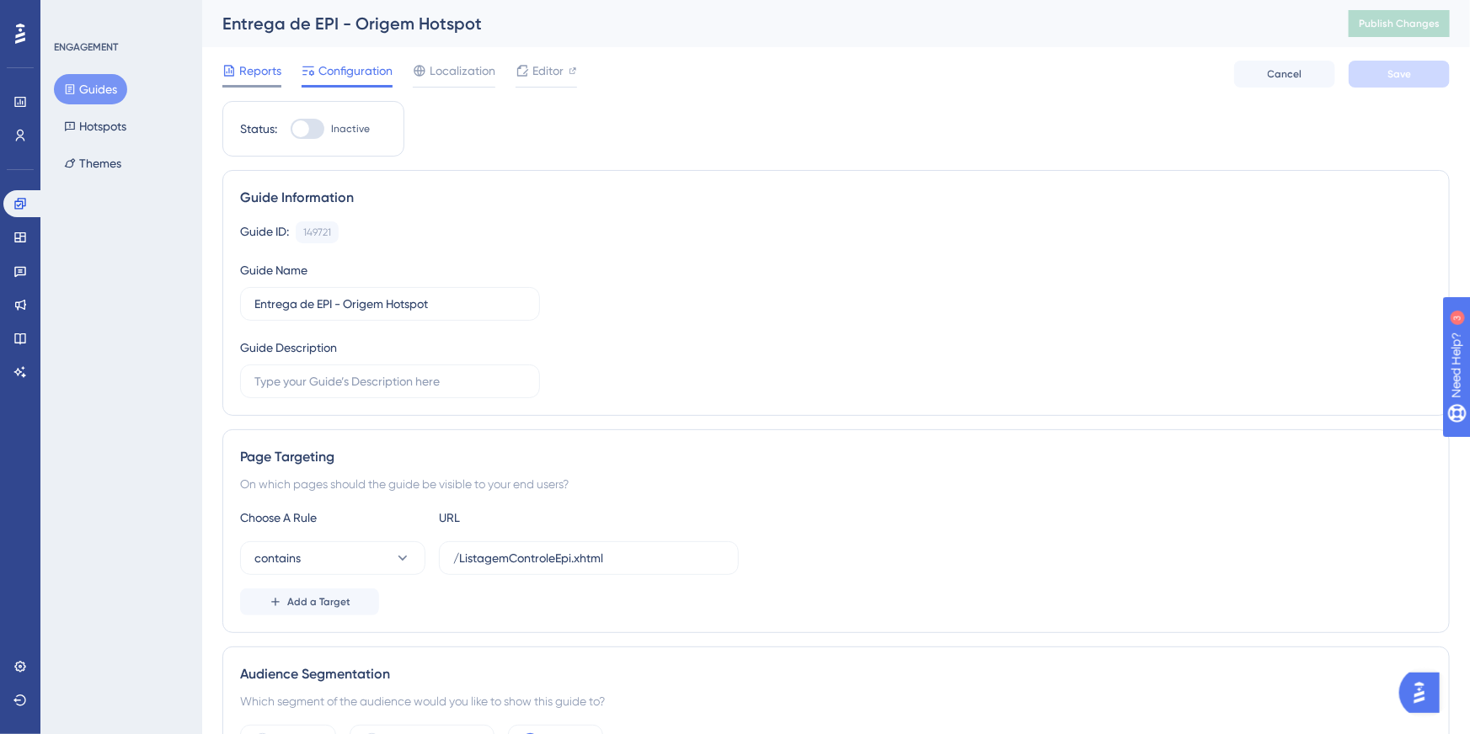
click at [245, 76] on span "Reports" at bounding box center [260, 71] width 42 height 20
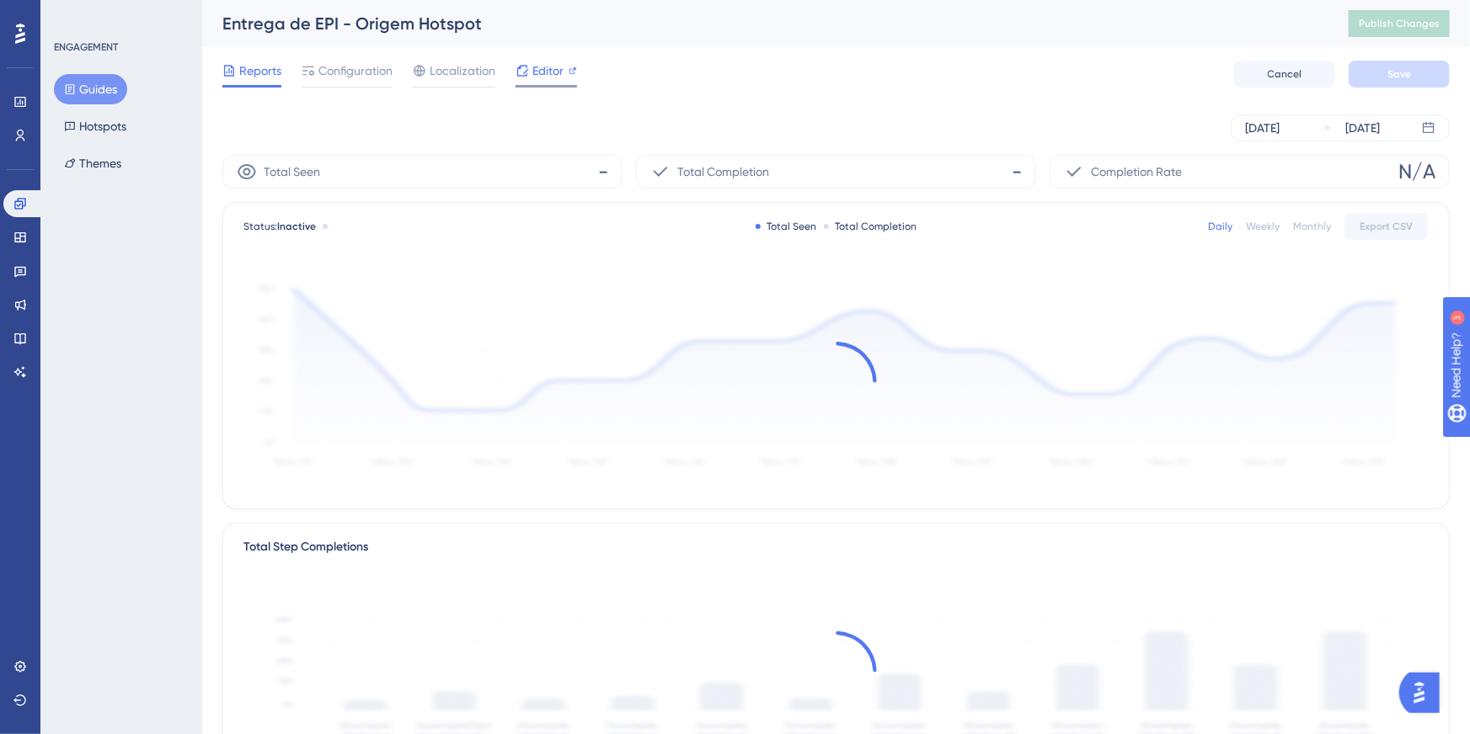
click at [566, 72] on div "Editor" at bounding box center [545, 71] width 61 height 20
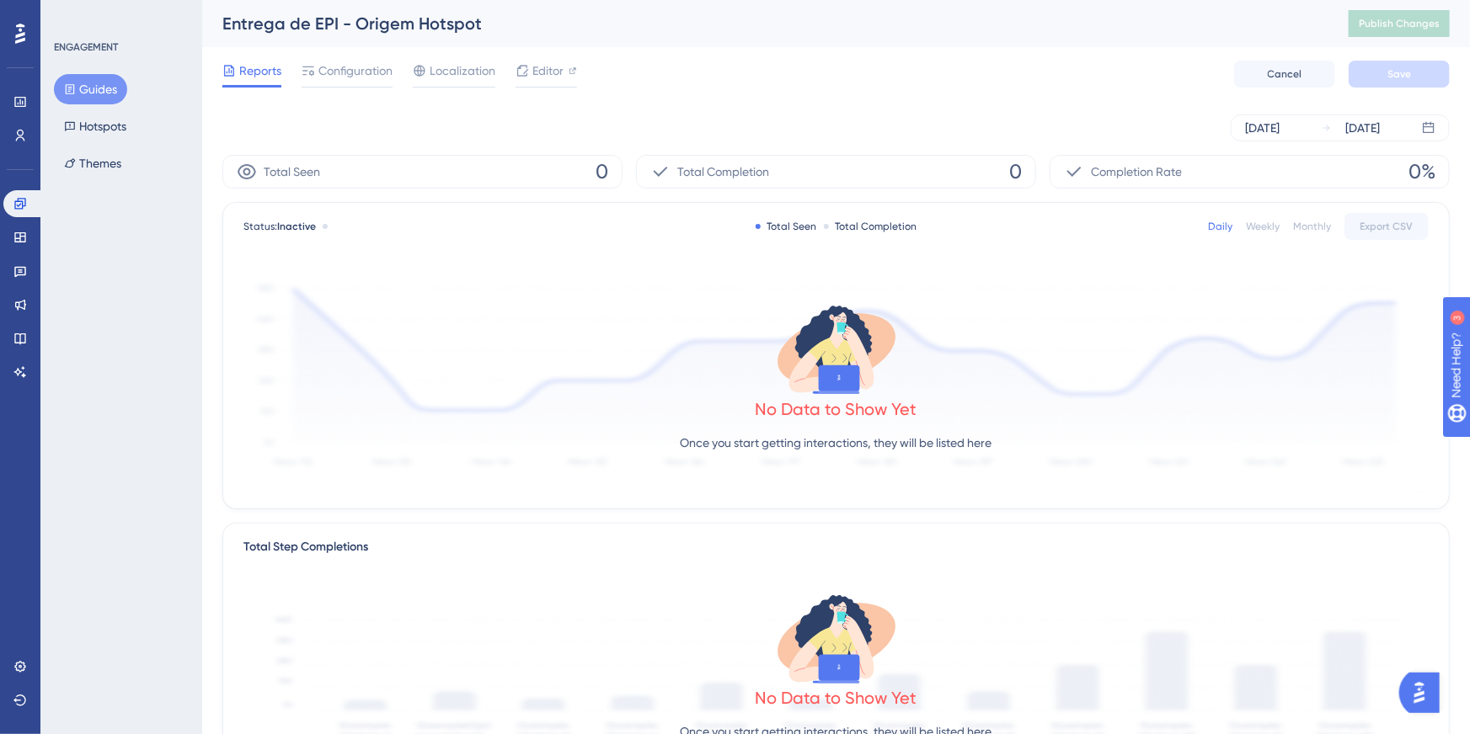
click at [90, 95] on button "Guides" at bounding box center [90, 89] width 73 height 30
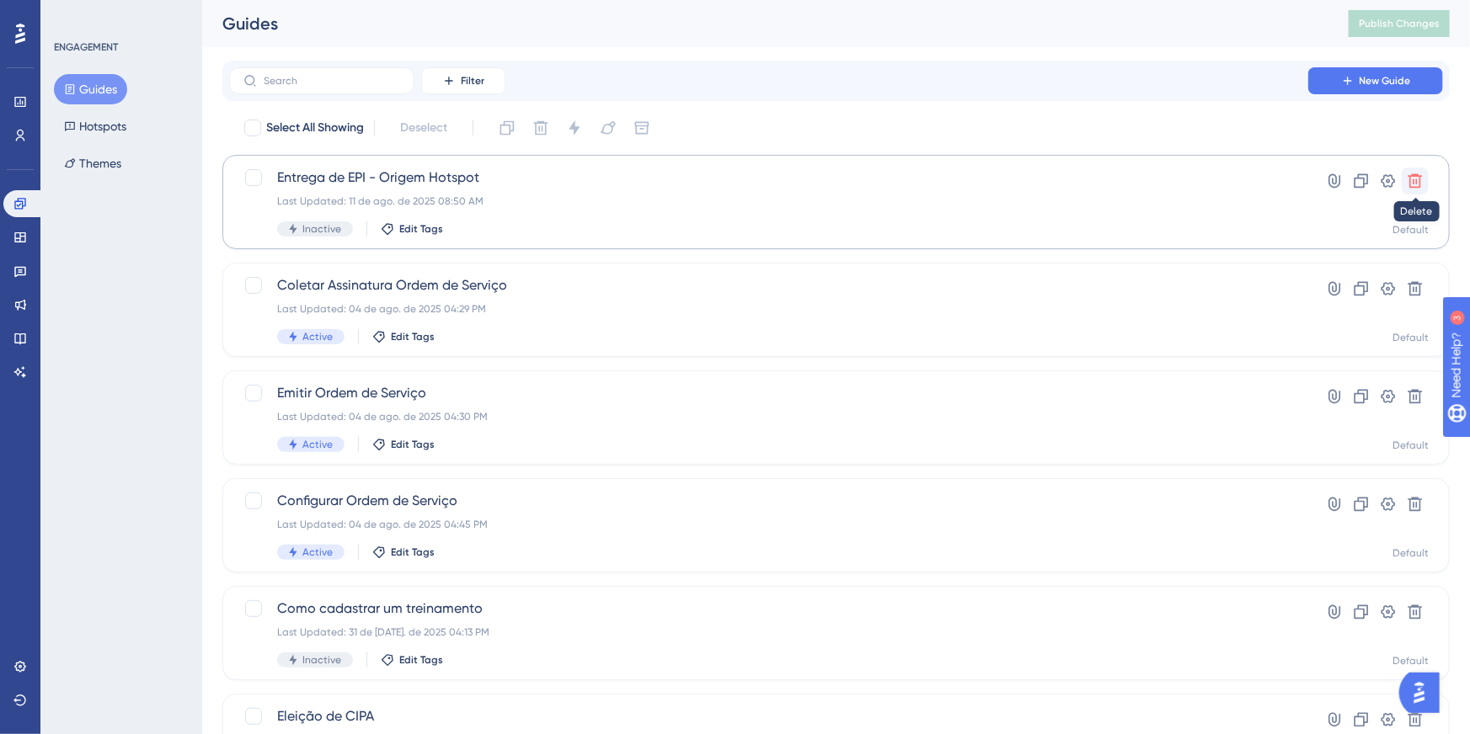
click at [1414, 179] on icon at bounding box center [1415, 181] width 14 height 14
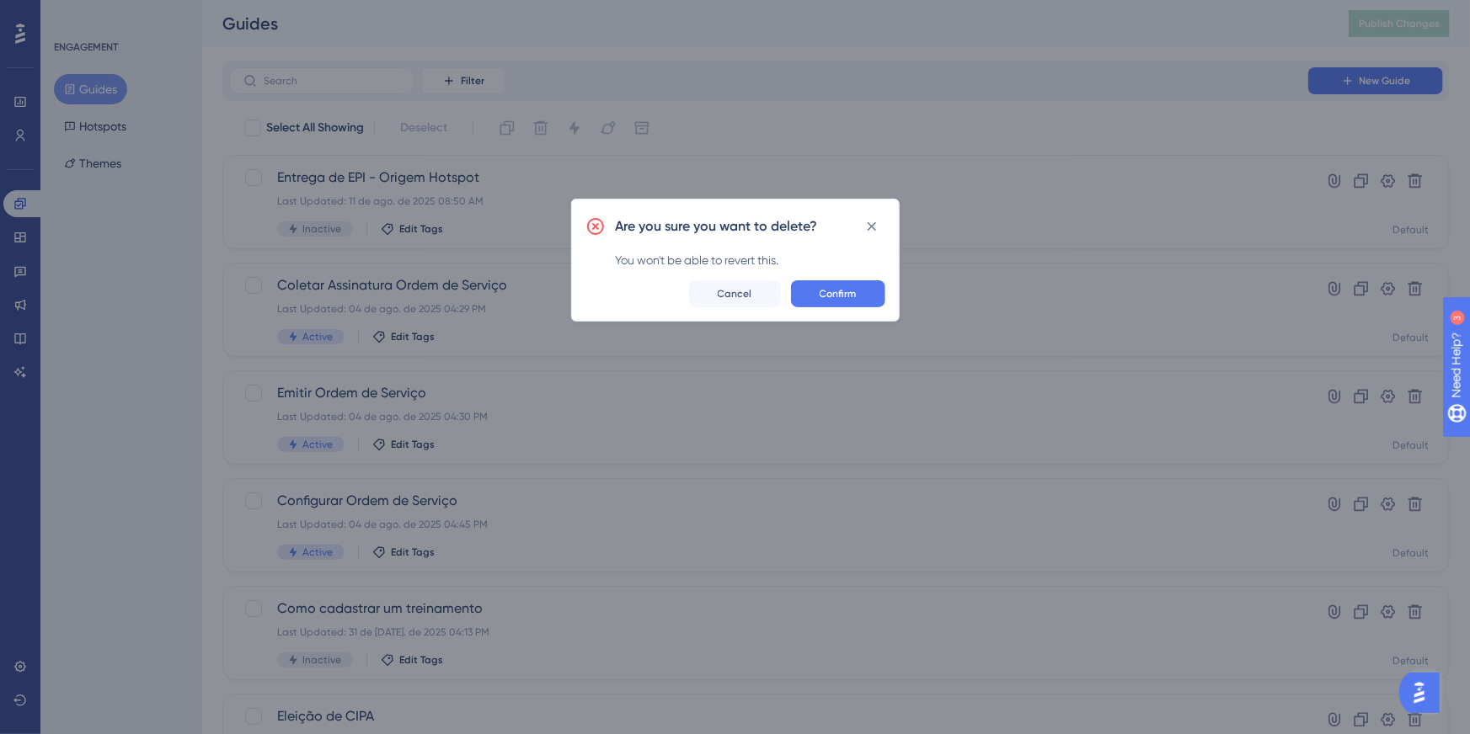
click at [888, 290] on div "Are you sure you want to delete? You won't be able to revert this. Confirm Canc…" at bounding box center [735, 260] width 328 height 123
click at [867, 294] on button "Confirm" at bounding box center [838, 293] width 94 height 27
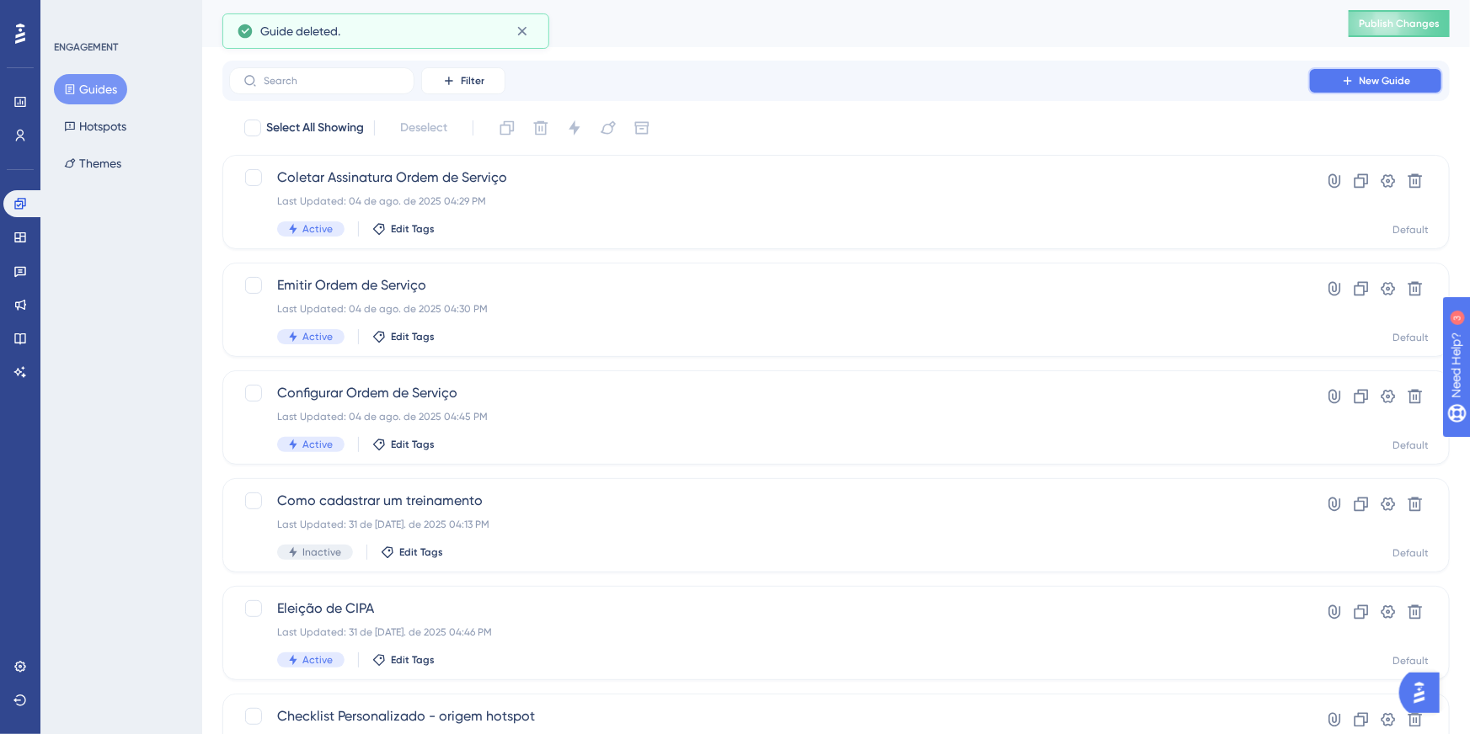
click at [1419, 77] on button "New Guide" at bounding box center [1375, 80] width 135 height 27
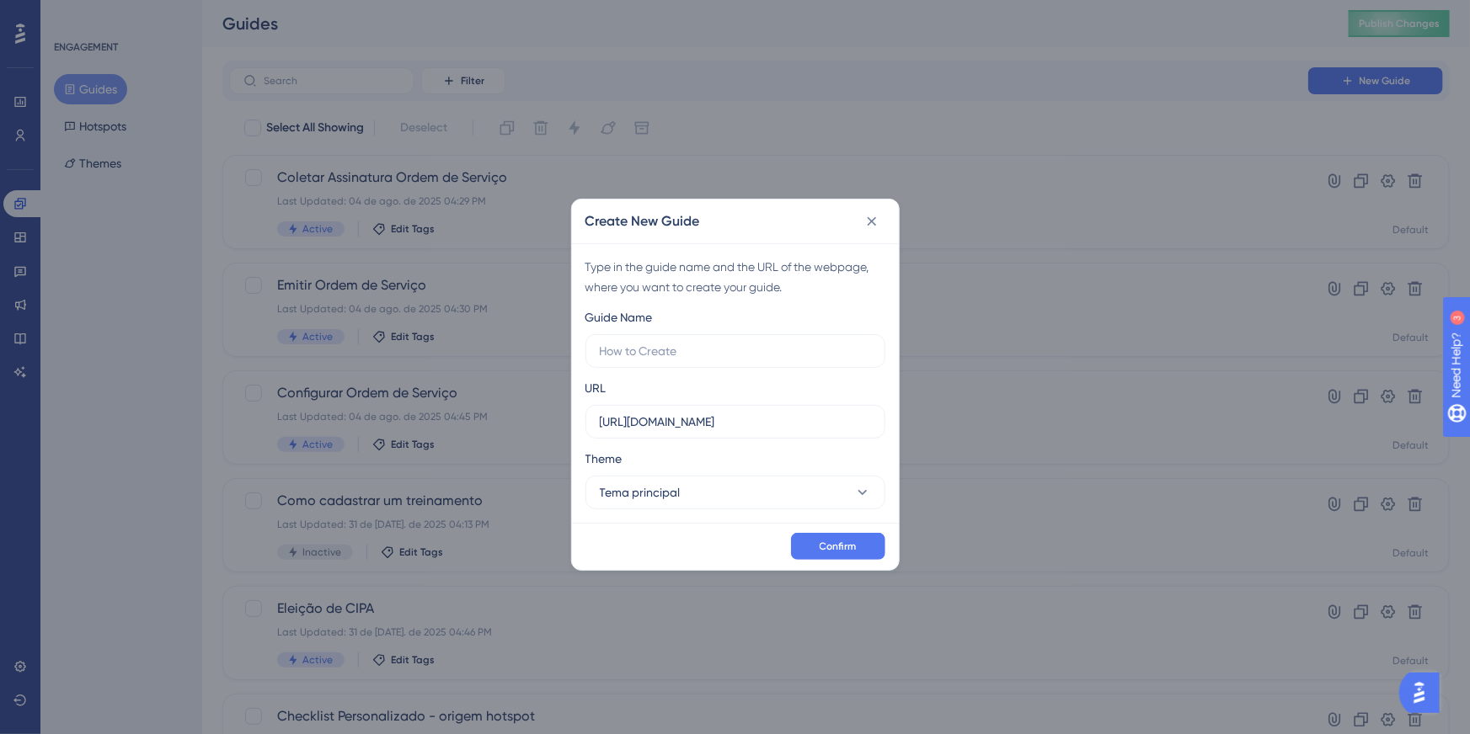
click at [745, 332] on div "Guide Name" at bounding box center [735, 337] width 300 height 61
click at [735, 339] on label at bounding box center [735, 351] width 300 height 34
click at [735, 342] on input "text" at bounding box center [735, 351] width 271 height 19
click at [735, 339] on label at bounding box center [735, 351] width 300 height 34
click at [735, 342] on input "text" at bounding box center [735, 351] width 271 height 19
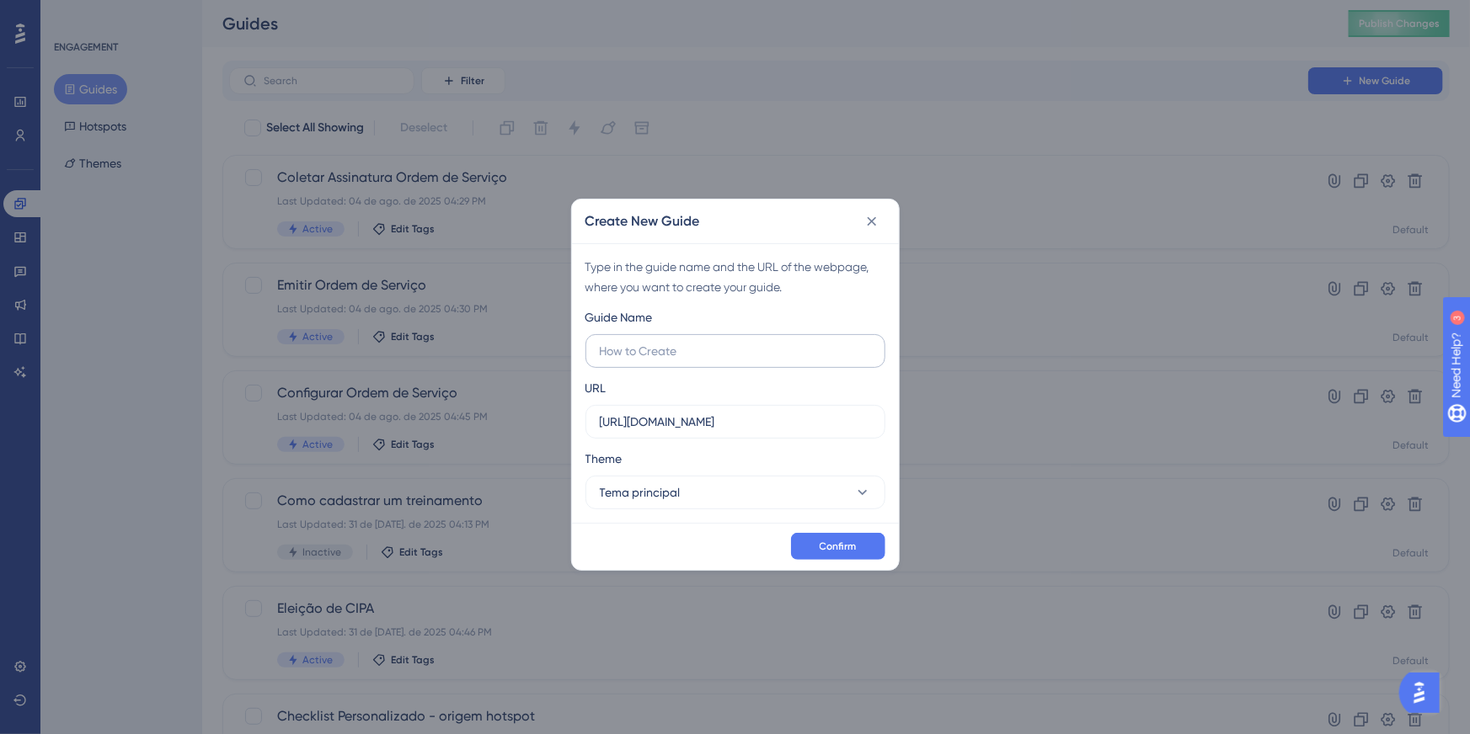
click at [735, 339] on label at bounding box center [735, 351] width 300 height 34
click at [735, 342] on input "text" at bounding box center [735, 351] width 271 height 19
type input "Entrega de EPI - Origem Hotspot"
click at [808, 419] on input "https://sistema.onsafety.com.br" at bounding box center [735, 422] width 271 height 19
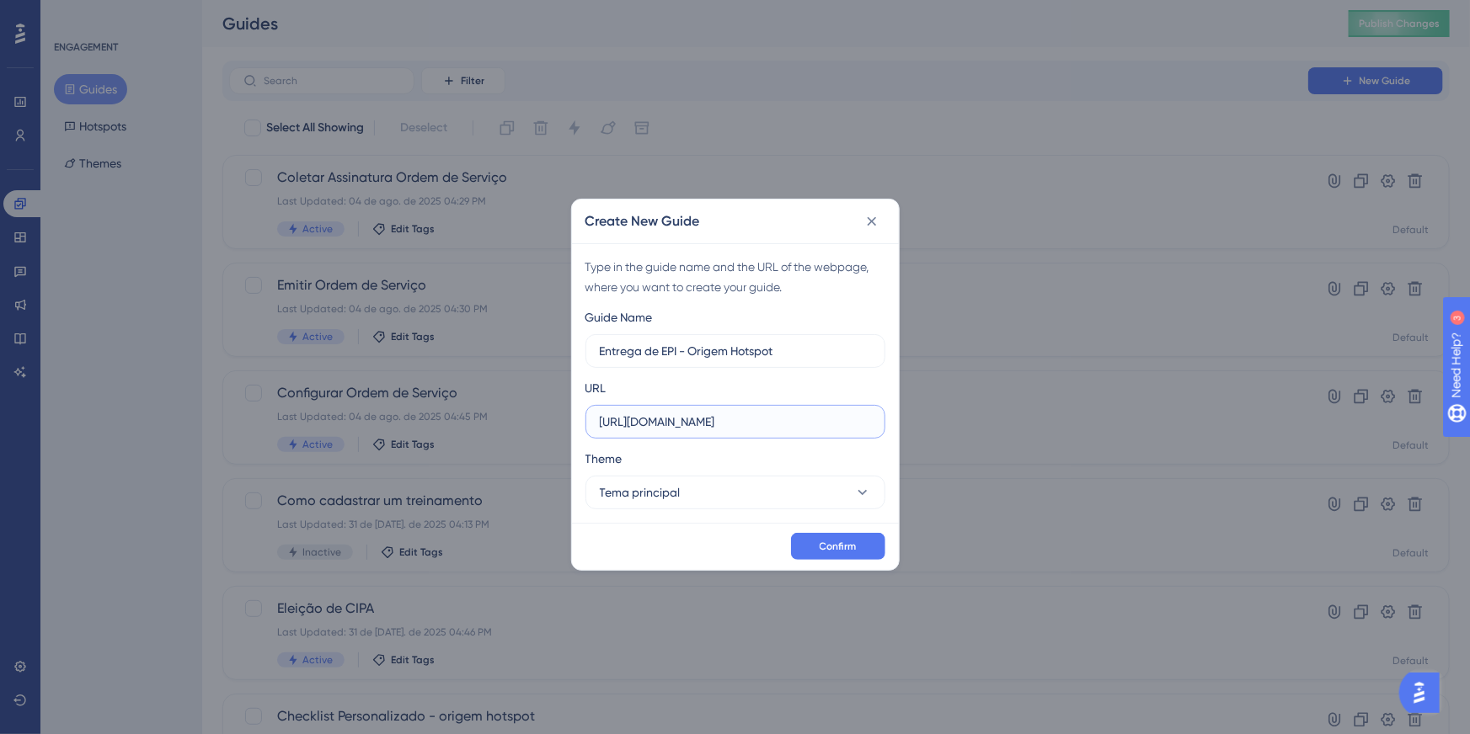
click at [808, 419] on input "https://sistema.onsafety.com.br" at bounding box center [735, 422] width 271 height 19
click at [729, 451] on div "Theme" at bounding box center [735, 462] width 300 height 27
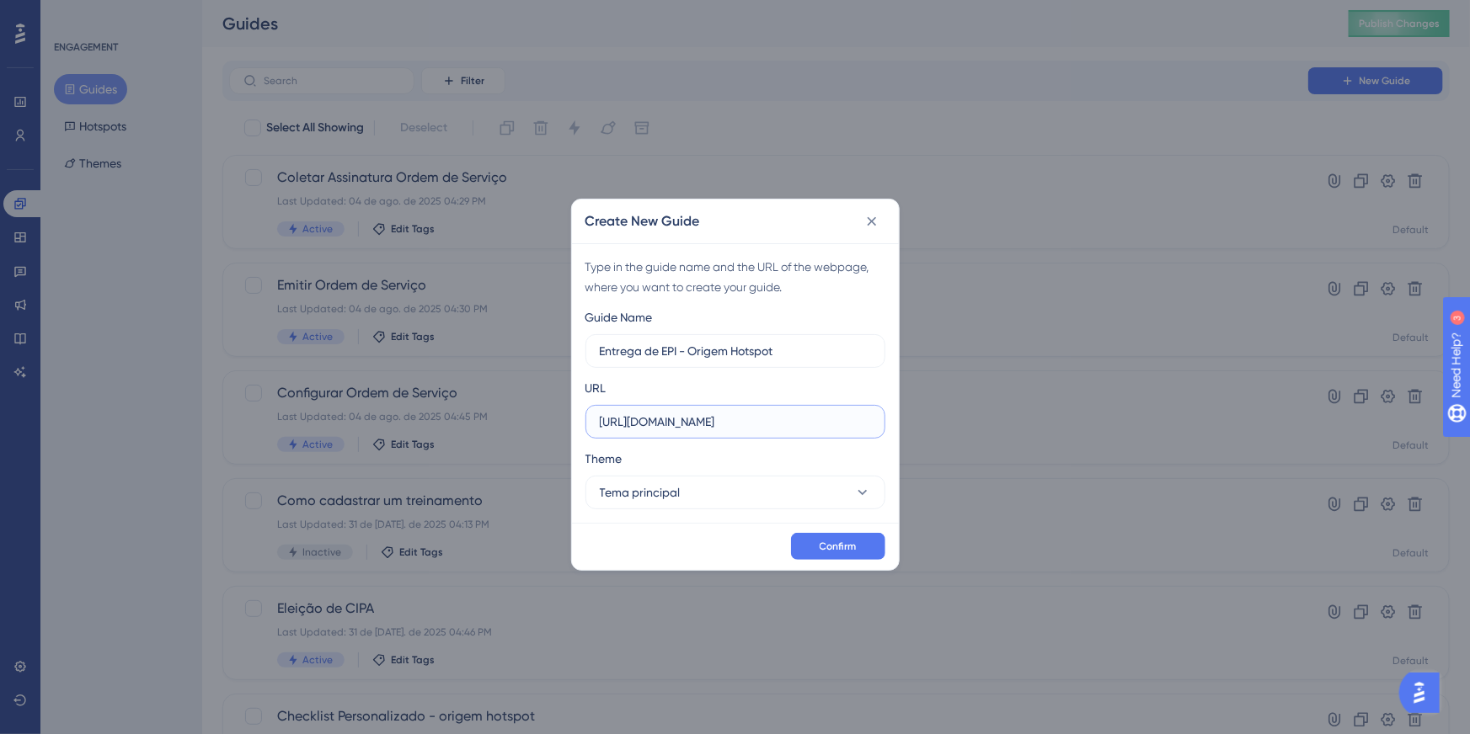
click at [759, 423] on input "https://sistema.onsafety.com.br" at bounding box center [735, 422] width 271 height 19
paste input "/paginas/controle_epi/ListagemControleEpi.xhtml"
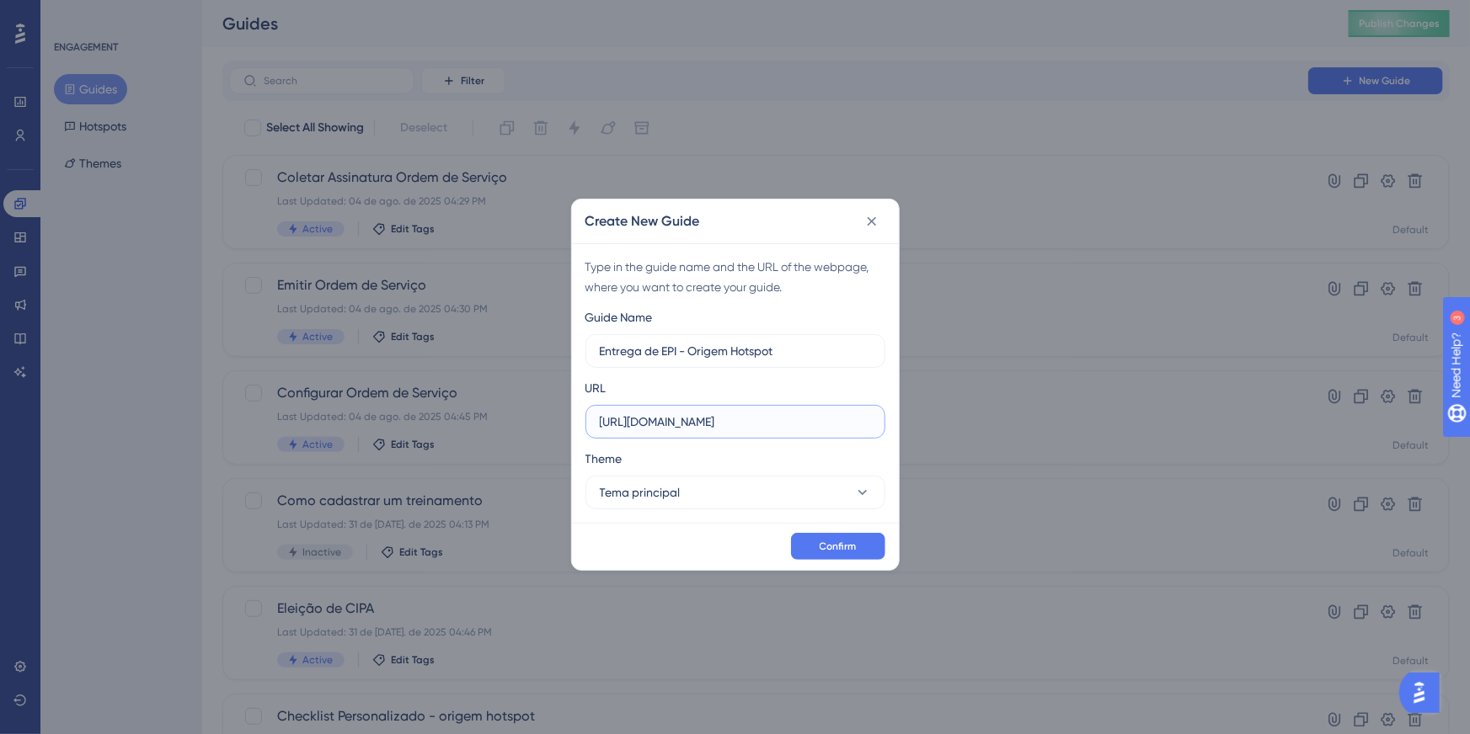
type input "https://sistema.onsafety.com.br/paginas/controle_epi/ListagemControleEpi.xhtml"
click at [818, 530] on div "Confirm" at bounding box center [735, 546] width 327 height 47
click at [828, 552] on span "Confirm" at bounding box center [838, 546] width 37 height 13
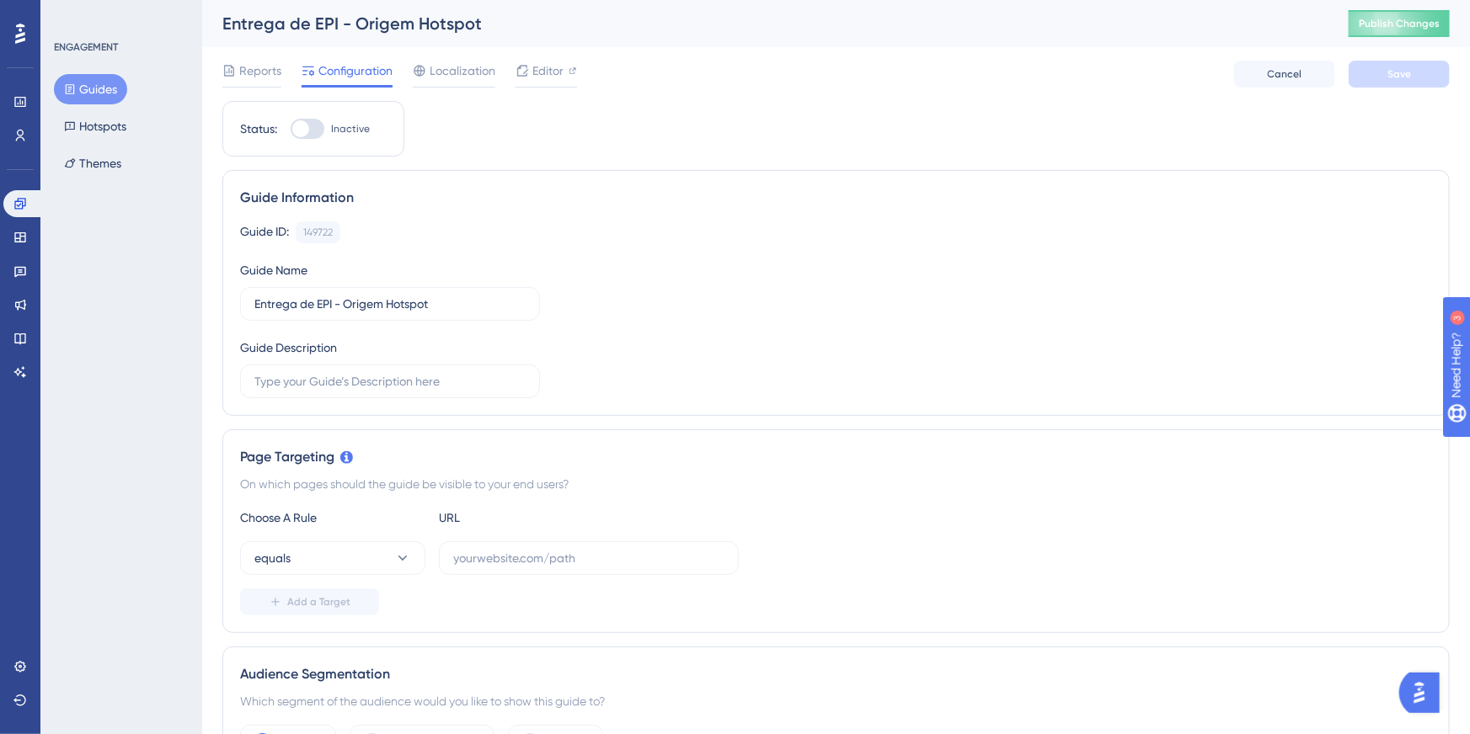
click at [648, 183] on div "Guide Information Guide ID: 149722 Copy Guide Name Entrega de EPI - Origem Hots…" at bounding box center [835, 293] width 1227 height 246
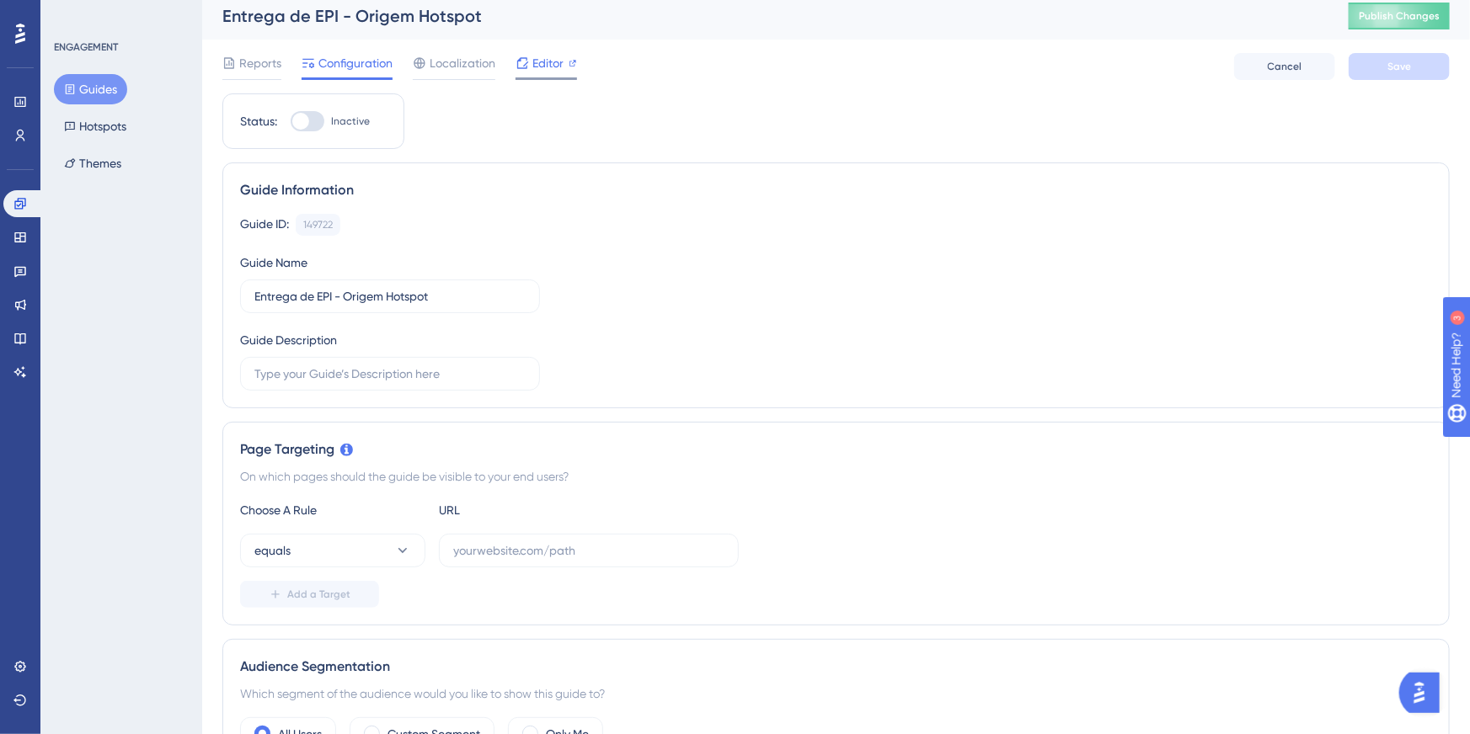
click at [548, 56] on span "Editor" at bounding box center [547, 63] width 31 height 20
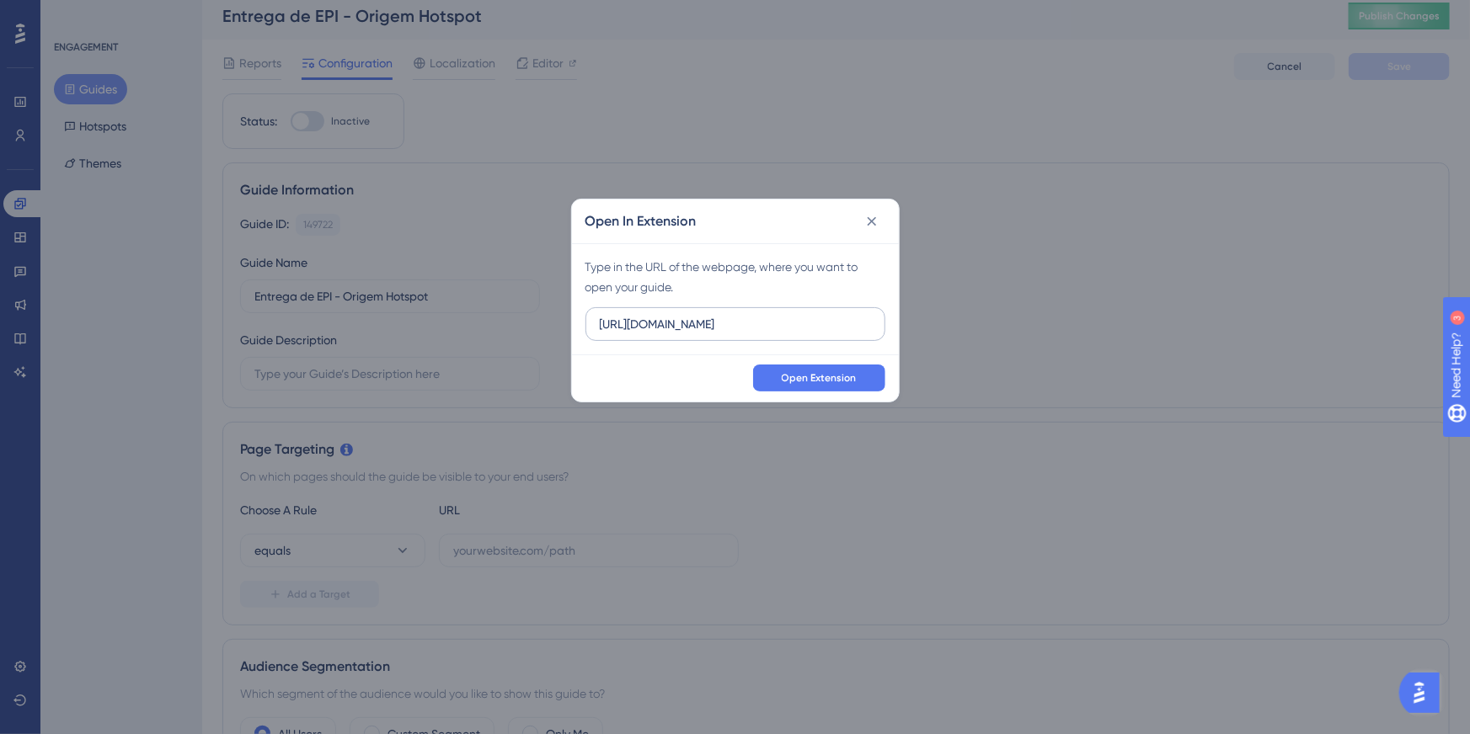
click at [784, 332] on input "https://sistema.onsafety.com.br" at bounding box center [735, 324] width 271 height 19
type input "https://sistema.onsafety.com.br/paginas/controle_epi/ListagemControleEpi.xhtml"
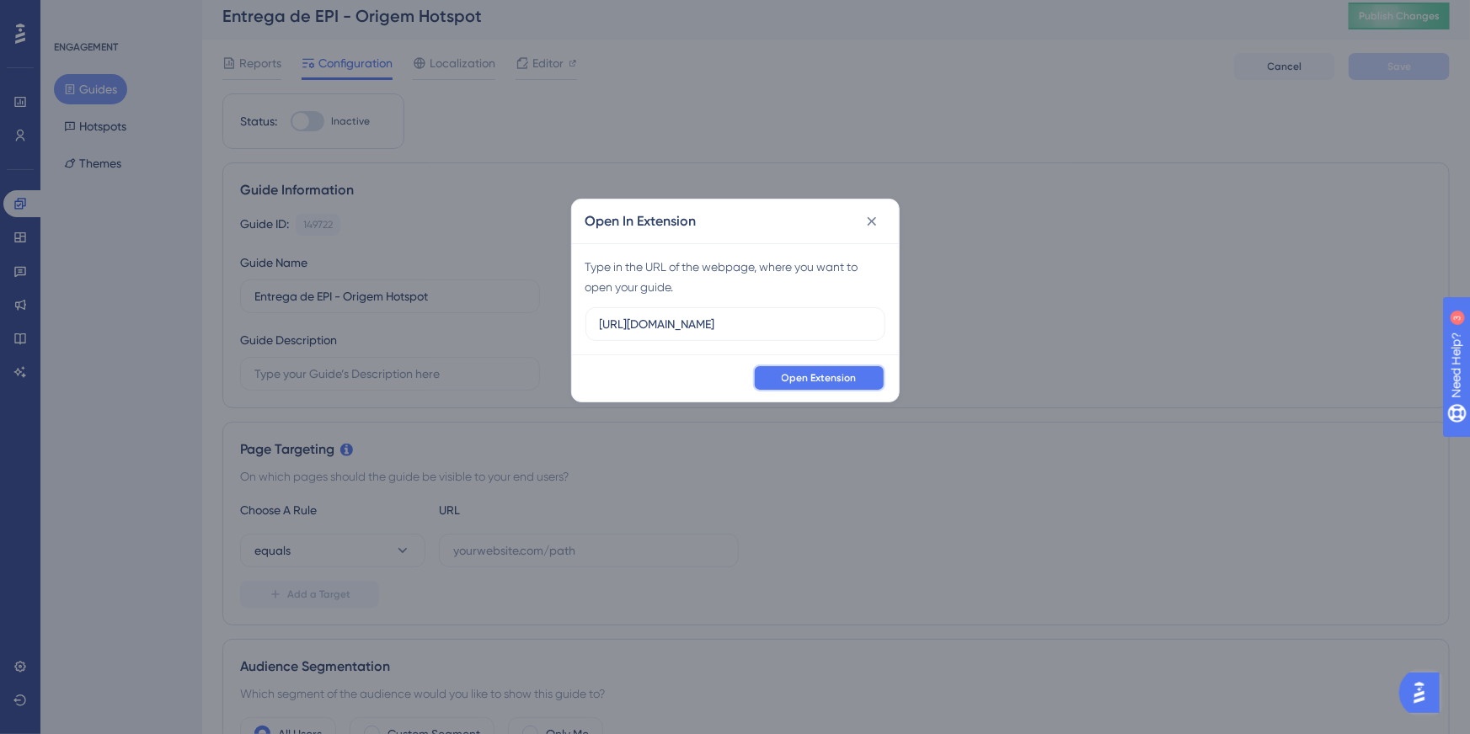
scroll to position [0, 0]
click at [810, 390] on button "Open Extension" at bounding box center [819, 378] width 132 height 27
